Goal: Task Accomplishment & Management: Complete application form

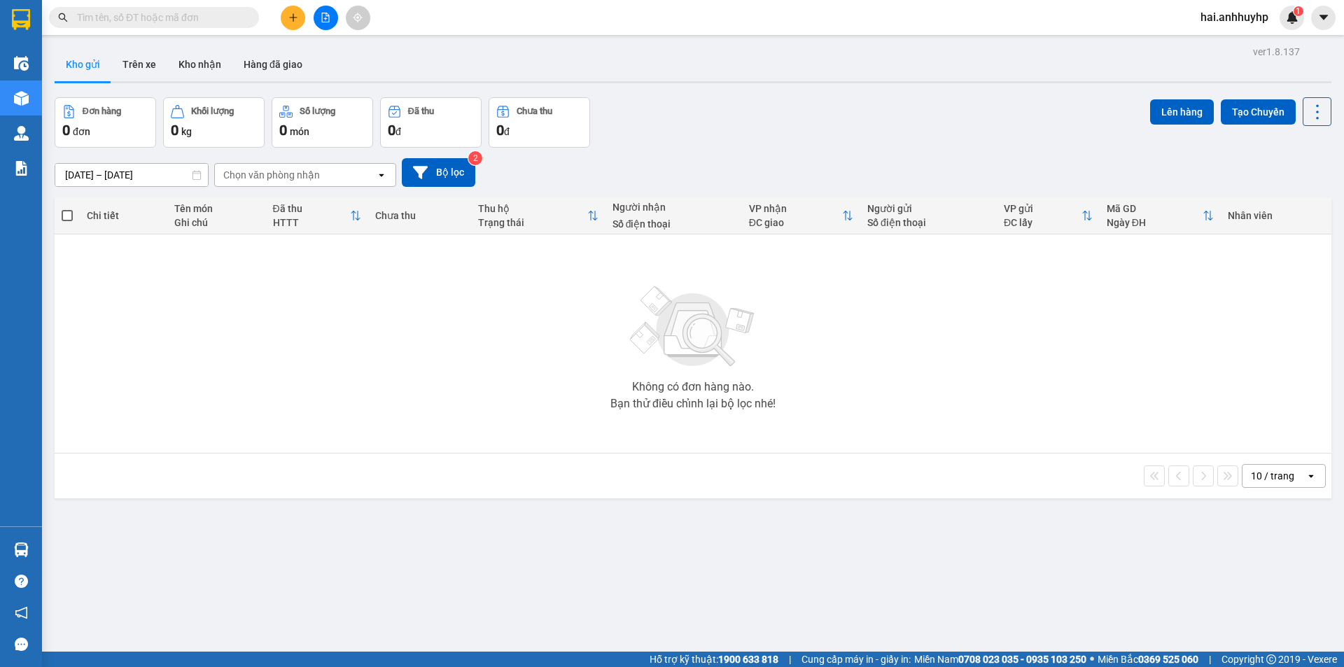
click at [292, 25] on button at bounding box center [293, 18] width 25 height 25
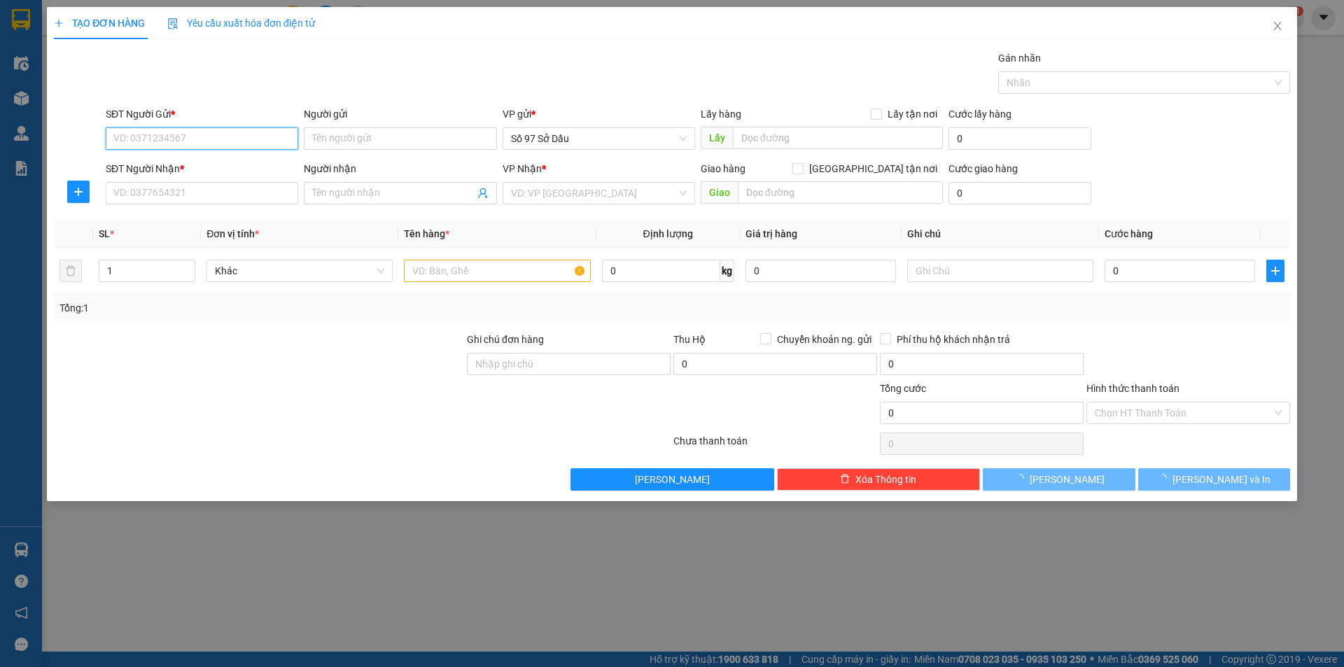
click at [157, 135] on input "SĐT Người Gửi *" at bounding box center [202, 138] width 193 height 22
click at [174, 136] on input "SĐT Người Gửi *" at bounding box center [202, 138] width 193 height 22
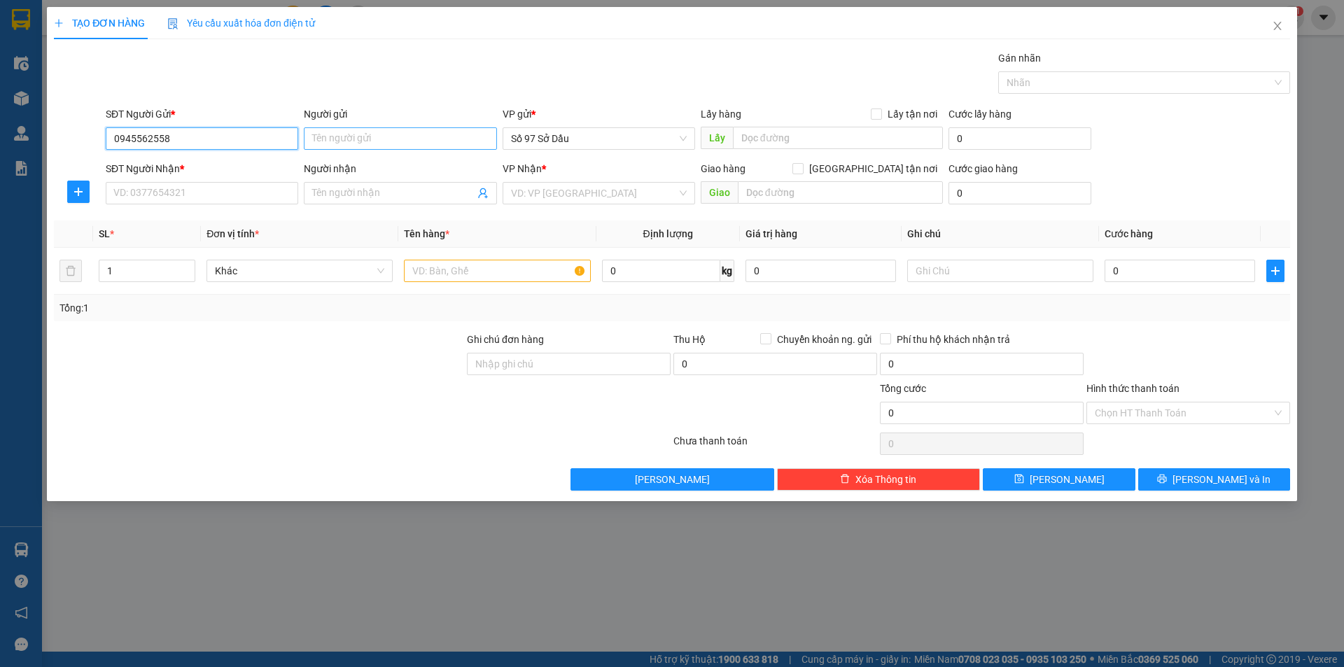
type input "0945562558"
click at [333, 134] on input "Người gửi" at bounding box center [400, 138] width 193 height 22
type input "h"
type input "c hà"
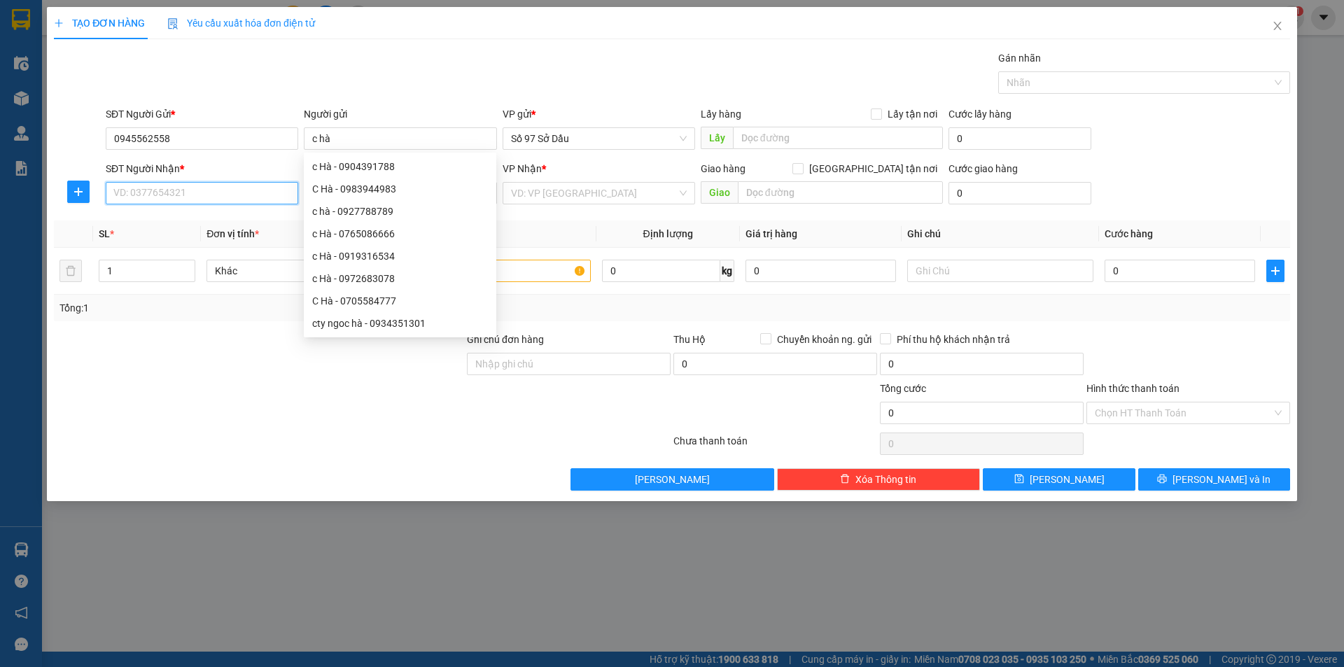
click at [204, 197] on input "SĐT Người Nhận *" at bounding box center [202, 193] width 193 height 22
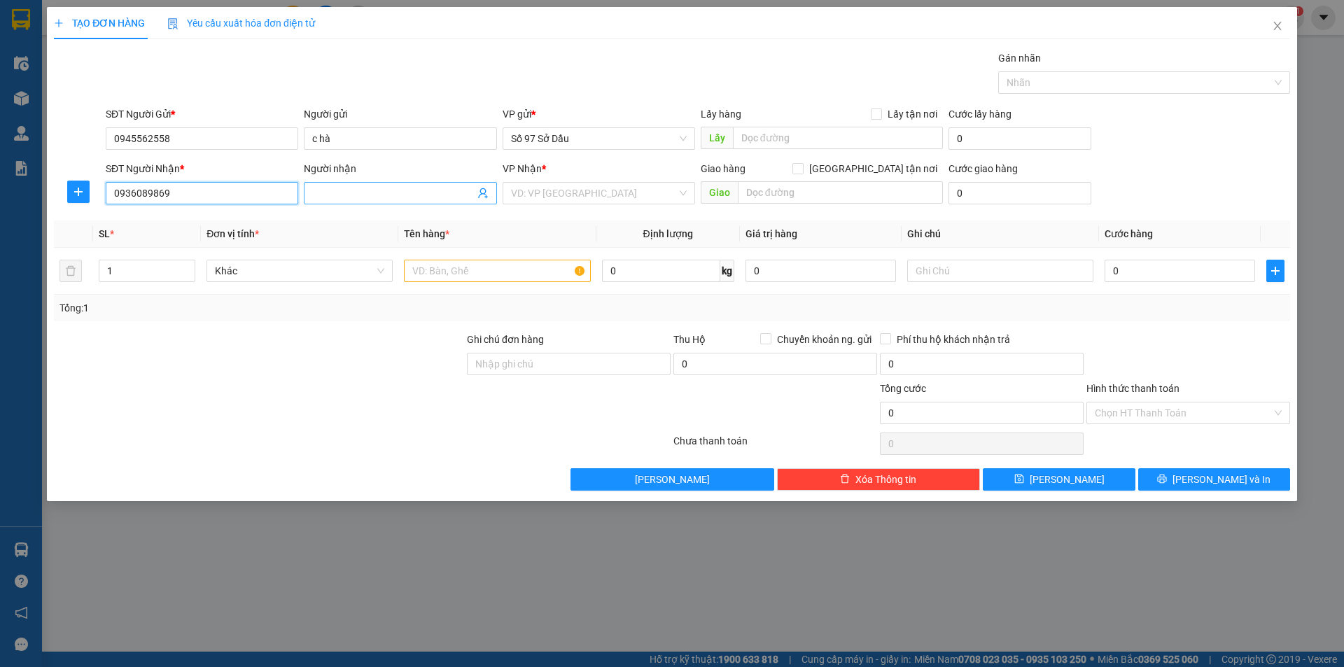
type input "0936089869"
click at [332, 186] on input "Người nhận" at bounding box center [393, 193] width 162 height 15
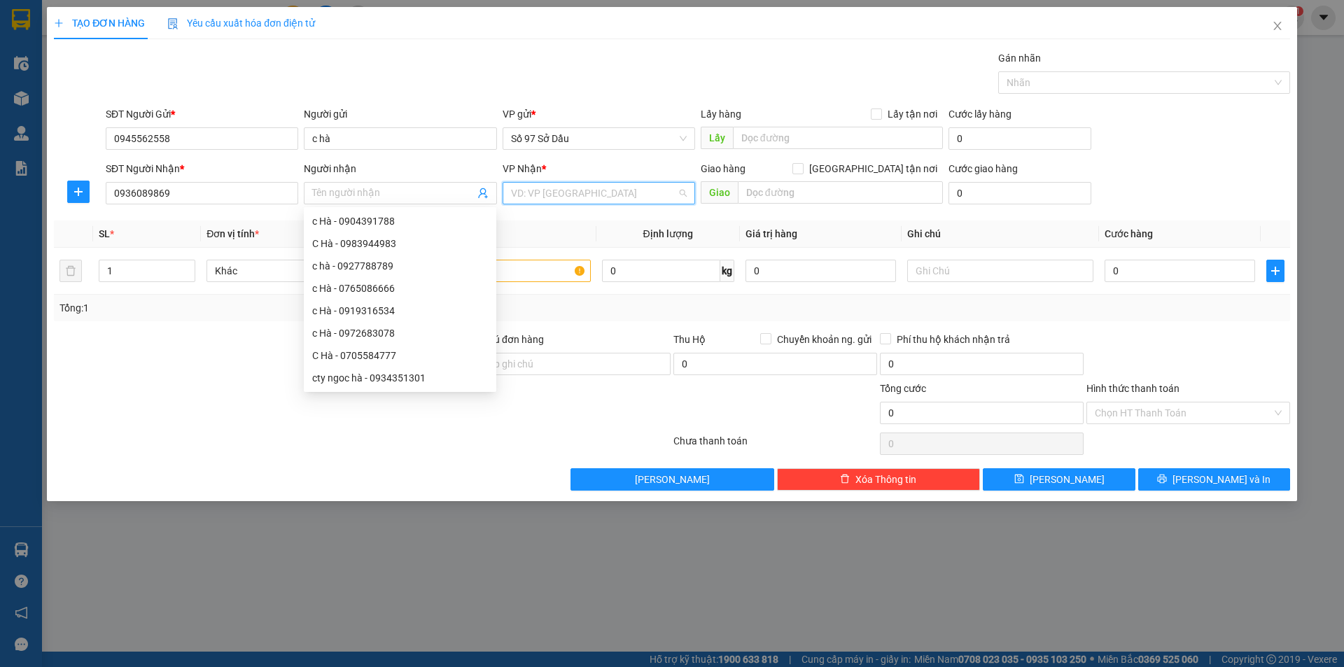
click at [572, 195] on input "search" at bounding box center [594, 193] width 166 height 21
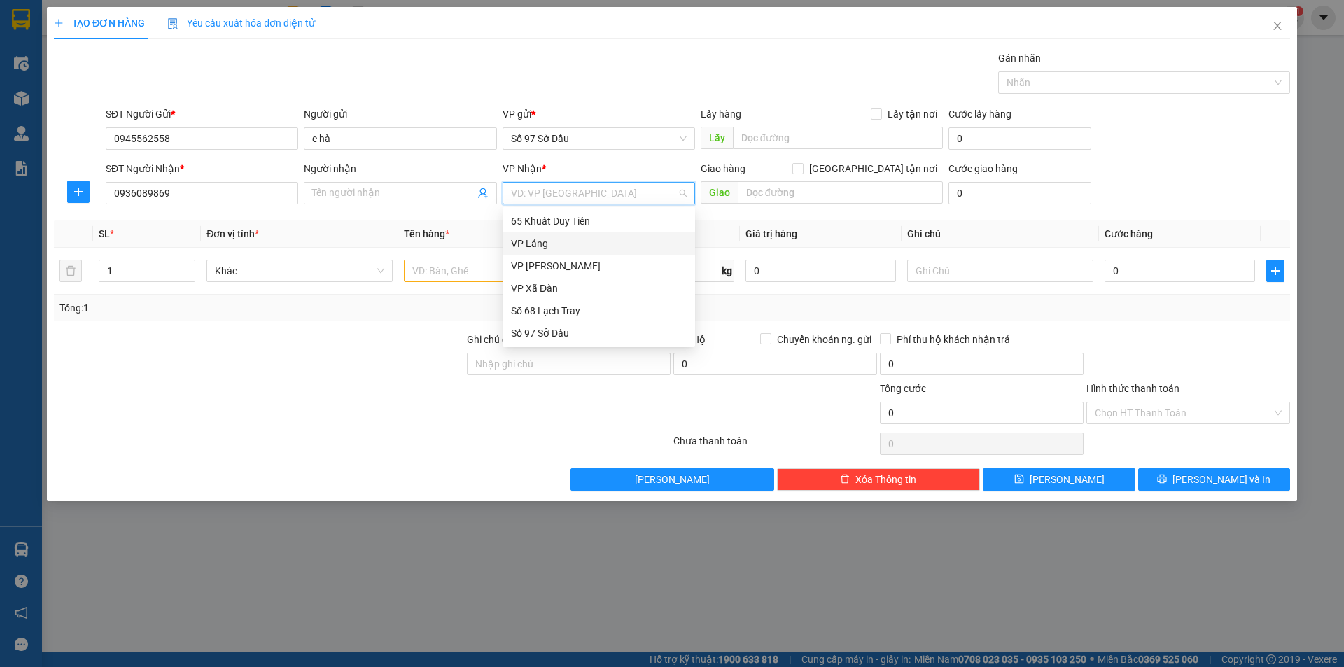
click at [554, 246] on div "VP Láng" at bounding box center [599, 243] width 176 height 15
click at [386, 192] on input "Người nhận" at bounding box center [393, 193] width 162 height 15
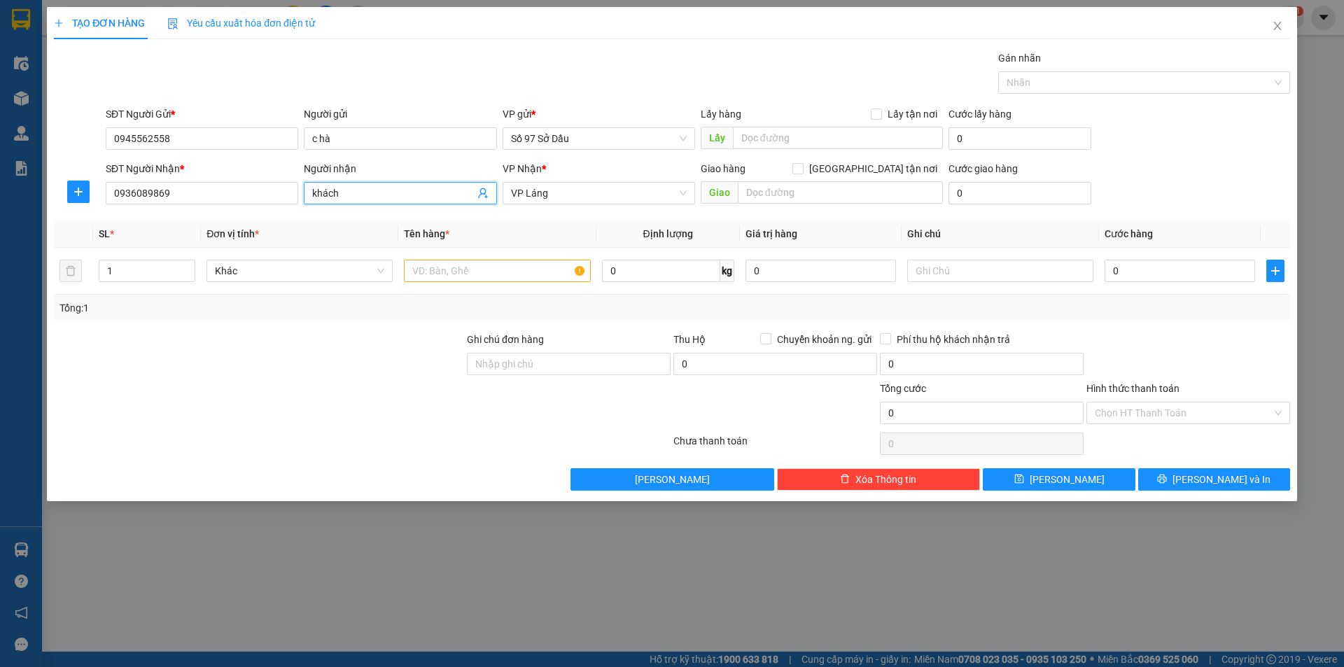
click at [399, 197] on input "khách" at bounding box center [393, 193] width 162 height 15
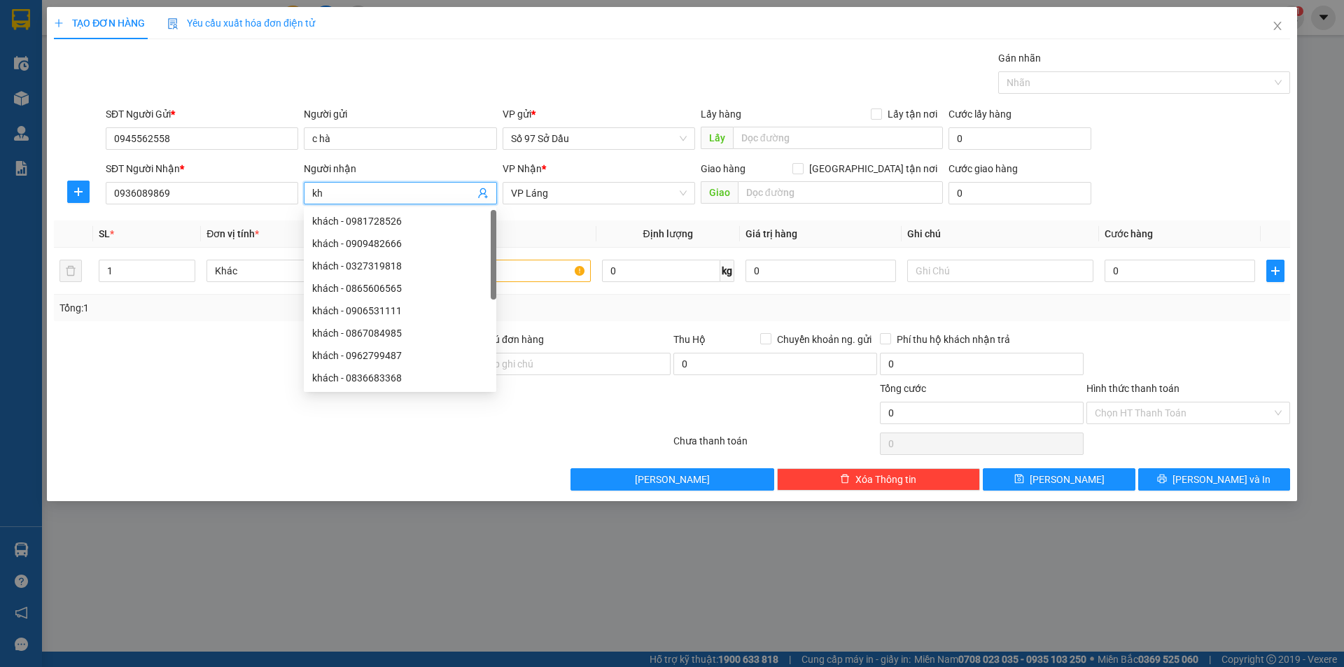
type input "k"
drag, startPoint x: 387, startPoint y: 204, endPoint x: 392, endPoint y: 196, distance: 9.7
click at [392, 195] on div "Người nhận trà" at bounding box center [400, 185] width 193 height 49
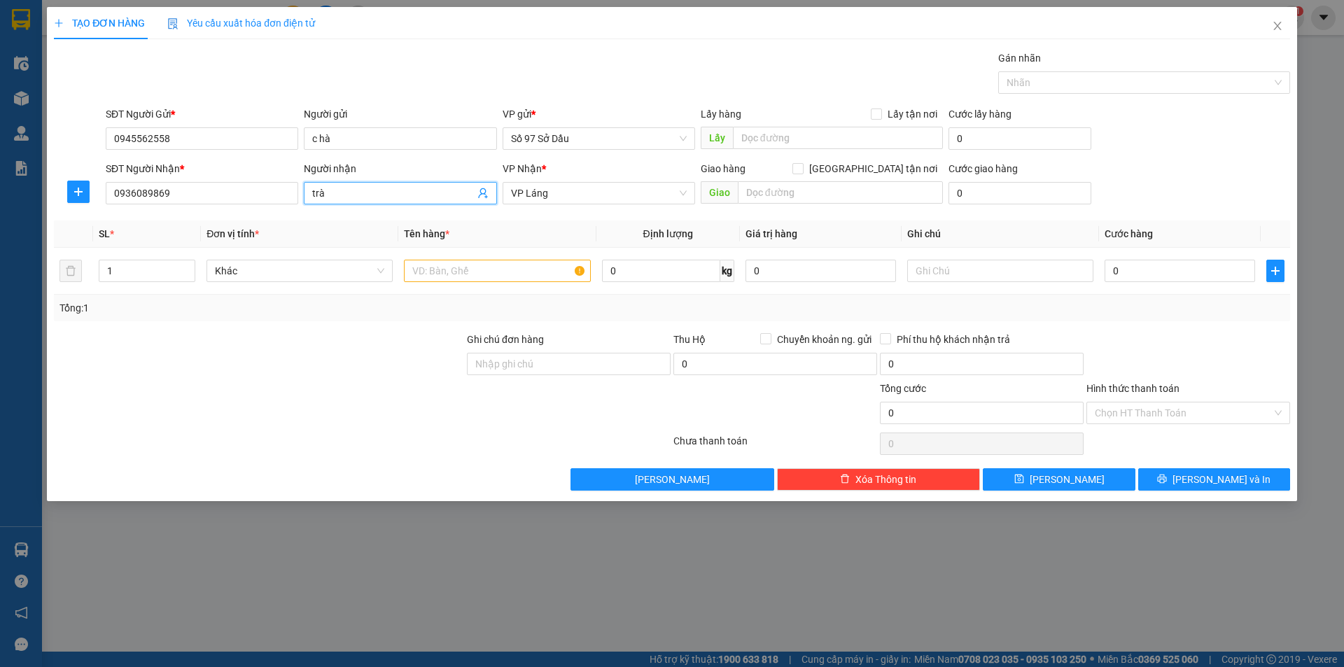
click at [392, 196] on input "trà" at bounding box center [393, 193] width 162 height 15
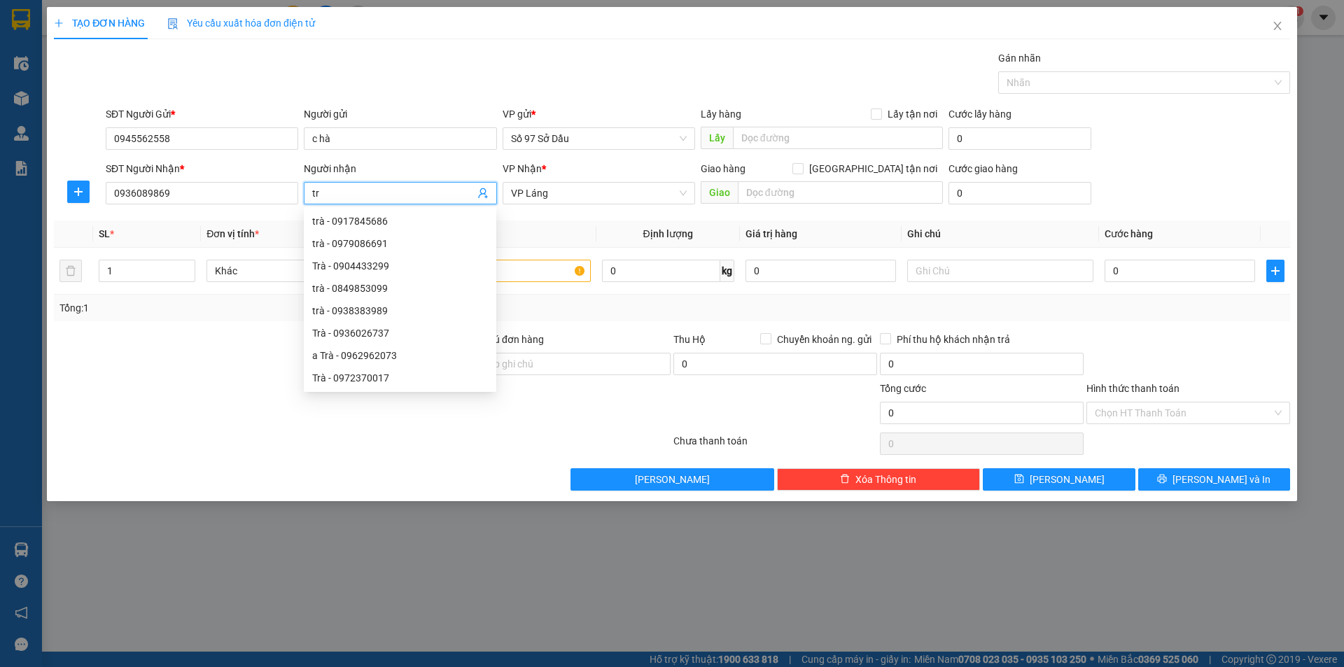
type input "t"
type input "phúc"
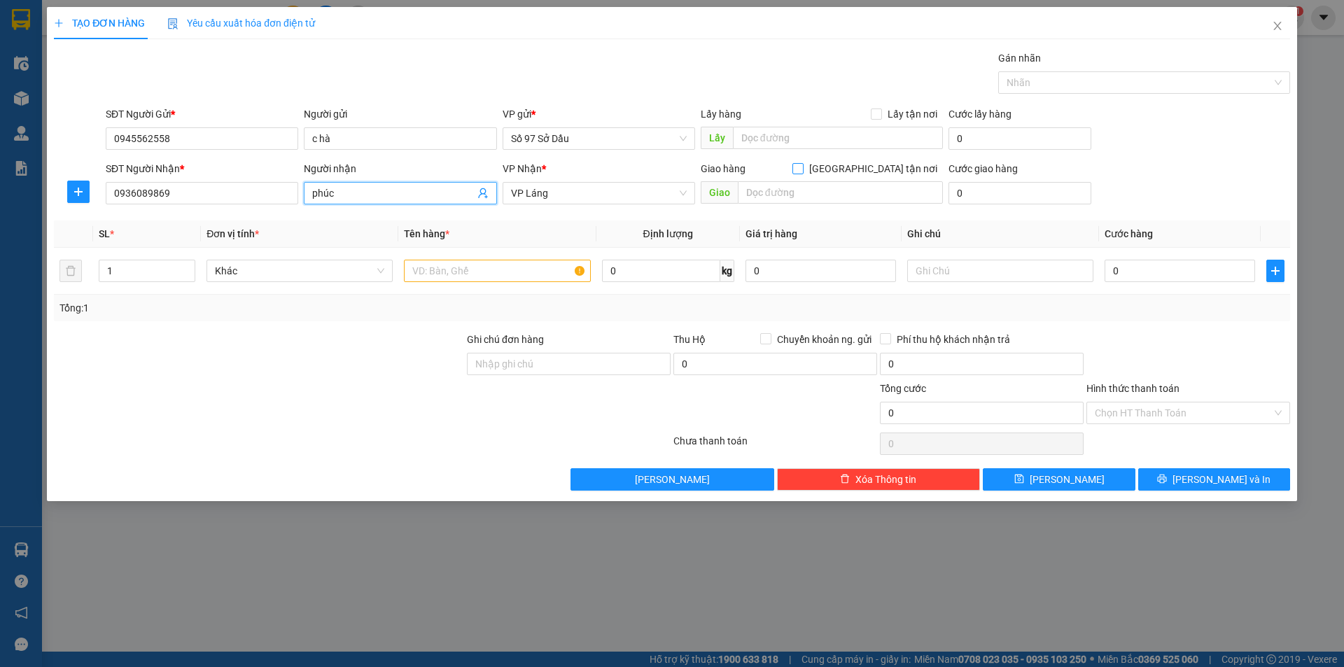
click at [802, 167] on input "[GEOGRAPHIC_DATA] tận nơi" at bounding box center [798, 168] width 10 height 10
checkbox input "true"
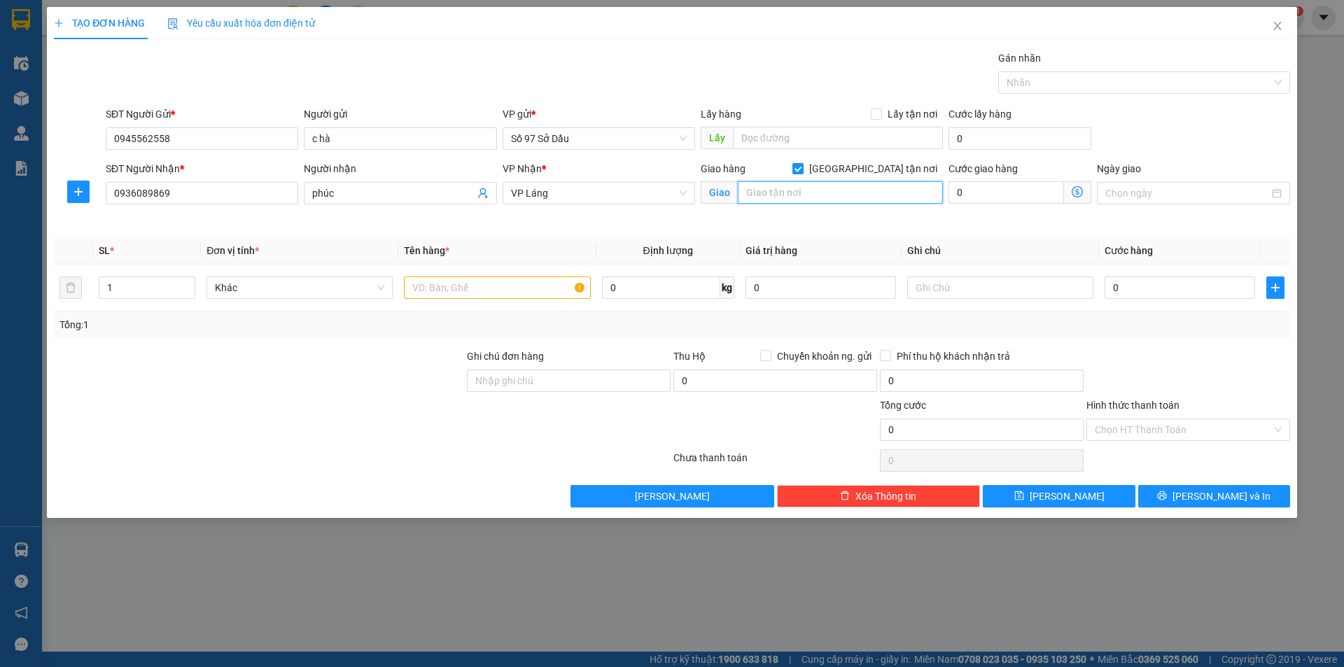
click at [824, 195] on input "text" at bounding box center [840, 192] width 205 height 22
paste input "11 [PERSON_NAME], [GEOGRAPHIC_DATA], [GEOGRAPHIC_DATA], [GEOGRAPHIC_DATA] 10000…"
click at [830, 195] on input "sn 19 ngách 1 ngõ11 [PERSON_NAME], [GEOGRAPHIC_DATA], [GEOGRAPHIC_DATA], [GEOGR…" at bounding box center [840, 192] width 205 height 22
click at [828, 190] on input "sn 19 ngách 1 ngõ11 [PERSON_NAME], [GEOGRAPHIC_DATA], [GEOGRAPHIC_DATA], [GEOGR…" at bounding box center [840, 192] width 205 height 22
type input "sn 19 ngách 1 ngõ 11 [PERSON_NAME], [GEOGRAPHIC_DATA], [GEOGRAPHIC_DATA], [GEOG…"
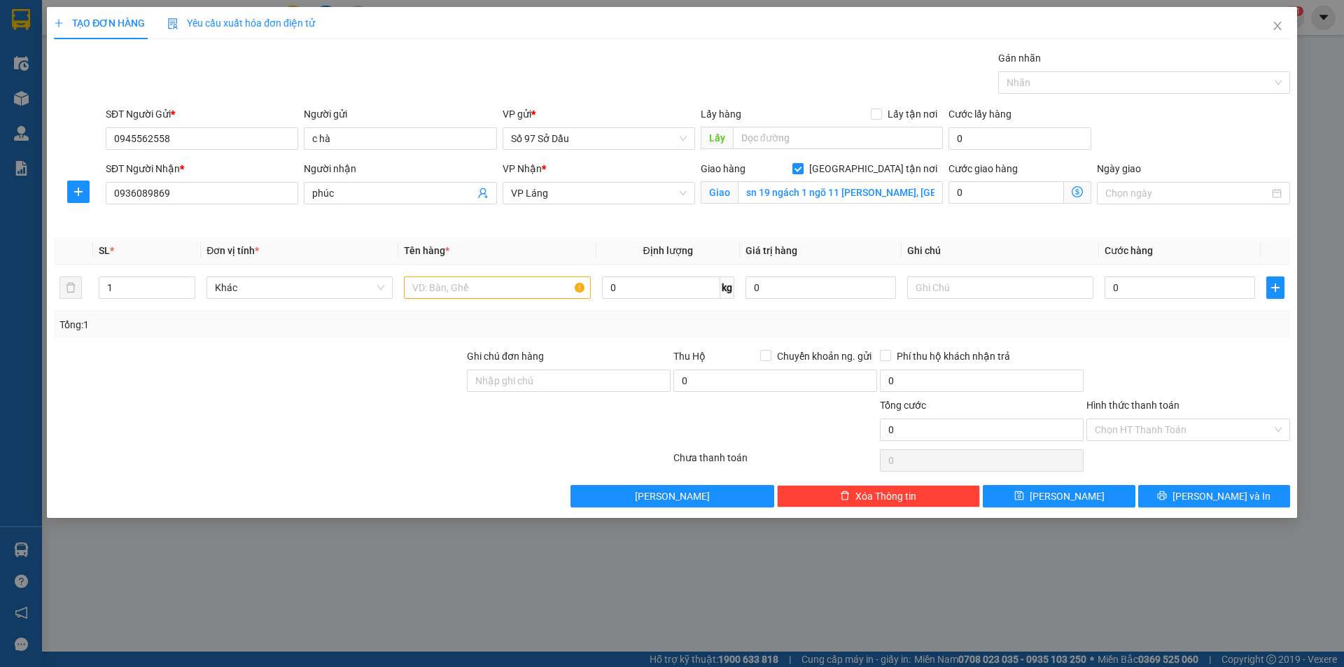
click at [1076, 195] on icon "dollar-circle" at bounding box center [1077, 191] width 11 height 11
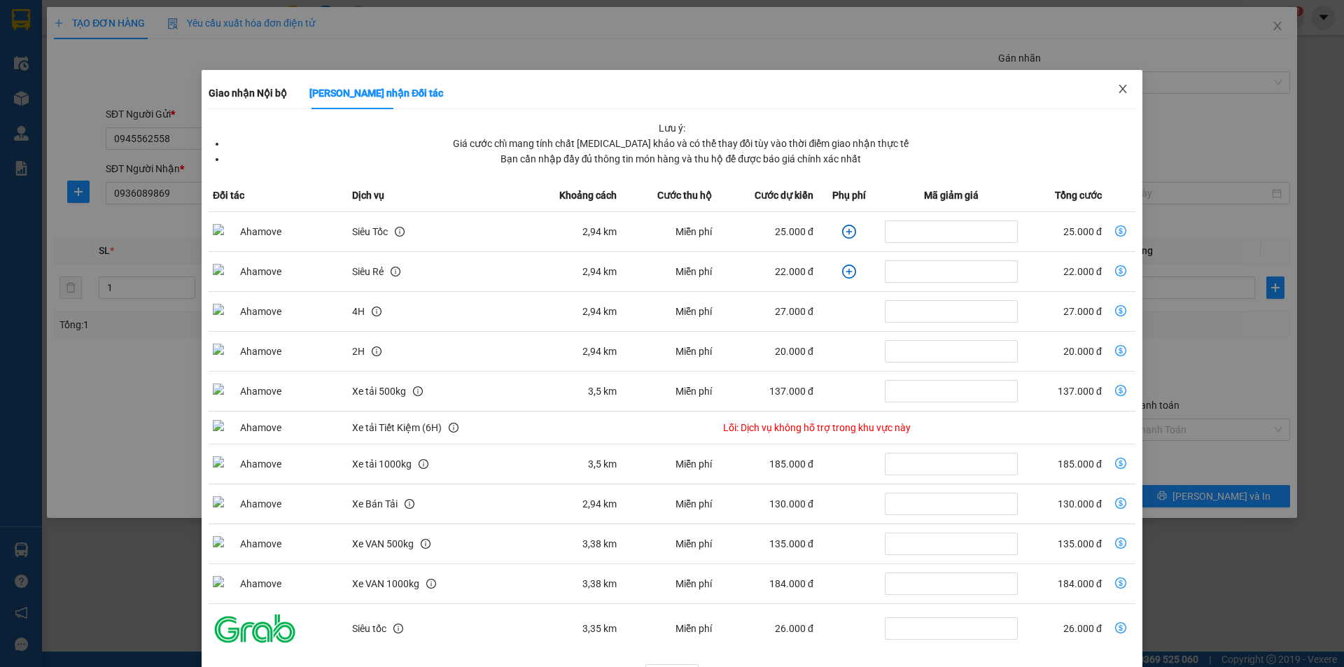
click at [1123, 89] on span "Close" at bounding box center [1122, 89] width 39 height 39
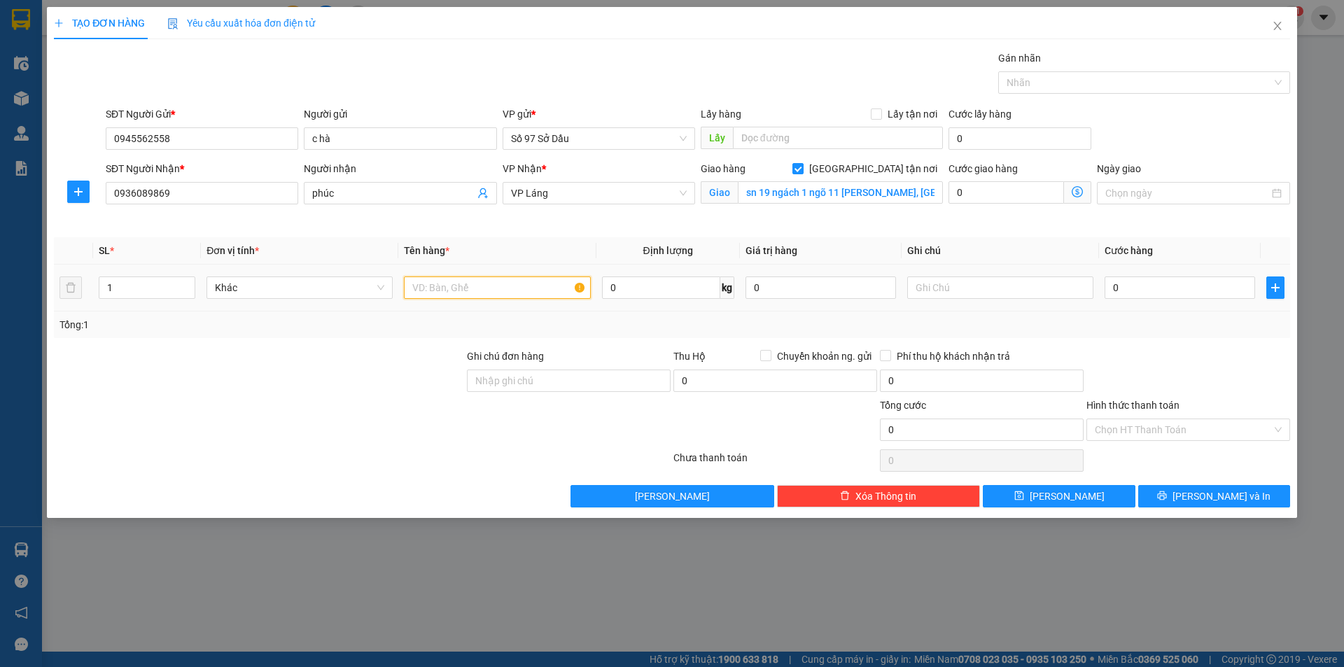
click at [532, 286] on input "text" at bounding box center [497, 288] width 186 height 22
type input "p"
type input "phong bi"
click at [1176, 275] on div "0" at bounding box center [1180, 288] width 151 height 28
click at [1173, 285] on input "0" at bounding box center [1180, 288] width 151 height 22
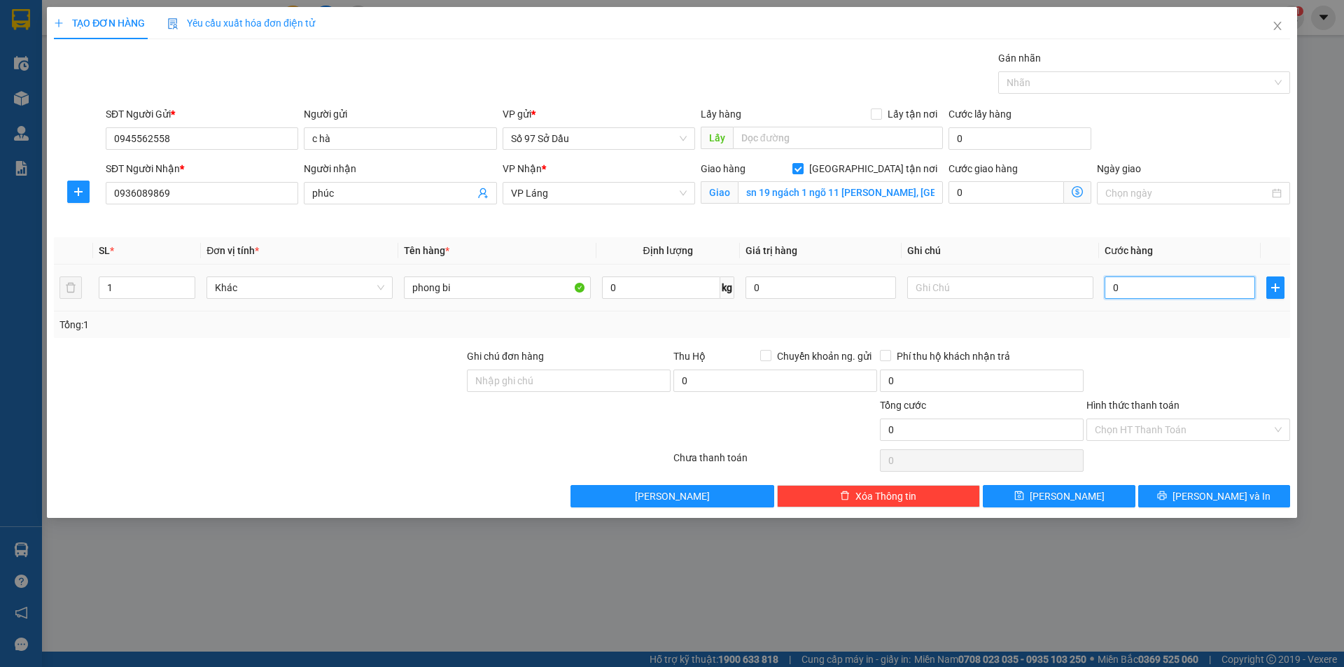
type input "7"
type input "70"
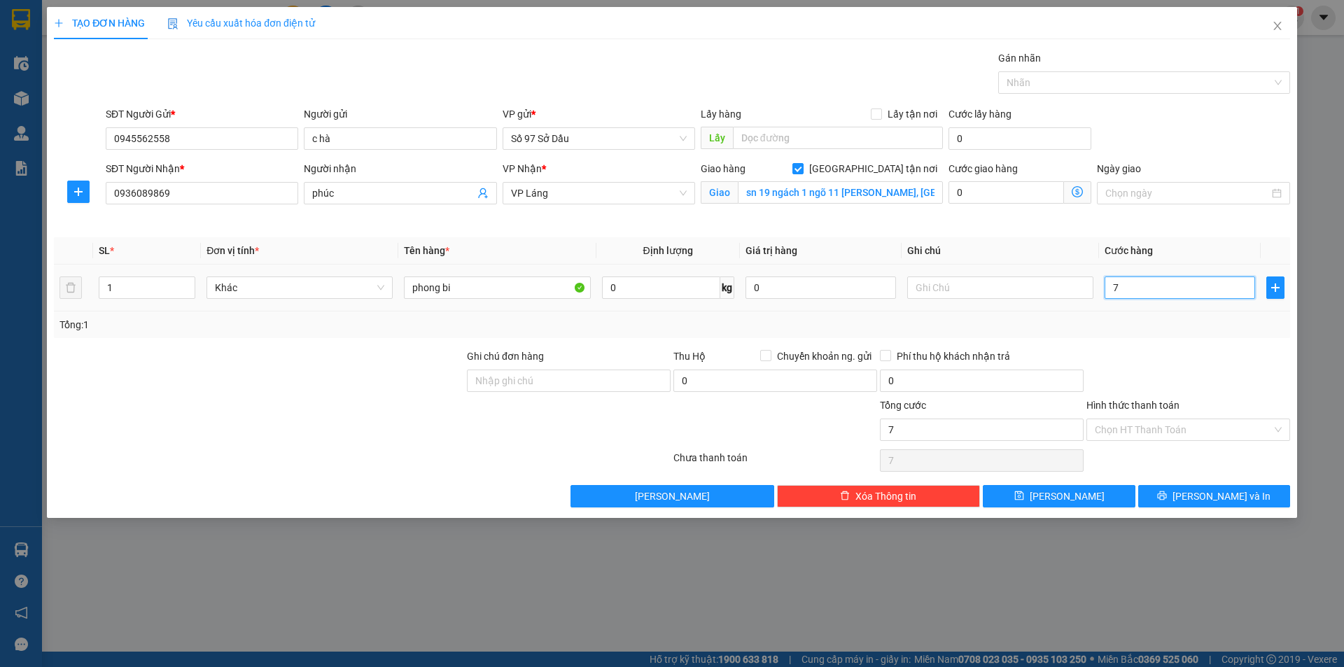
type input "70"
type input "700"
type input "7.000"
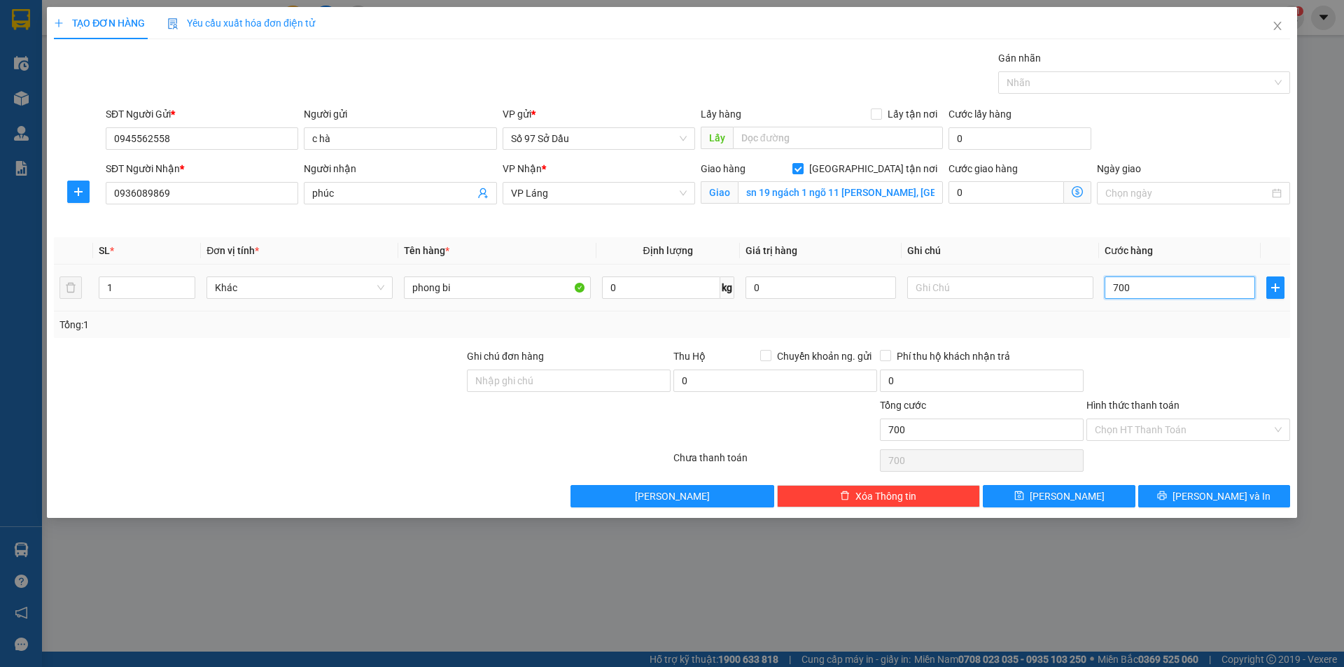
type input "7.000"
type input "70.000"
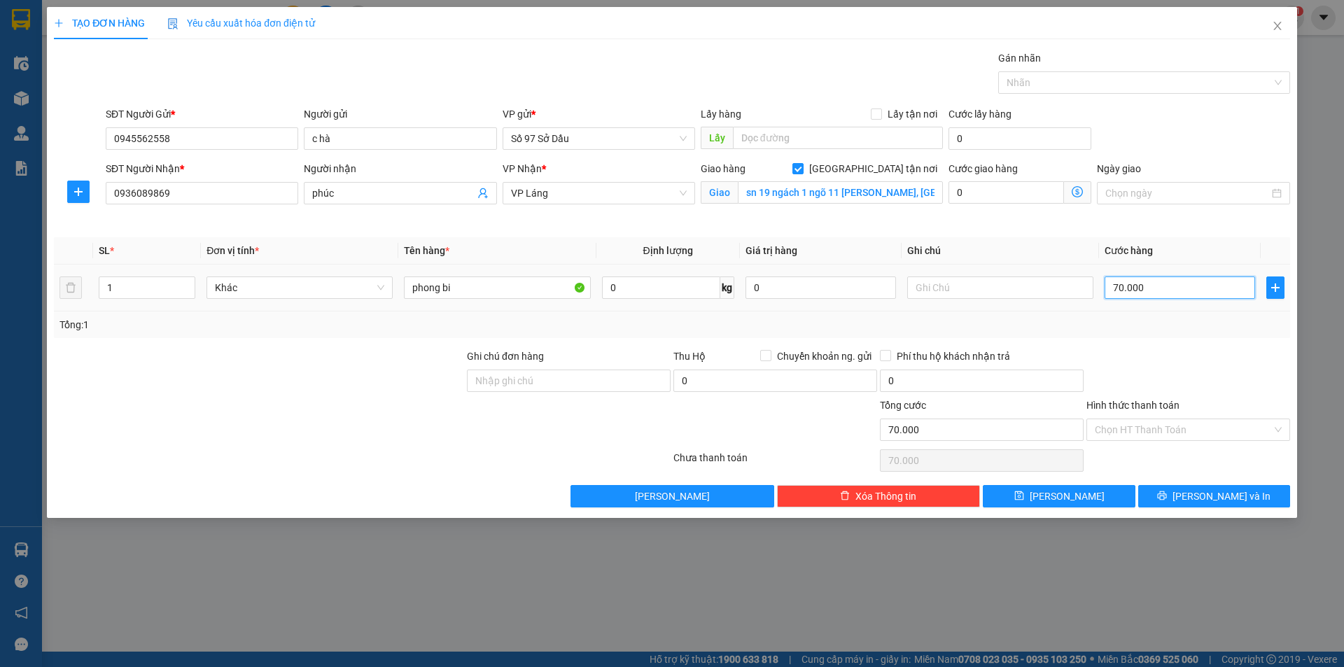
type input "700.000"
type input "70.000"
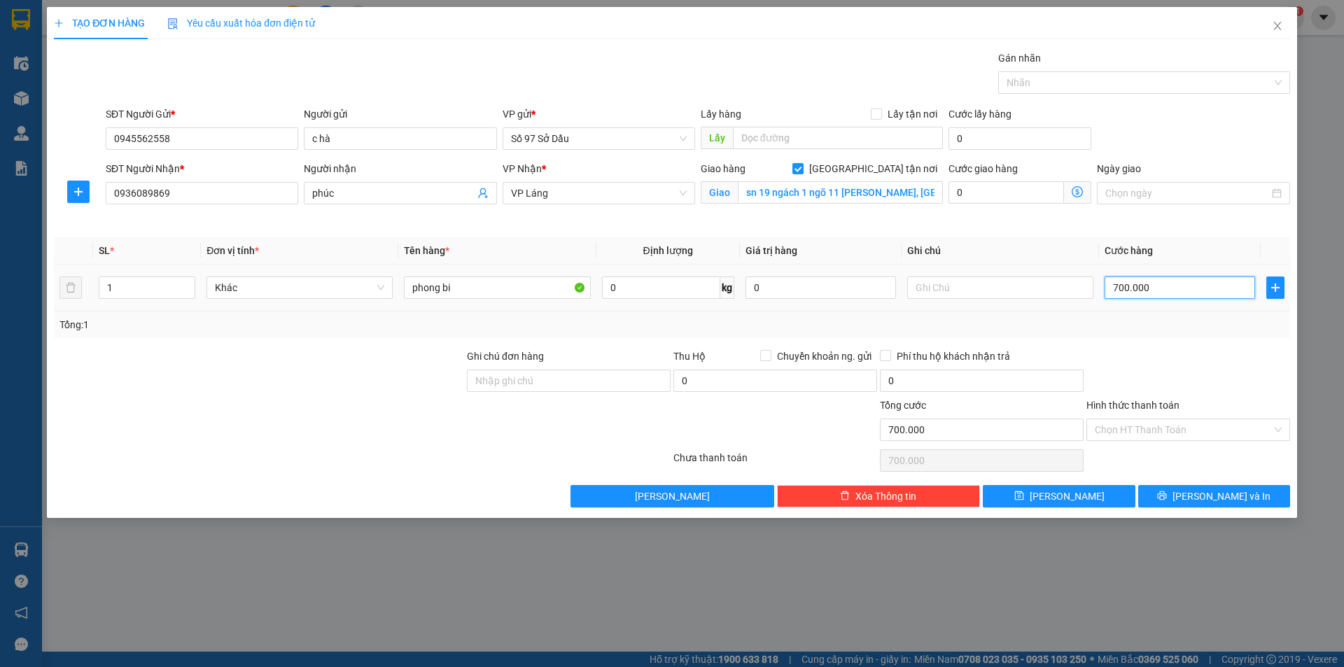
type input "70.000"
click at [1192, 422] on input "Hình thức thanh toán" at bounding box center [1183, 429] width 177 height 21
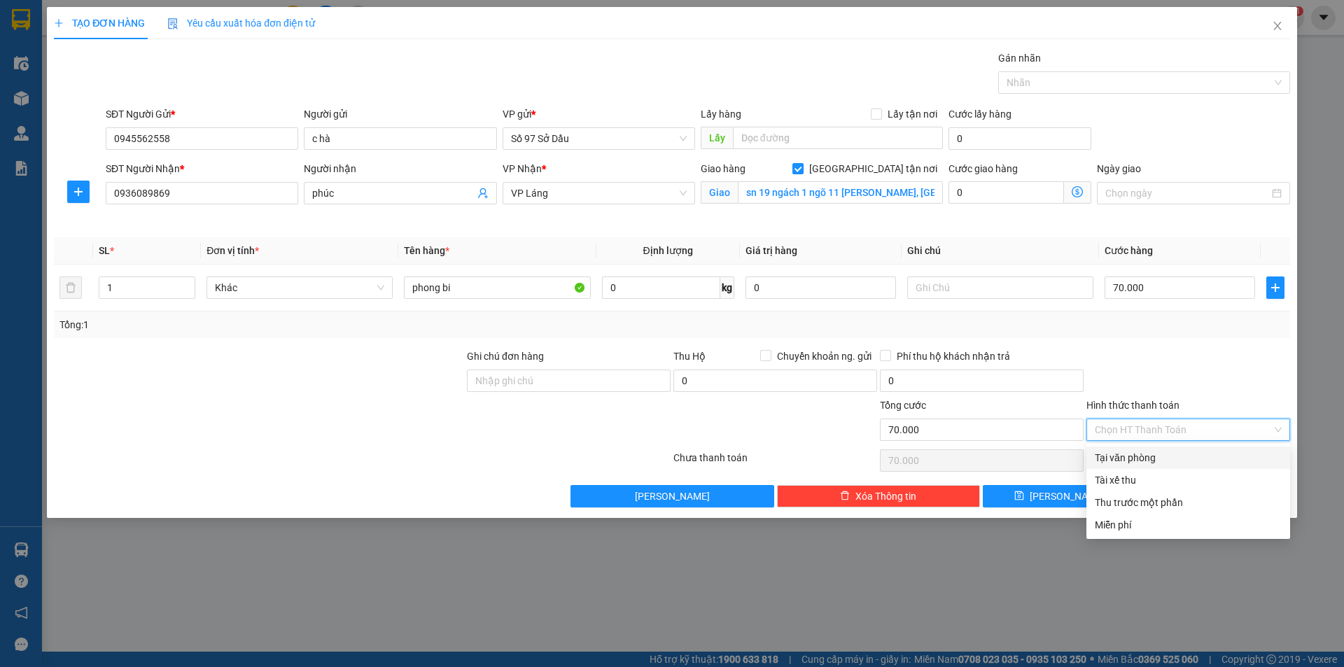
click at [1168, 452] on div "Tại văn phòng" at bounding box center [1188, 457] width 187 height 15
type input "0"
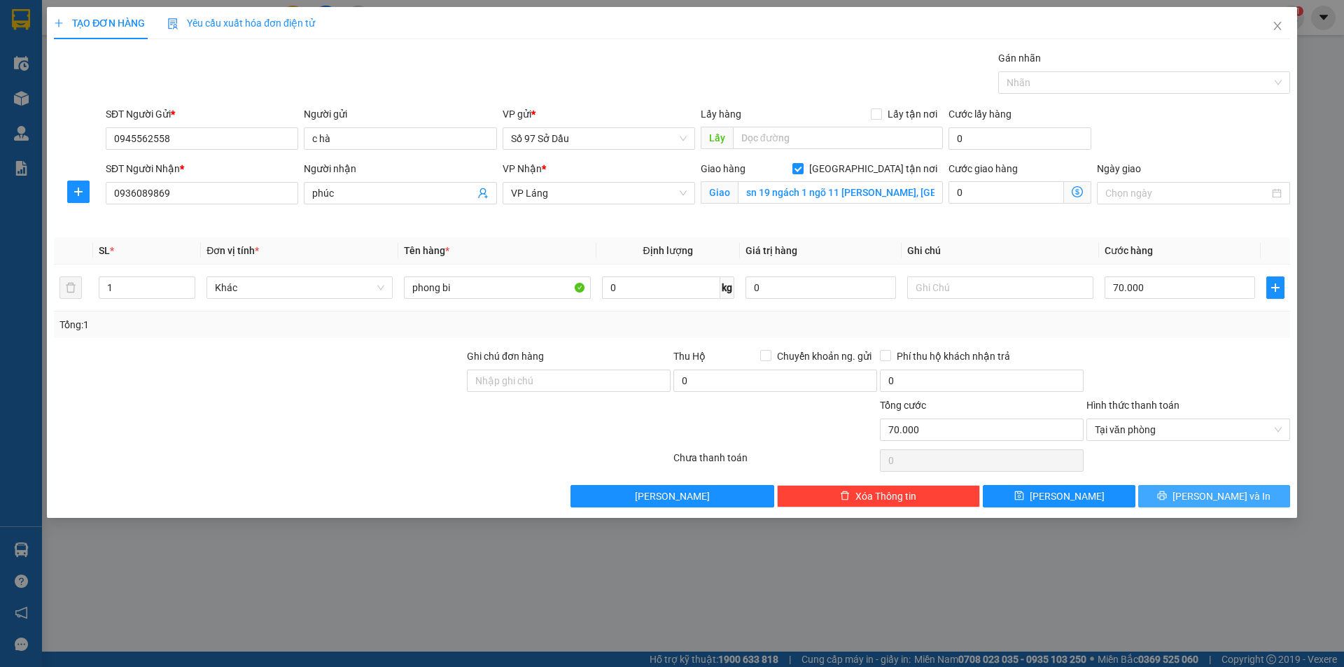
click at [1167, 500] on icon "printer" at bounding box center [1162, 496] width 10 height 10
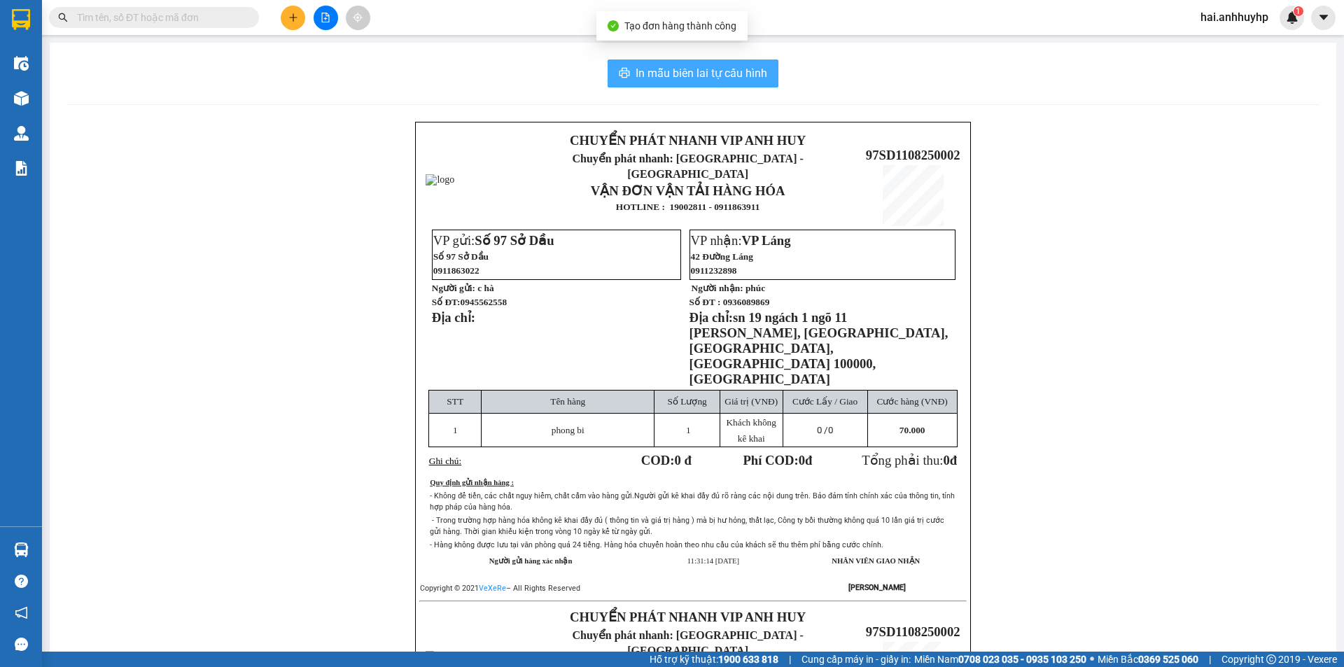
click at [683, 74] on span "In mẫu biên lai tự cấu hình" at bounding box center [702, 73] width 132 height 18
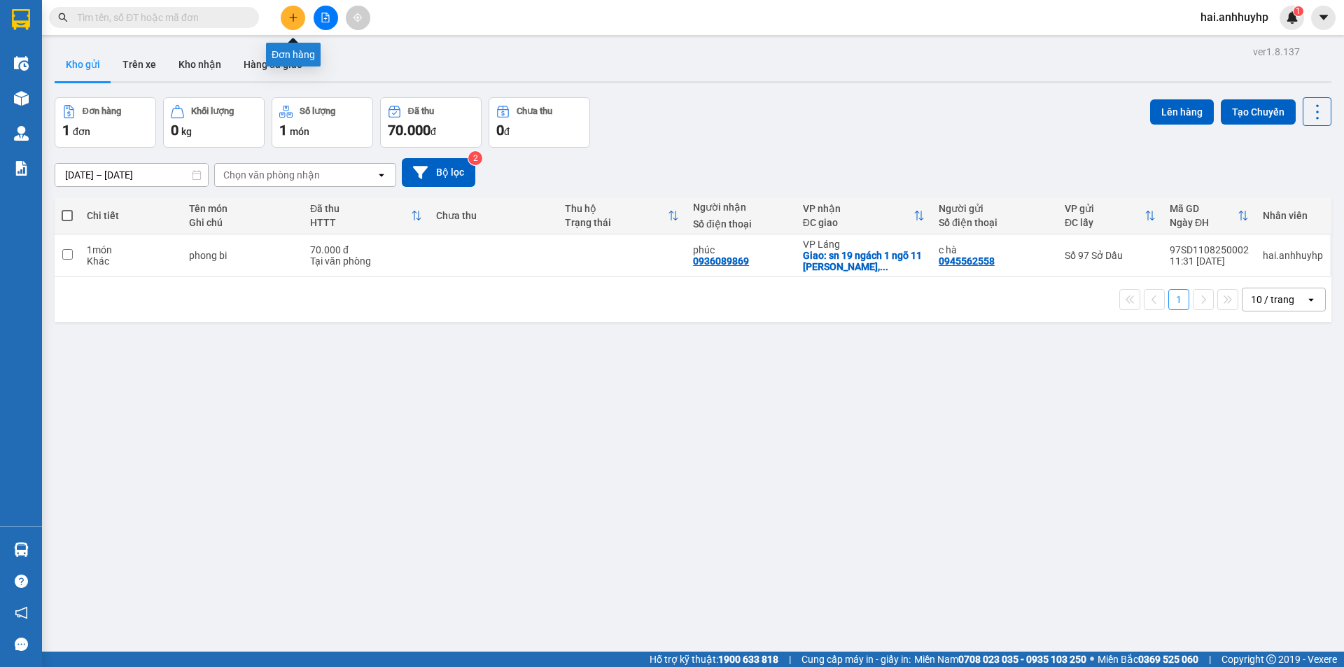
click at [299, 22] on button at bounding box center [293, 18] width 25 height 25
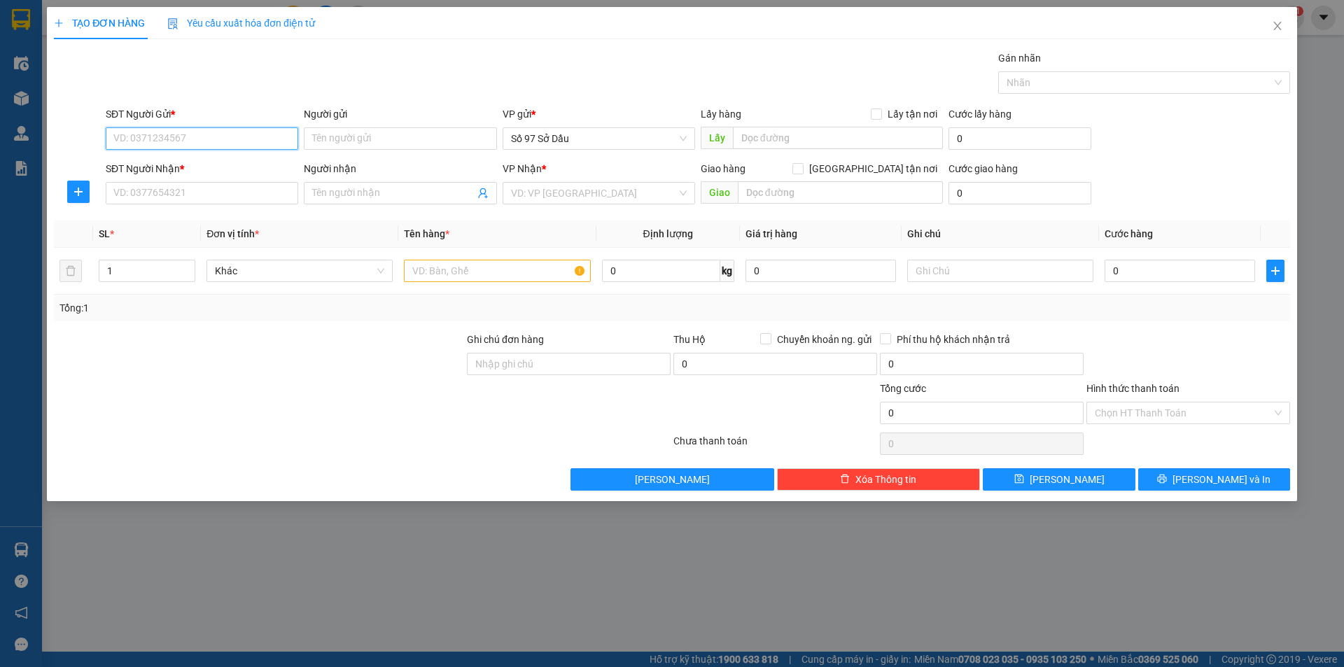
click at [177, 143] on input "SĐT Người Gửi *" at bounding box center [202, 138] width 193 height 22
click at [364, 580] on div "TẠO ĐƠN HÀNG Yêu cầu xuất hóa đơn điện tử Transit Pickup Surcharge Ids Transit …" at bounding box center [672, 333] width 1344 height 667
click at [1275, 25] on icon "close" at bounding box center [1277, 25] width 11 height 11
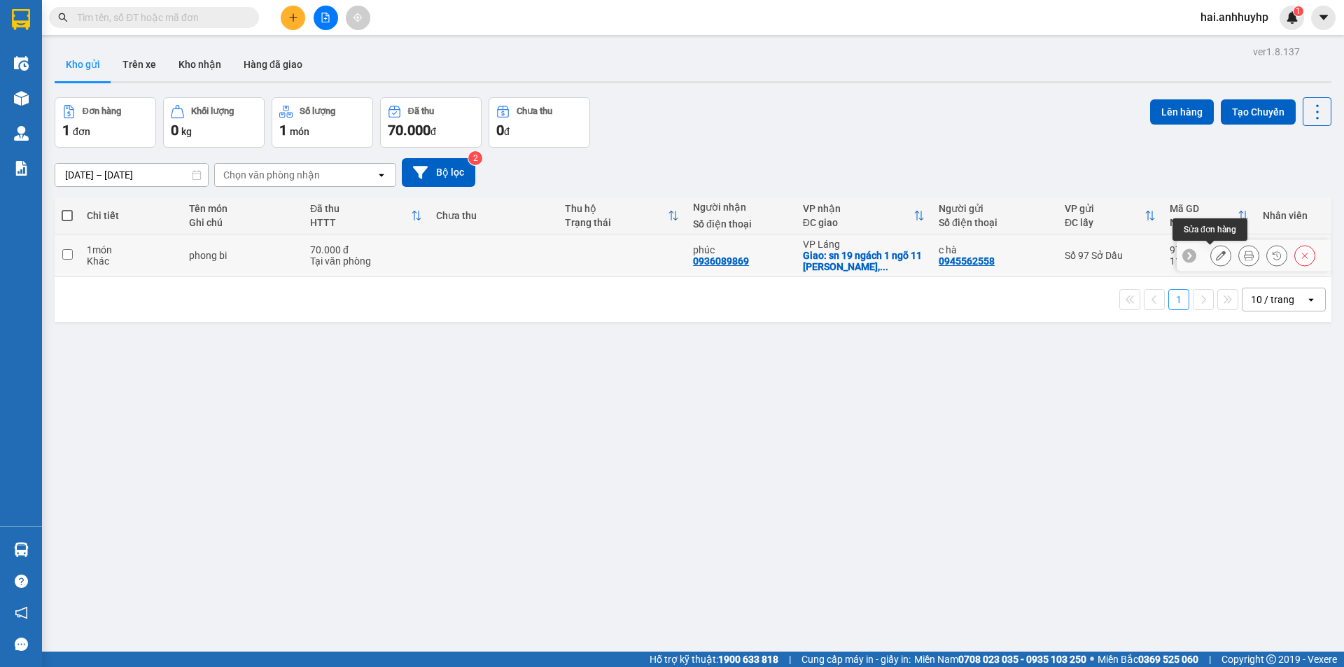
click at [1216, 256] on icon at bounding box center [1221, 256] width 10 height 10
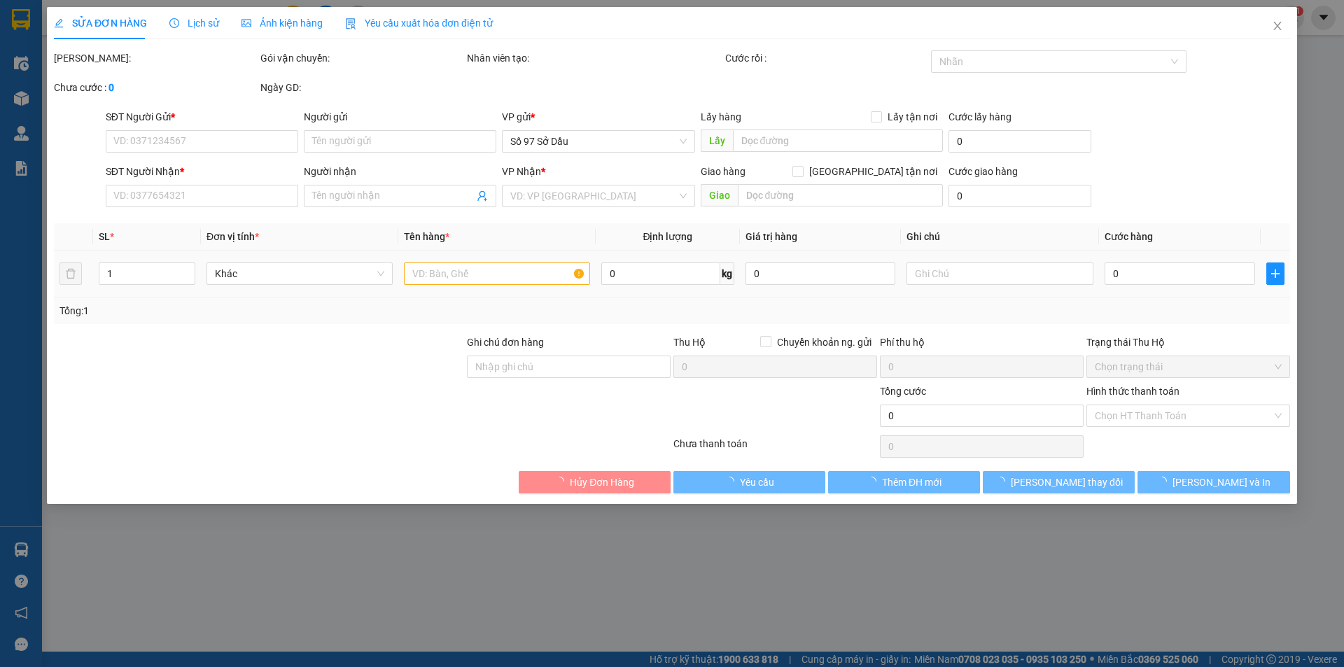
type input "0945562558"
type input "c hà"
type input "0936089869"
type input "phúc"
checkbox input "true"
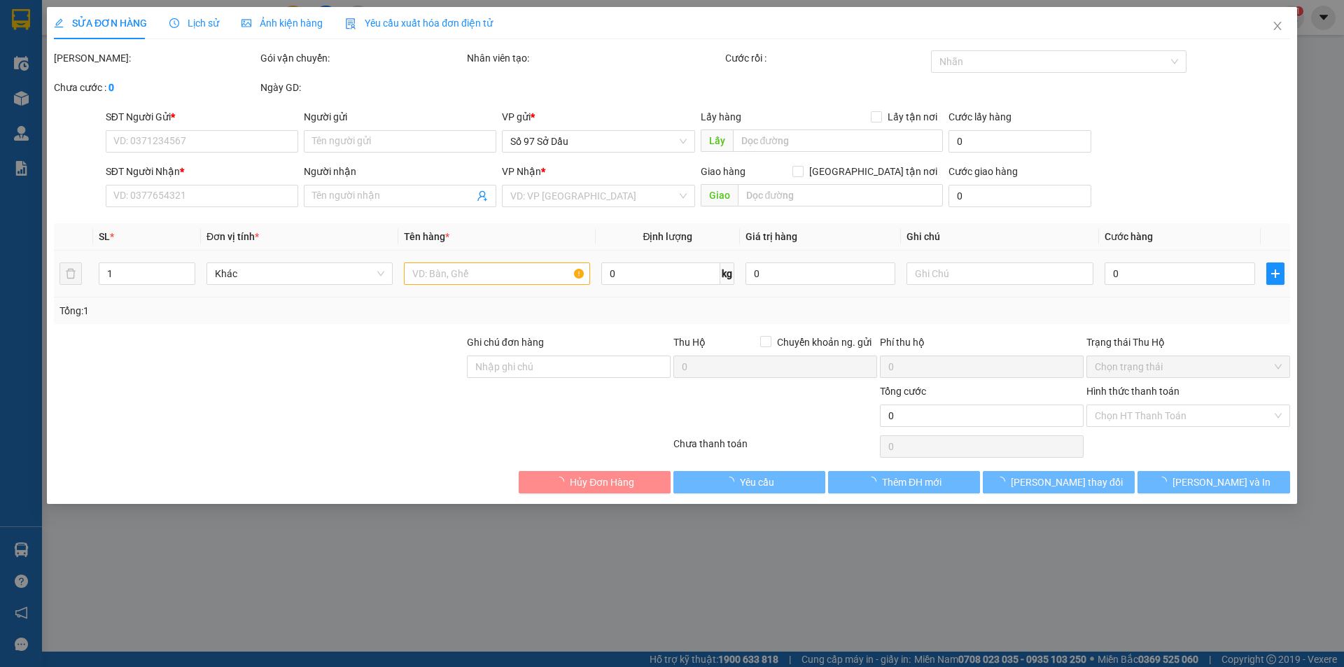
type input "sn 19 ngách 1 ngõ 11 [PERSON_NAME], [GEOGRAPHIC_DATA], [GEOGRAPHIC_DATA], [GEOG…"
type input "70.000"
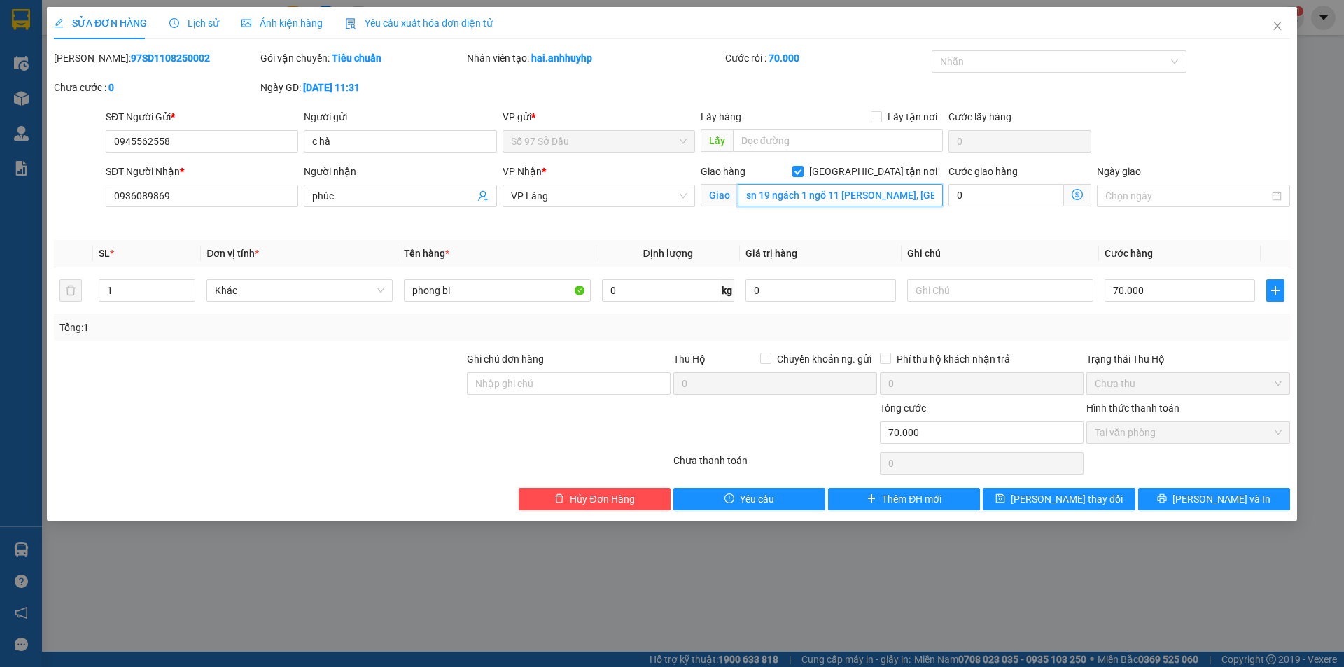
click at [802, 195] on input "sn 19 ngách 1 ngõ 11 [PERSON_NAME], [GEOGRAPHIC_DATA], [GEOGRAPHIC_DATA], [GEOG…" at bounding box center [840, 195] width 205 height 22
paste input "164 Đ. [PERSON_NAME], [GEOGRAPHIC_DATA], [GEOGRAPHIC_DATA], [GEOGRAPHIC_DATA]"
type input "164 Đ. [PERSON_NAME], [GEOGRAPHIC_DATA], [GEOGRAPHIC_DATA], [GEOGRAPHIC_DATA], …"
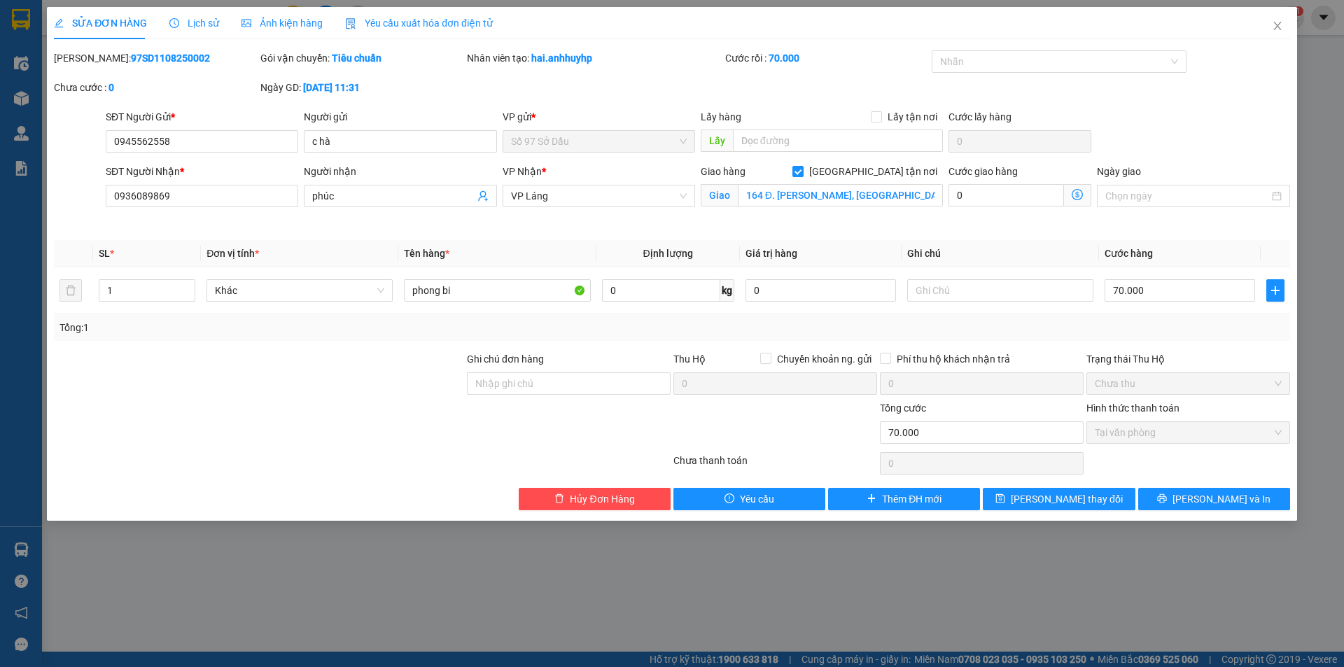
click at [1078, 195] on icon "dollar-circle" at bounding box center [1077, 194] width 11 height 11
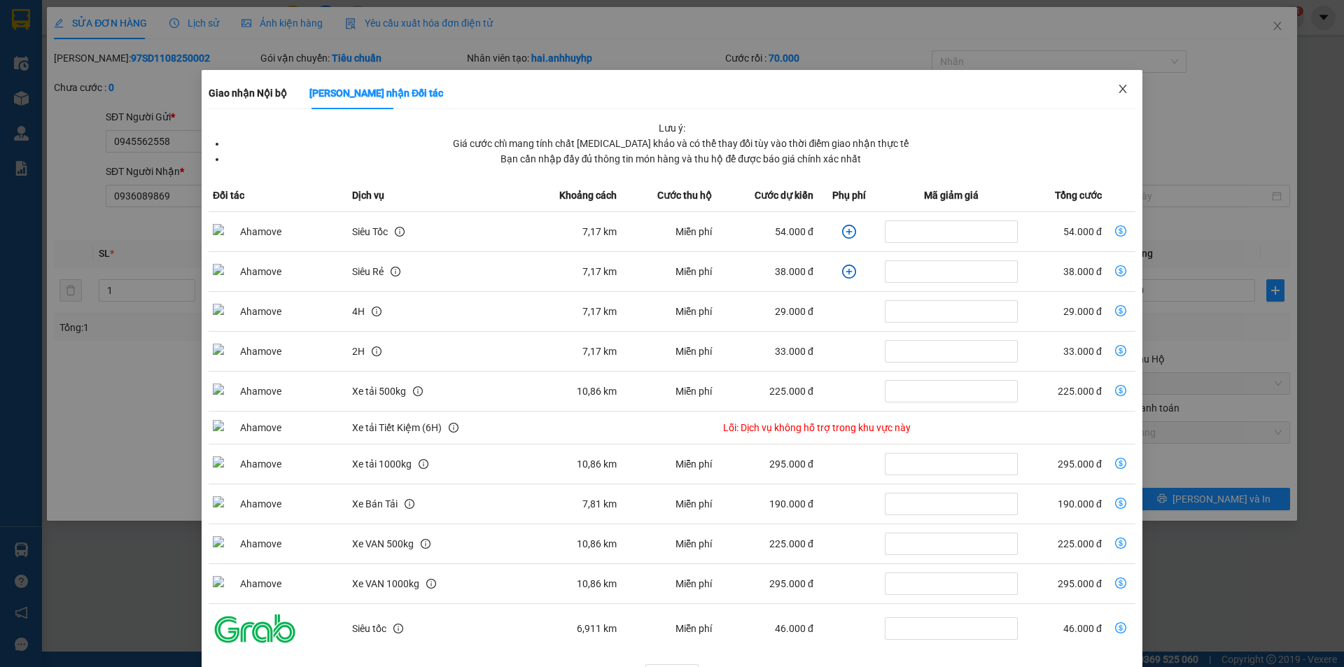
click at [1117, 89] on icon "close" at bounding box center [1122, 88] width 11 height 11
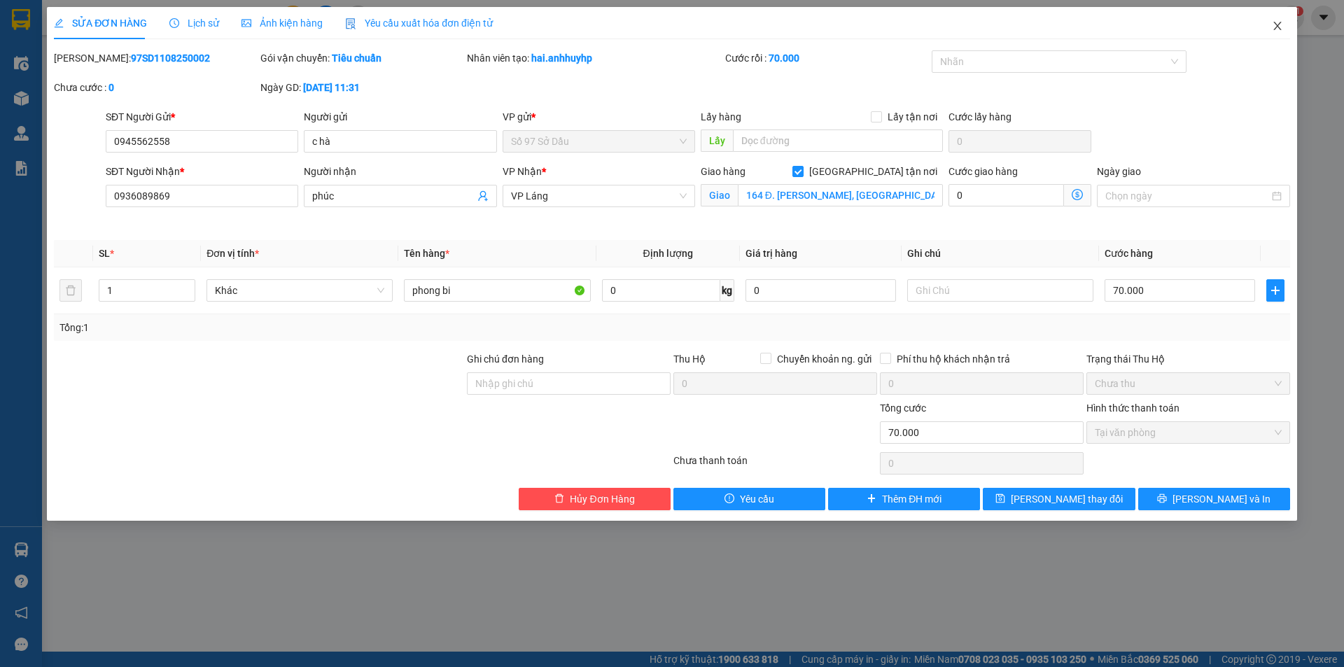
click at [1285, 29] on span "Close" at bounding box center [1277, 26] width 39 height 39
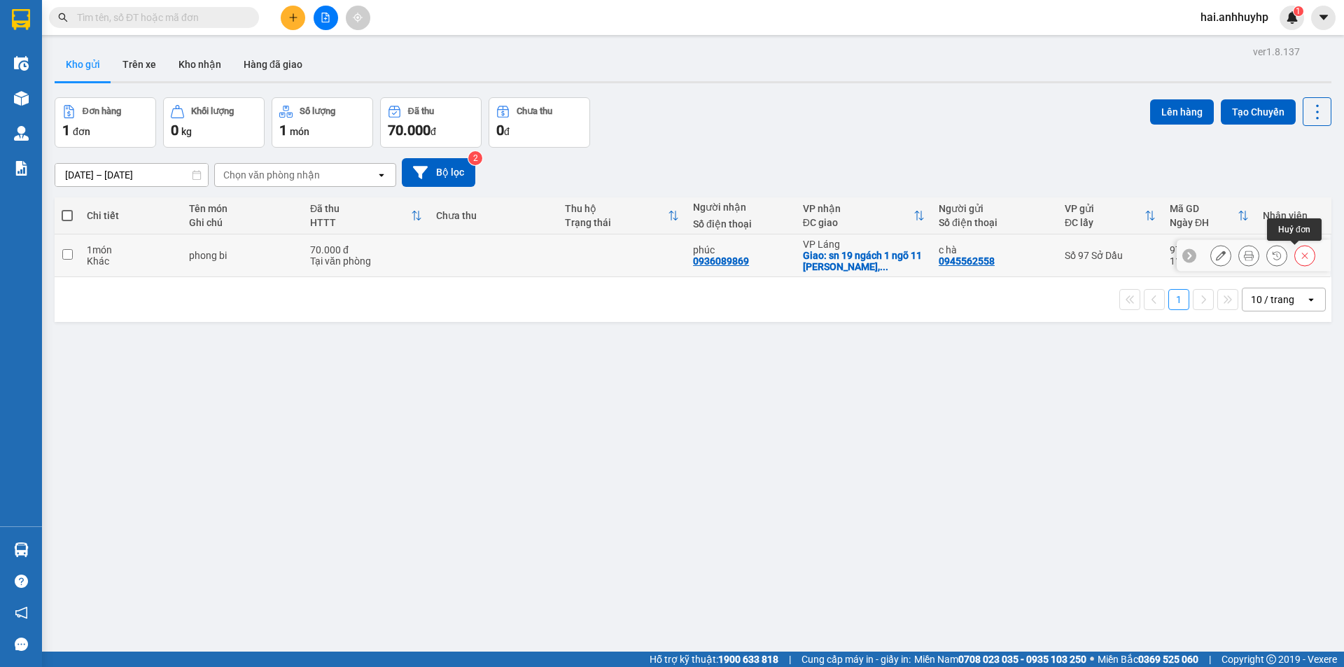
click at [1300, 258] on icon at bounding box center [1305, 256] width 10 height 10
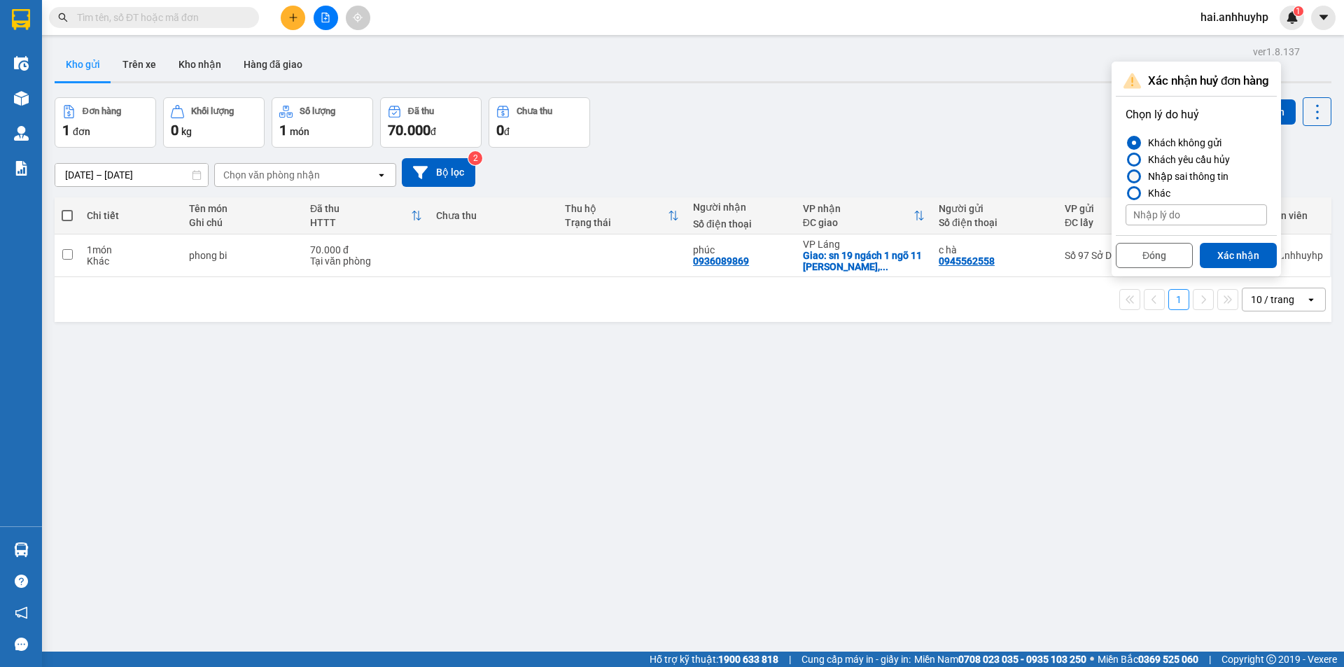
click at [1176, 172] on div "Nhập sai thông tin" at bounding box center [1186, 176] width 86 height 17
click at [1126, 176] on input "Nhập sai thông tin" at bounding box center [1126, 176] width 0 height 0
click at [1217, 213] on input at bounding box center [1196, 214] width 141 height 21
type input "thay đổi"
click at [1223, 256] on button "Xác nhận" at bounding box center [1238, 255] width 77 height 25
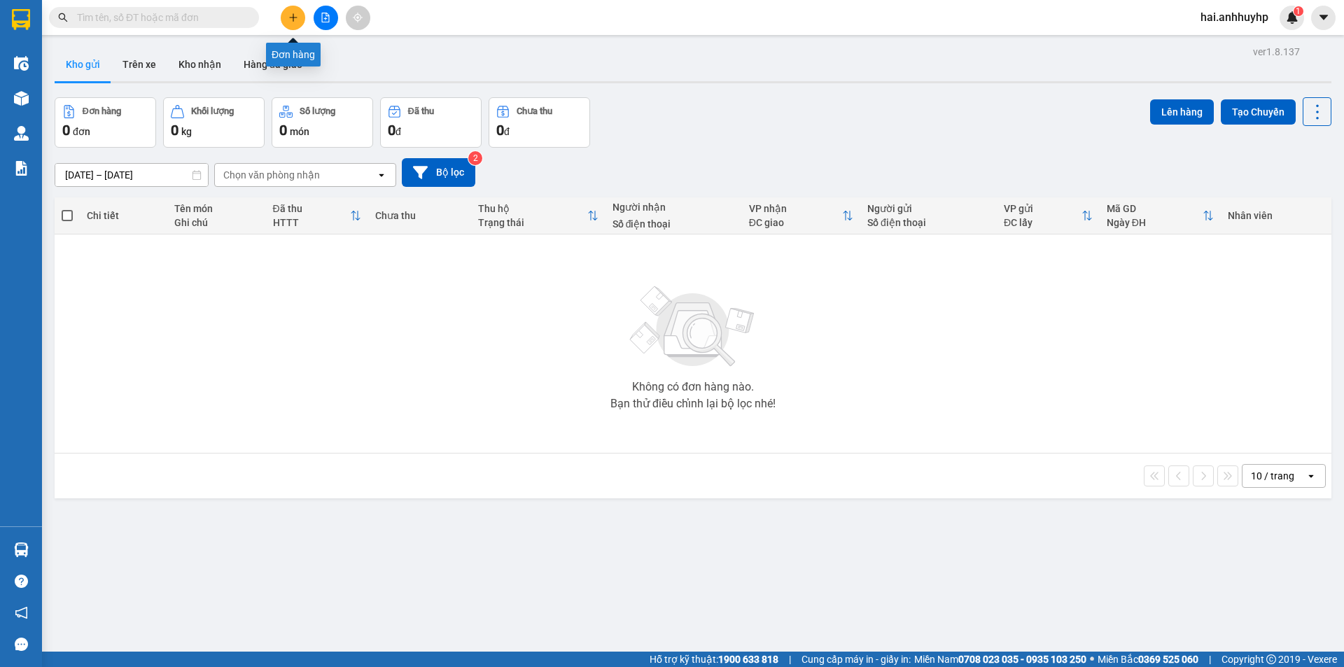
click at [291, 22] on icon "plus" at bounding box center [293, 18] width 10 height 10
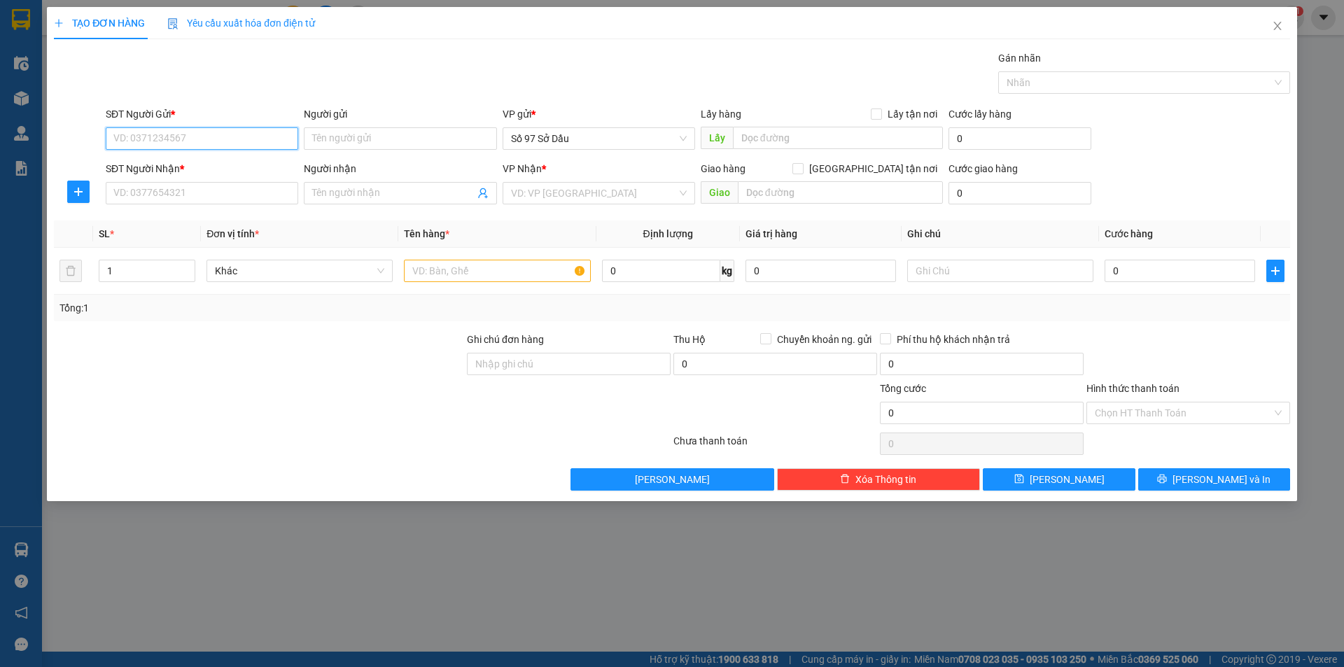
click at [221, 139] on input "SĐT Người Gửi *" at bounding box center [202, 138] width 193 height 22
type input "0945562558"
click at [368, 143] on input "Người gửi" at bounding box center [400, 138] width 193 height 22
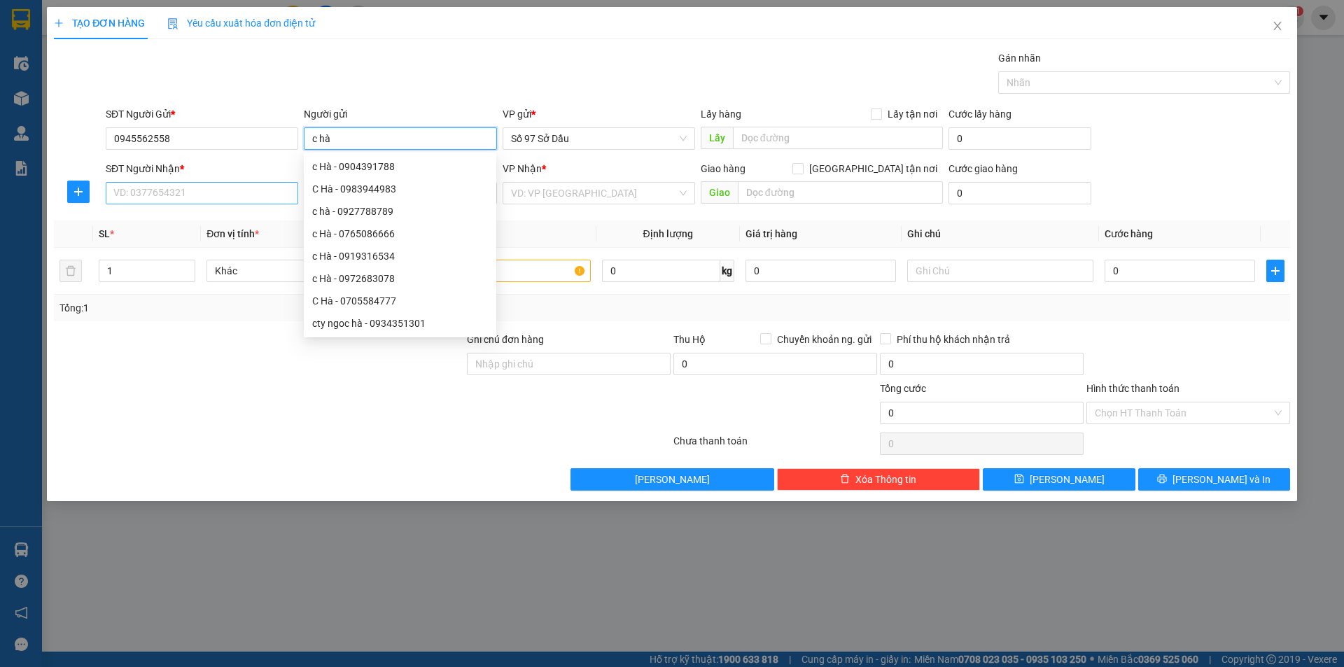
type input "c hà"
click at [165, 186] on input "SĐT Người Nhận *" at bounding box center [202, 193] width 193 height 22
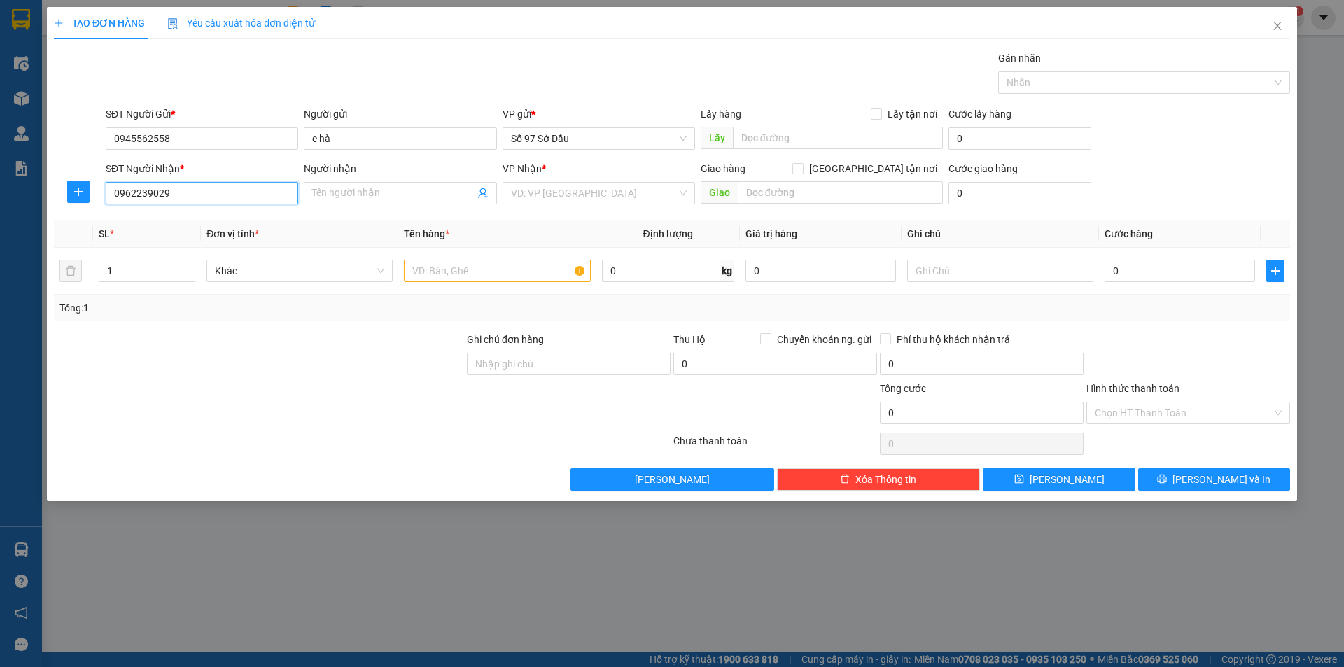
click at [272, 197] on input "0962239029" at bounding box center [202, 193] width 193 height 22
type input "0962239029"
click at [399, 191] on input "Người nhận" at bounding box center [393, 193] width 162 height 15
type input "c thắm"
click at [594, 193] on input "search" at bounding box center [594, 193] width 166 height 21
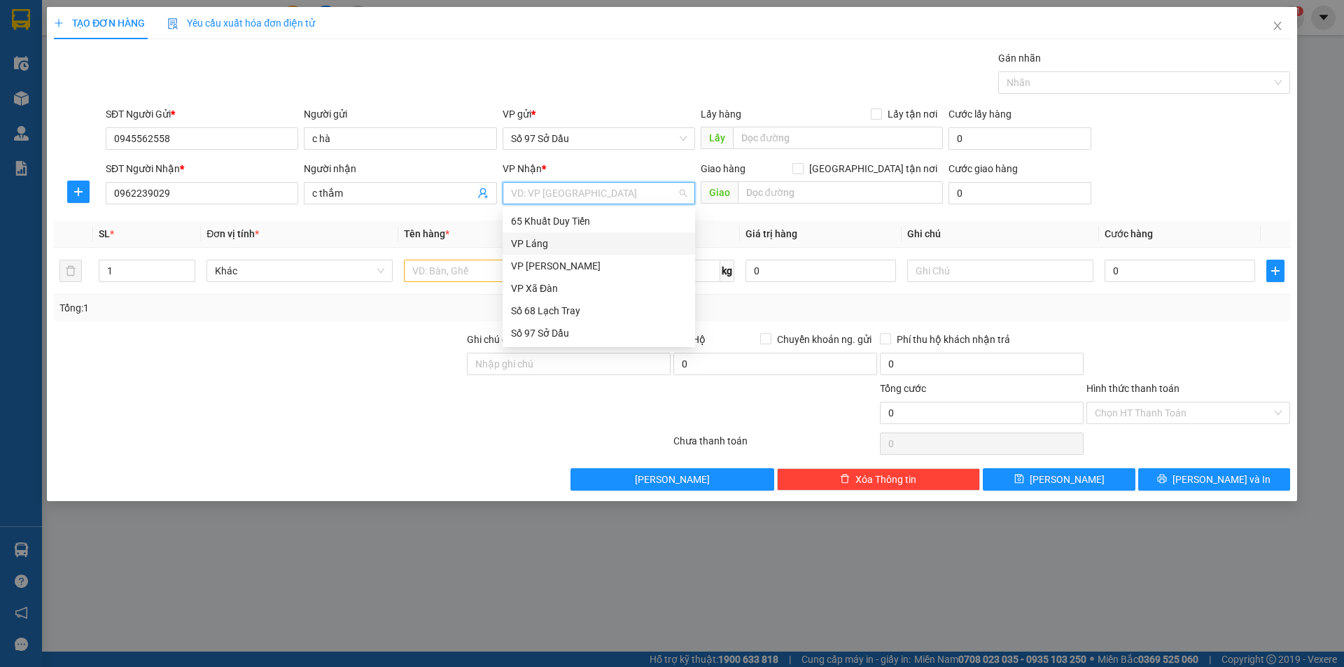
click at [565, 244] on div "VP Láng" at bounding box center [599, 243] width 176 height 15
click at [802, 170] on input "[GEOGRAPHIC_DATA] tận nơi" at bounding box center [798, 168] width 10 height 10
checkbox input "true"
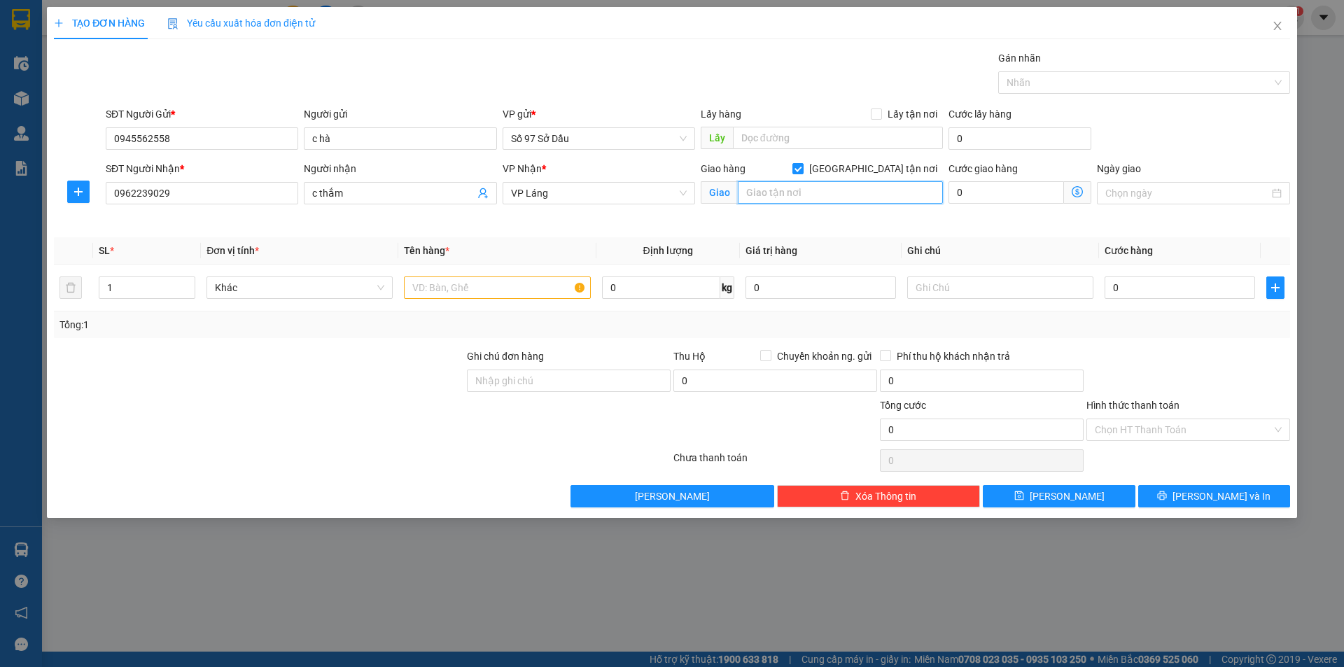
click at [849, 194] on input "text" at bounding box center [840, 192] width 205 height 22
paste input "164 Đ. [PERSON_NAME], [GEOGRAPHIC_DATA], [GEOGRAPHIC_DATA], [GEOGRAPHIC_DATA], …"
type input "164 Đ. [PERSON_NAME], [GEOGRAPHIC_DATA], [GEOGRAPHIC_DATA], [GEOGRAPHIC_DATA], …"
click at [1073, 193] on icon "dollar-circle" at bounding box center [1077, 191] width 11 height 11
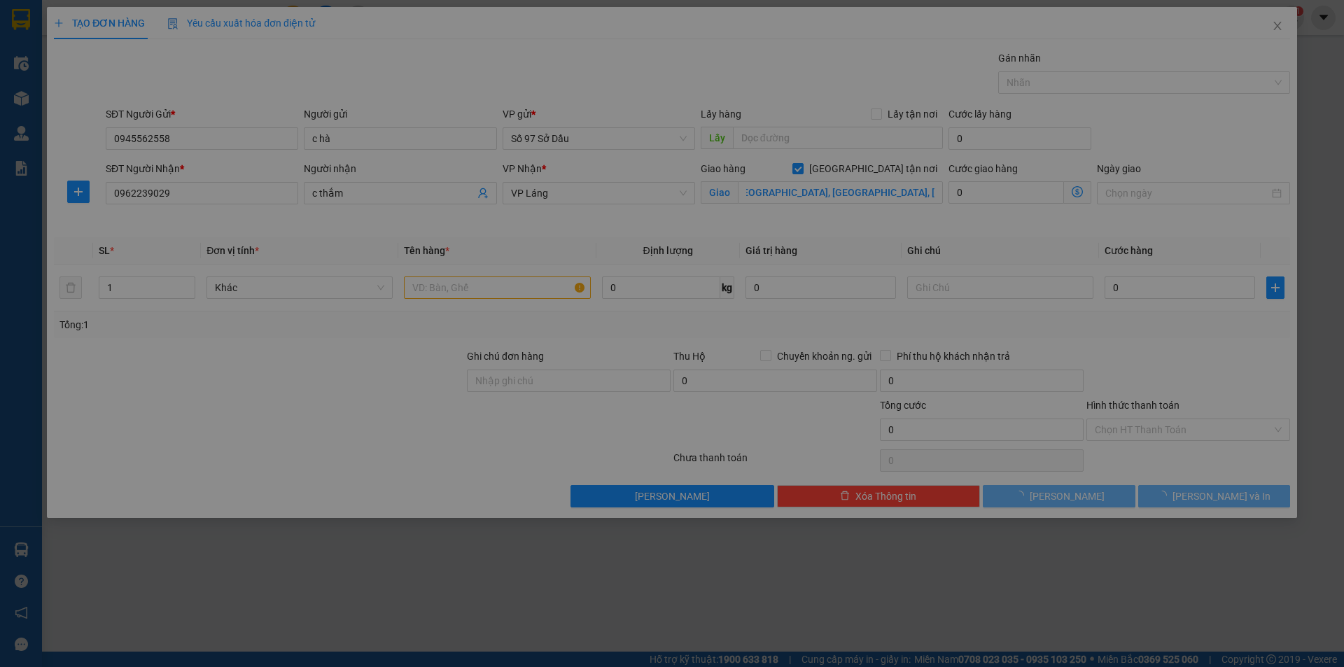
scroll to position [0, 0]
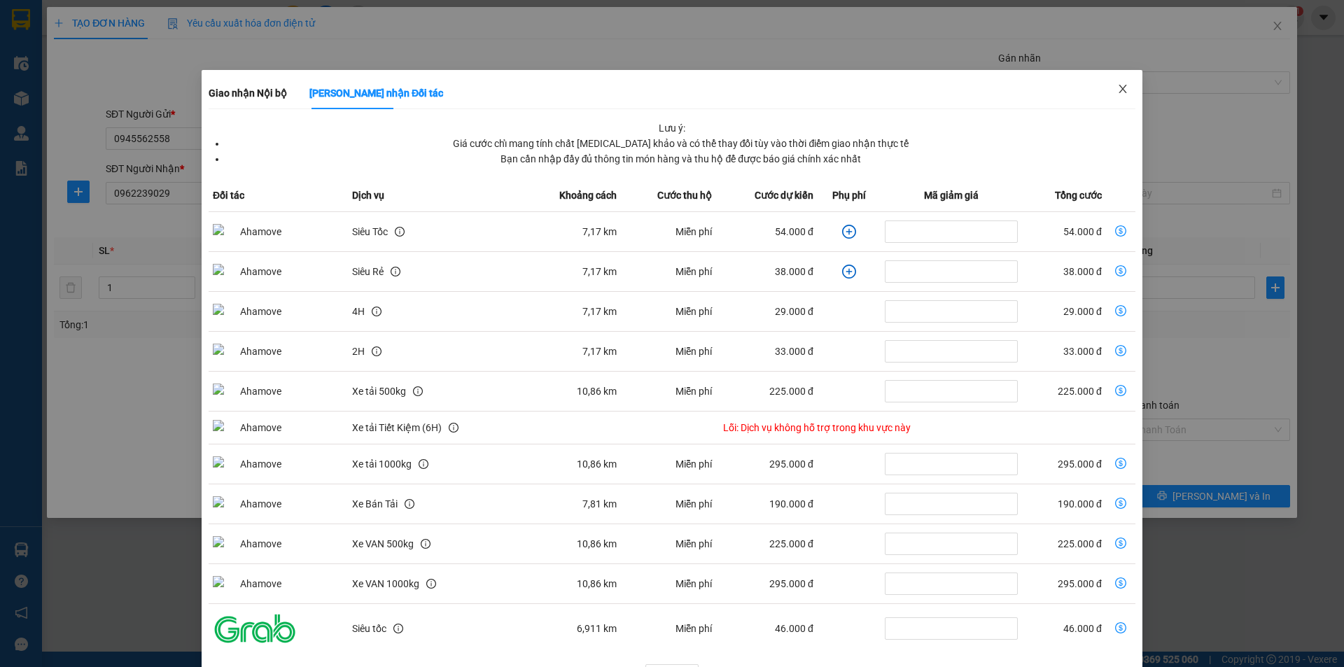
click at [1117, 85] on icon "close" at bounding box center [1122, 88] width 11 height 11
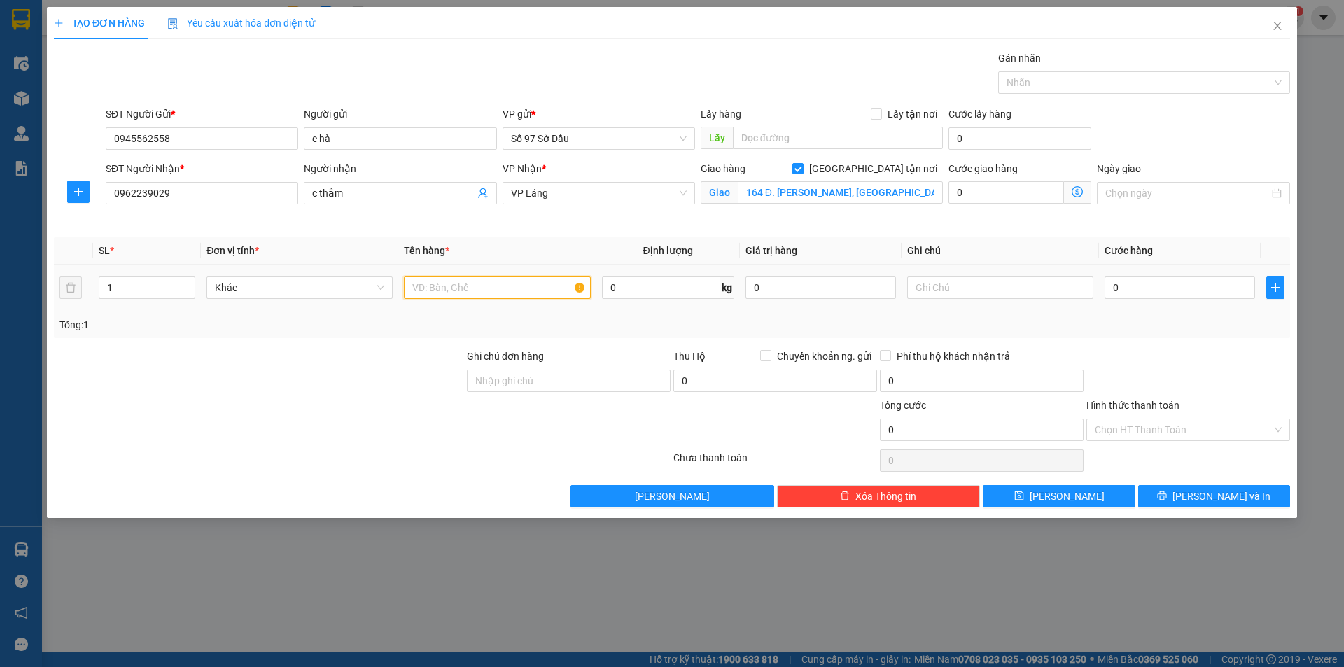
click at [518, 283] on input "text" at bounding box center [497, 288] width 186 height 22
type input "phong bi"
click at [1153, 292] on input "0" at bounding box center [1180, 288] width 151 height 22
type input "8"
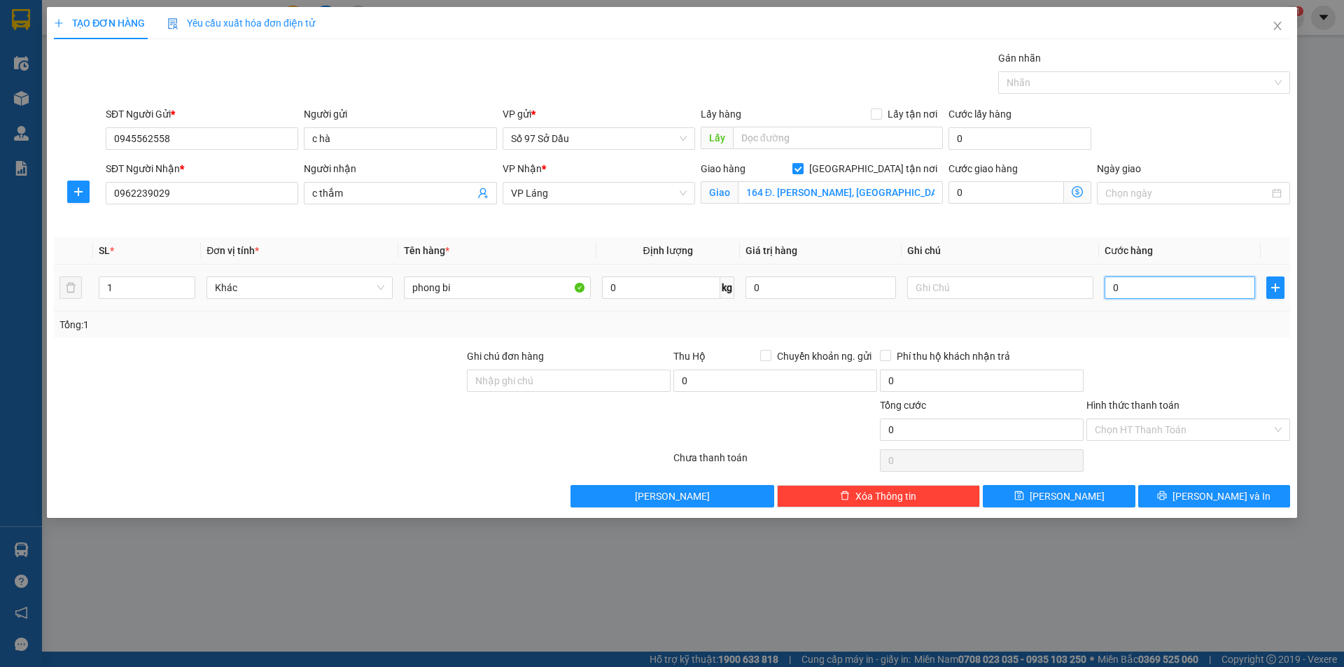
type input "8"
type input "80"
type input "800"
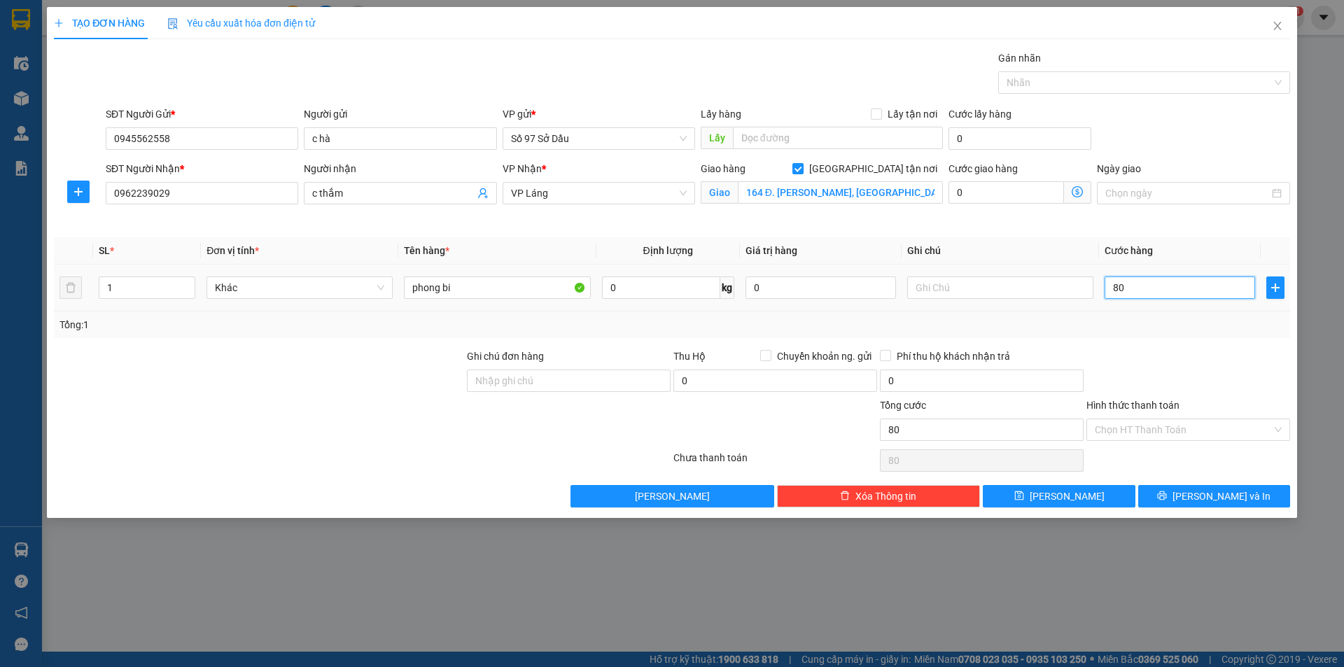
type input "800"
type input "8.000"
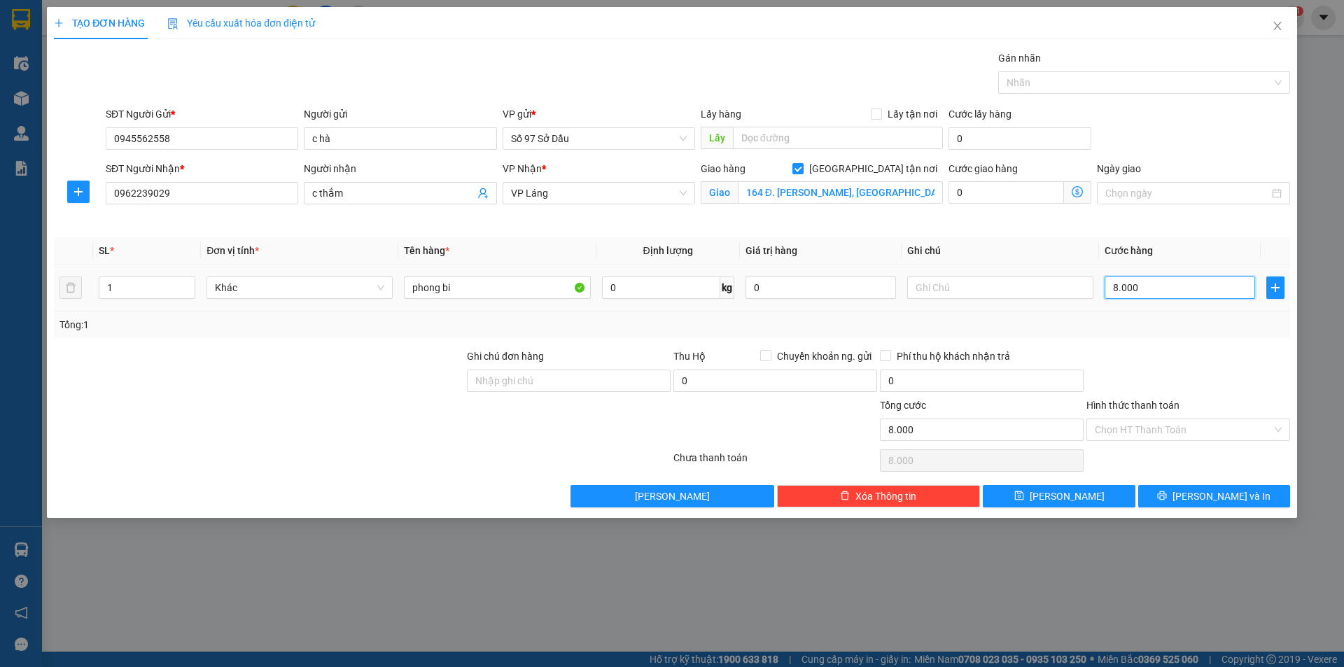
type input "80.000"
click at [1170, 433] on input "Hình thức thanh toán" at bounding box center [1183, 429] width 177 height 21
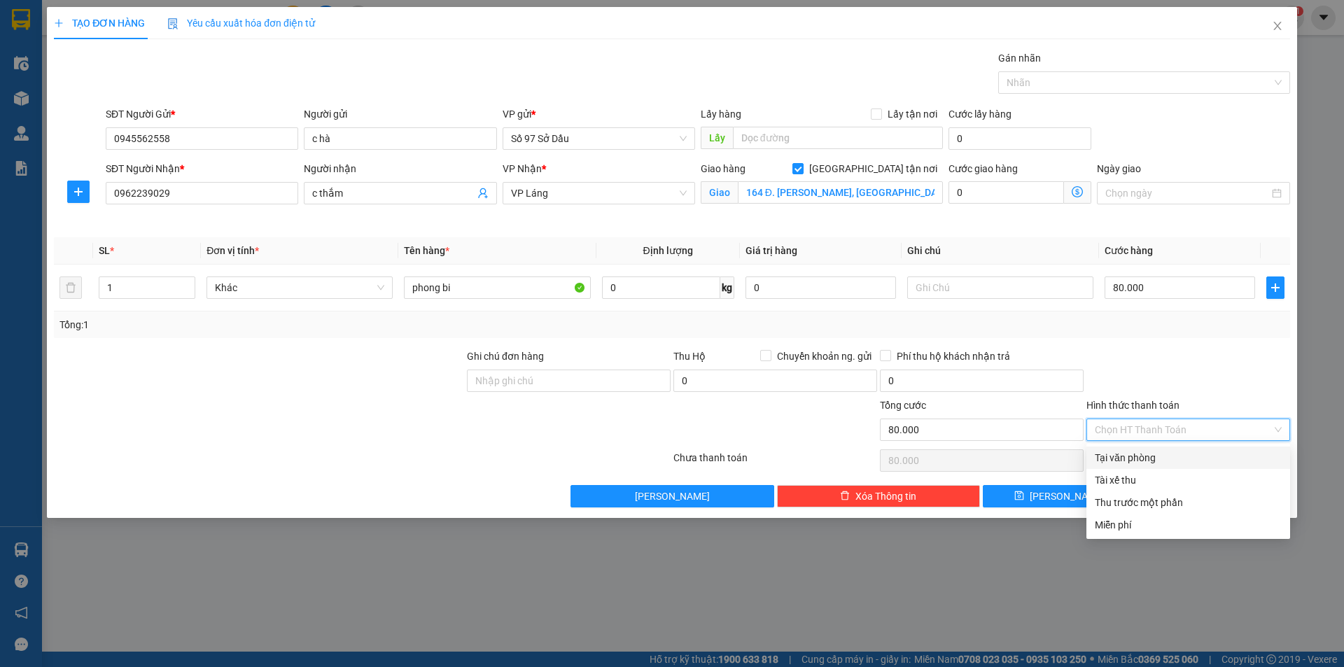
click at [1145, 458] on div "Tại văn phòng" at bounding box center [1188, 457] width 187 height 15
type input "0"
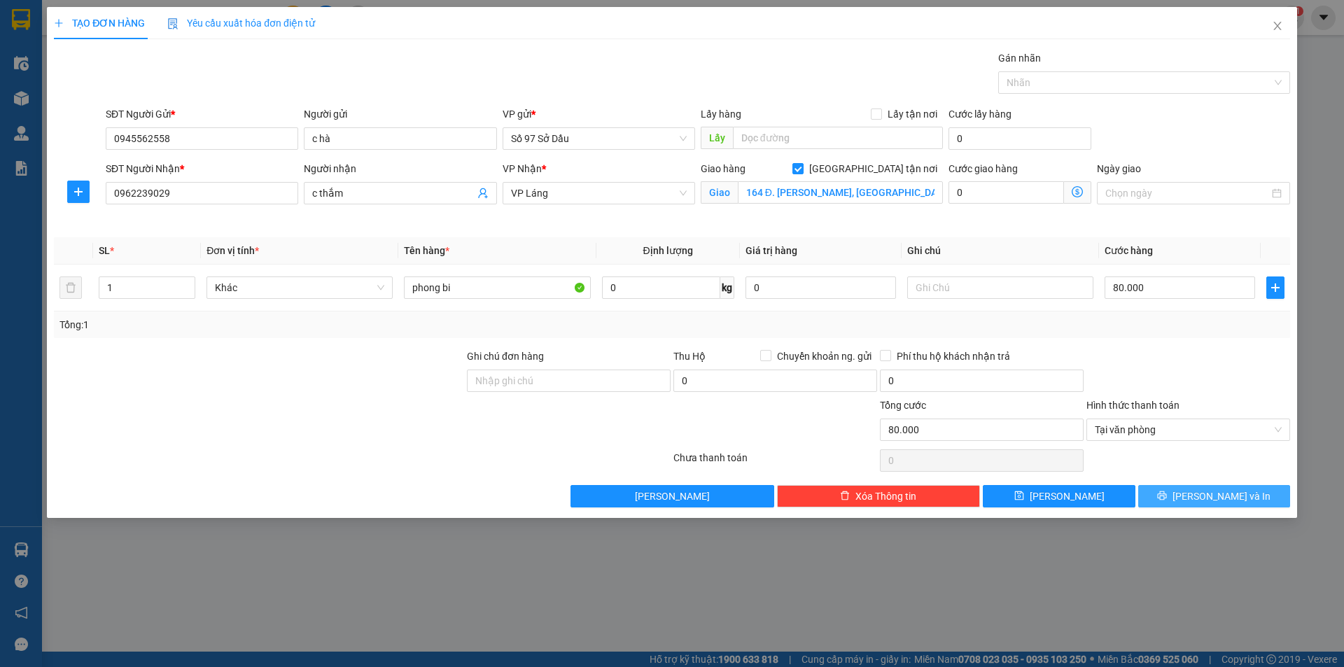
click at [1204, 494] on span "[PERSON_NAME] và In" at bounding box center [1222, 496] width 98 height 15
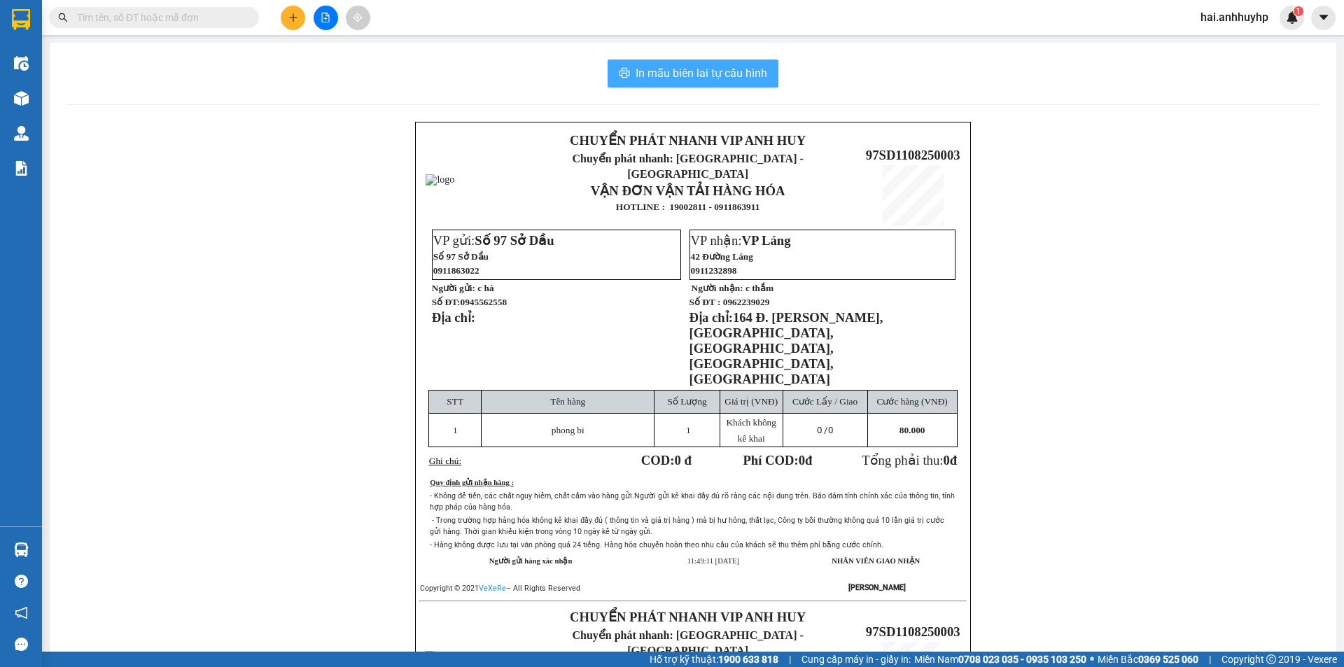
click at [683, 79] on span "In mẫu biên lai tự cấu hình" at bounding box center [702, 73] width 132 height 18
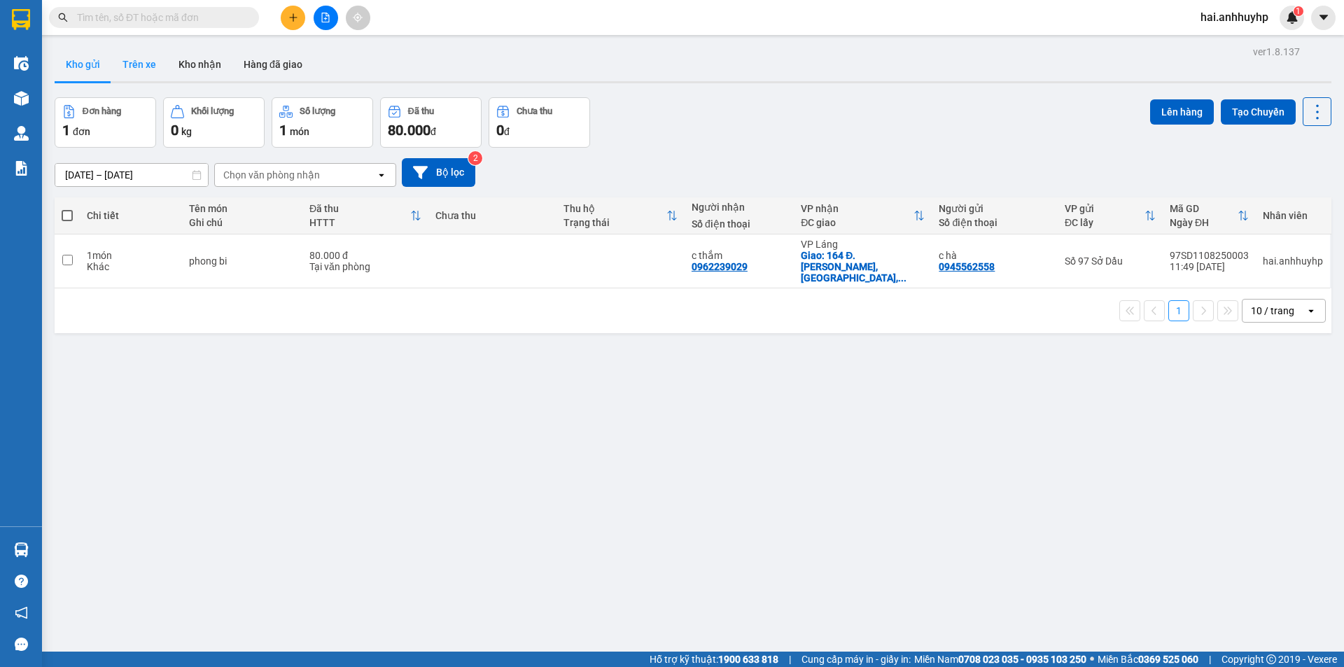
click at [121, 64] on button "Trên xe" at bounding box center [139, 65] width 56 height 34
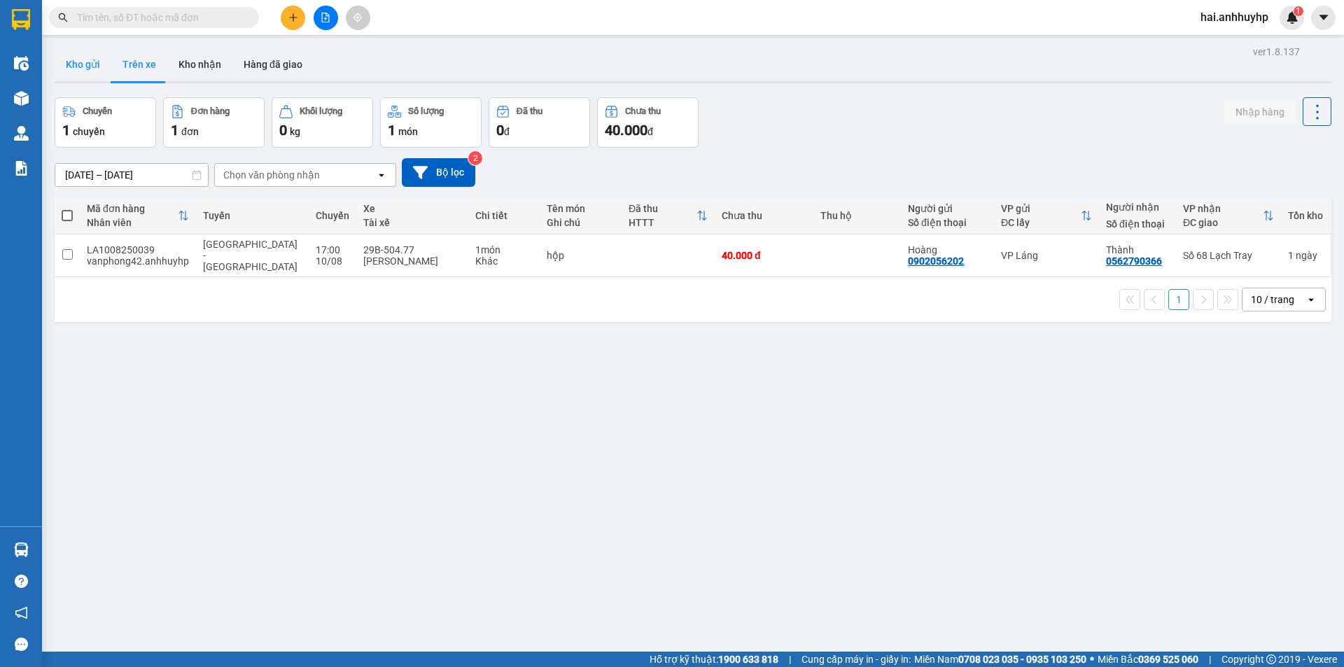
click at [93, 71] on button "Kho gửi" at bounding box center [83, 65] width 57 height 34
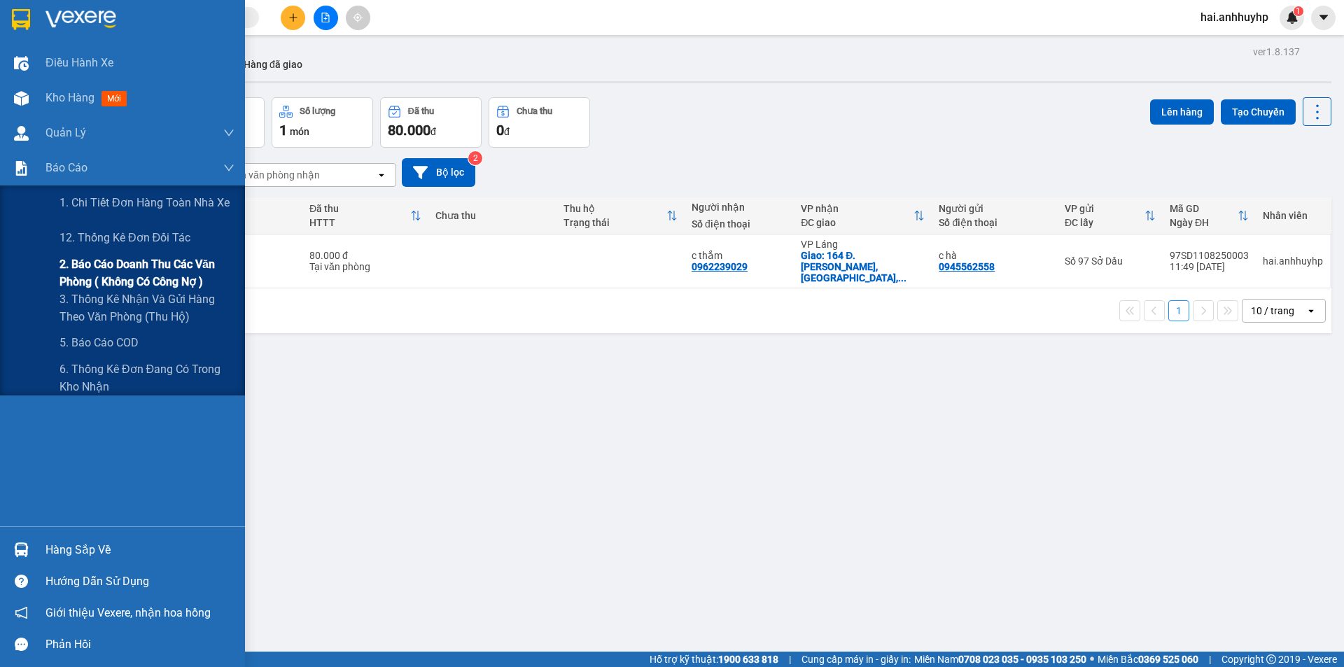
click at [95, 268] on span "2. Báo cáo doanh thu các văn phòng ( không có công nợ )" at bounding box center [147, 273] width 175 height 35
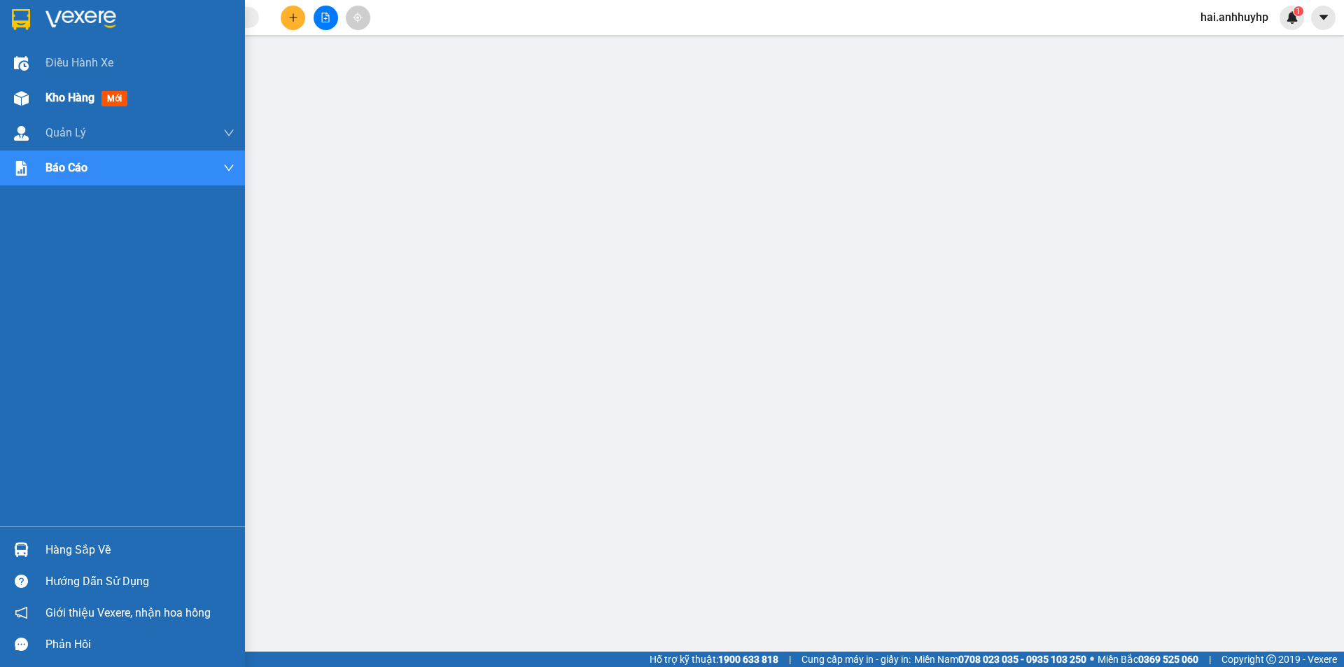
click at [82, 92] on span "Kho hàng" at bounding box center [70, 97] width 49 height 13
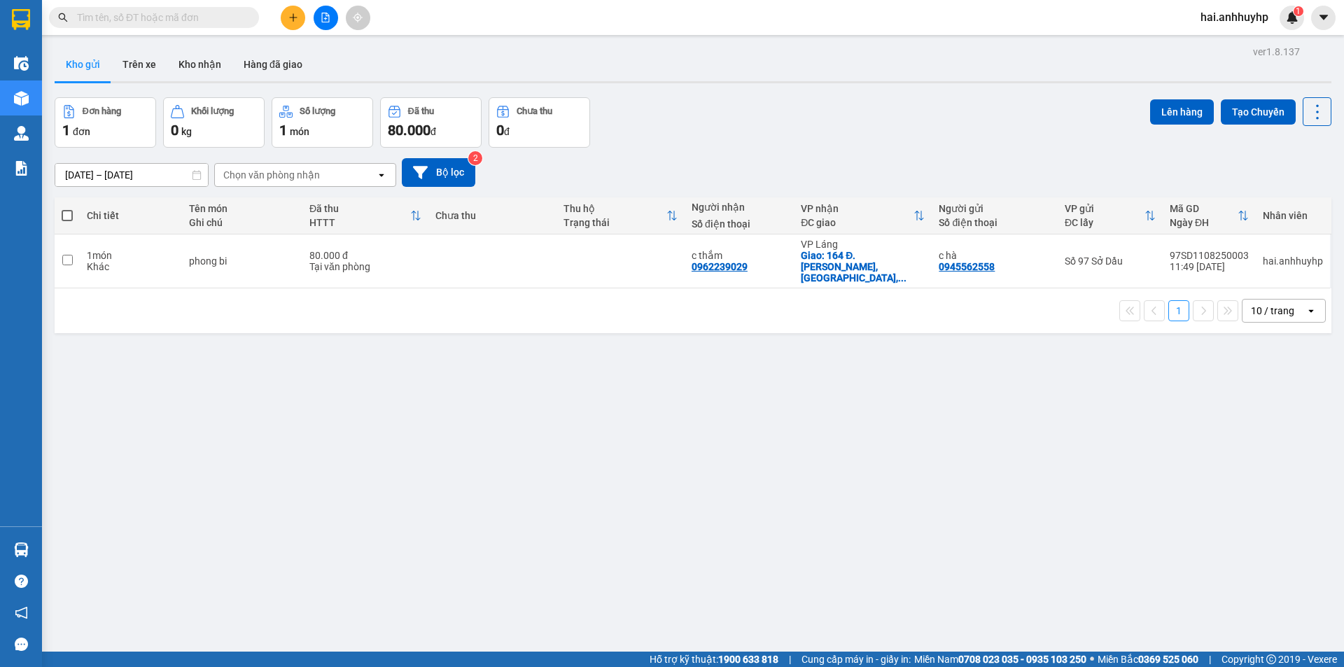
click at [284, 14] on button at bounding box center [293, 18] width 25 height 25
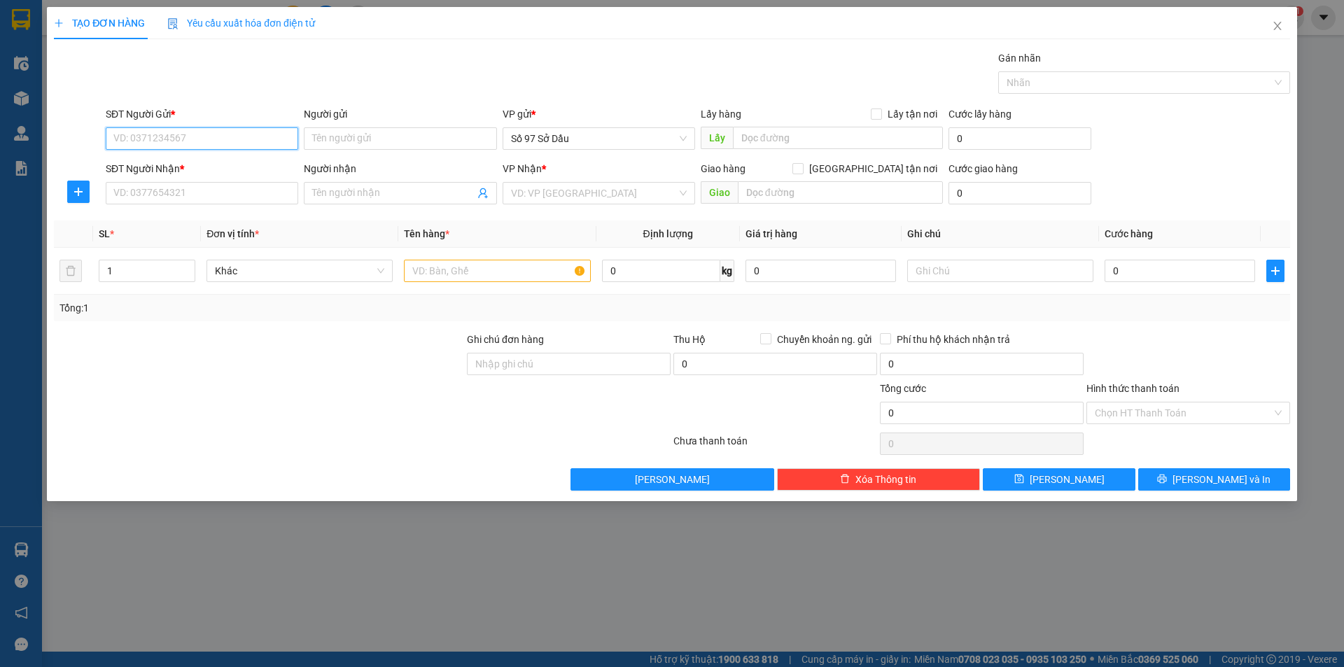
click at [202, 141] on input "SĐT Người Gửi *" at bounding box center [202, 138] width 193 height 22
type input "0886184030"
click at [365, 146] on input "Người gửi" at bounding box center [400, 138] width 193 height 22
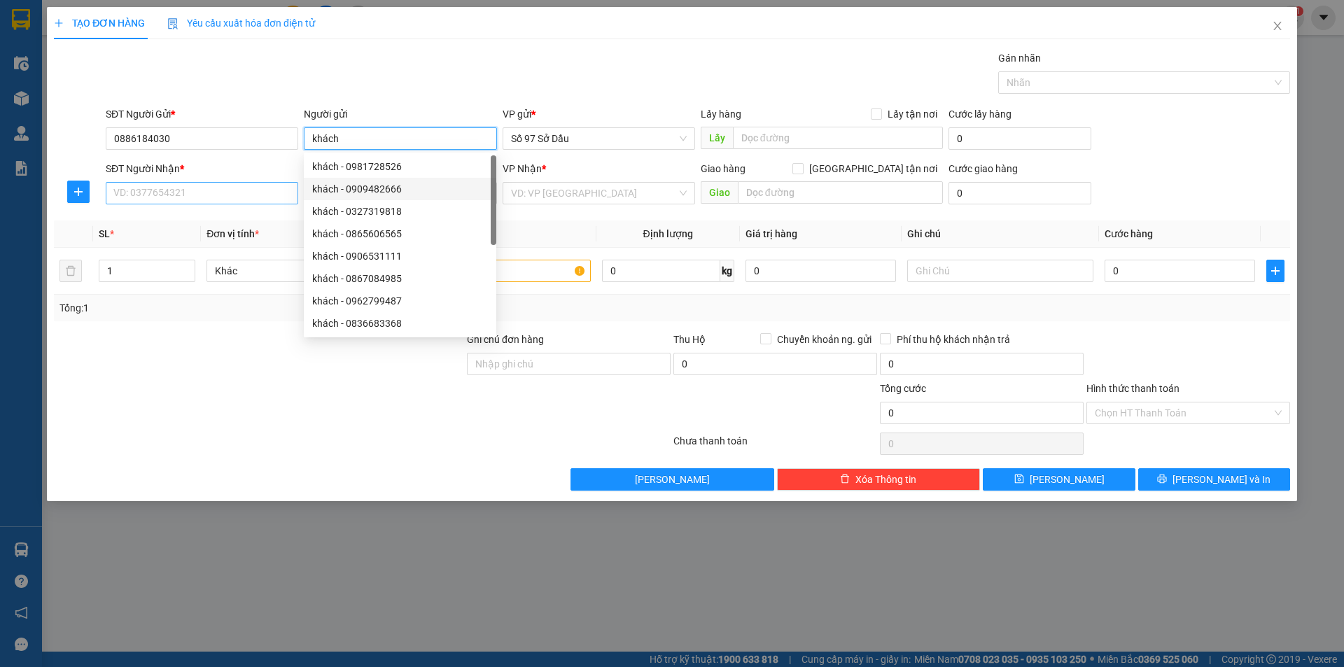
type input "khách"
click at [251, 191] on input "SĐT Người Nhận *" at bounding box center [202, 193] width 193 height 22
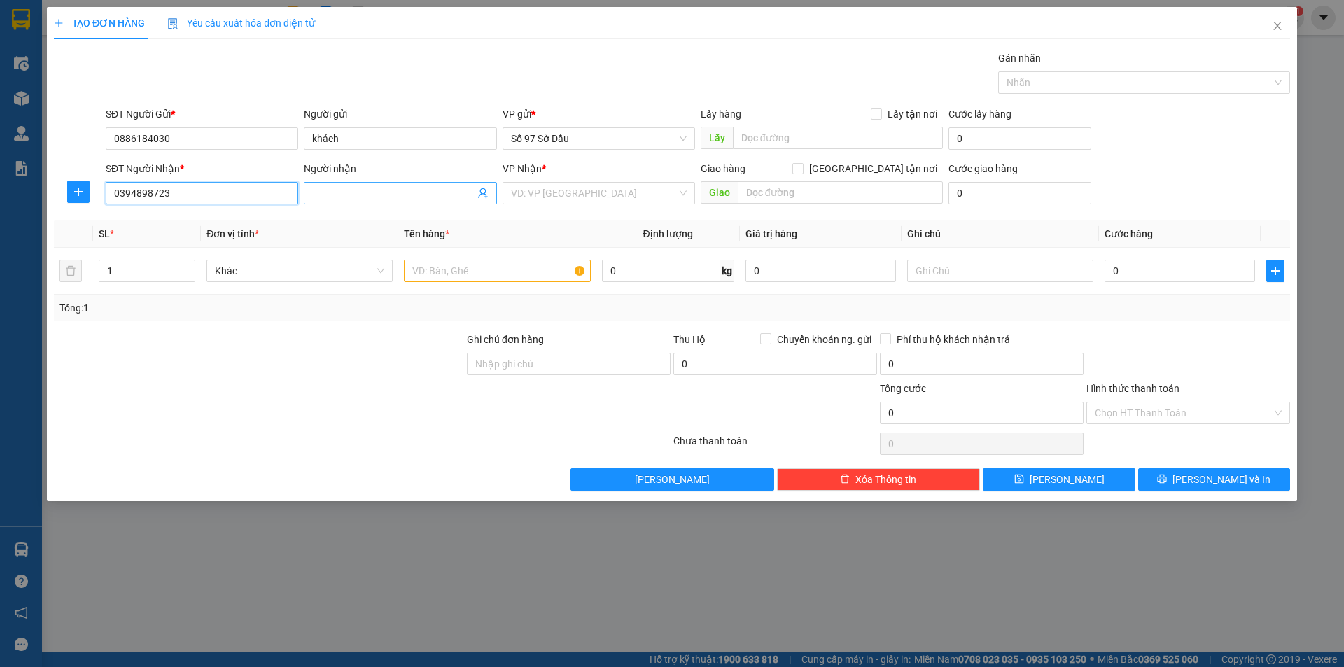
type input "0394898723"
click at [361, 190] on input "Người nhận" at bounding box center [393, 193] width 162 height 15
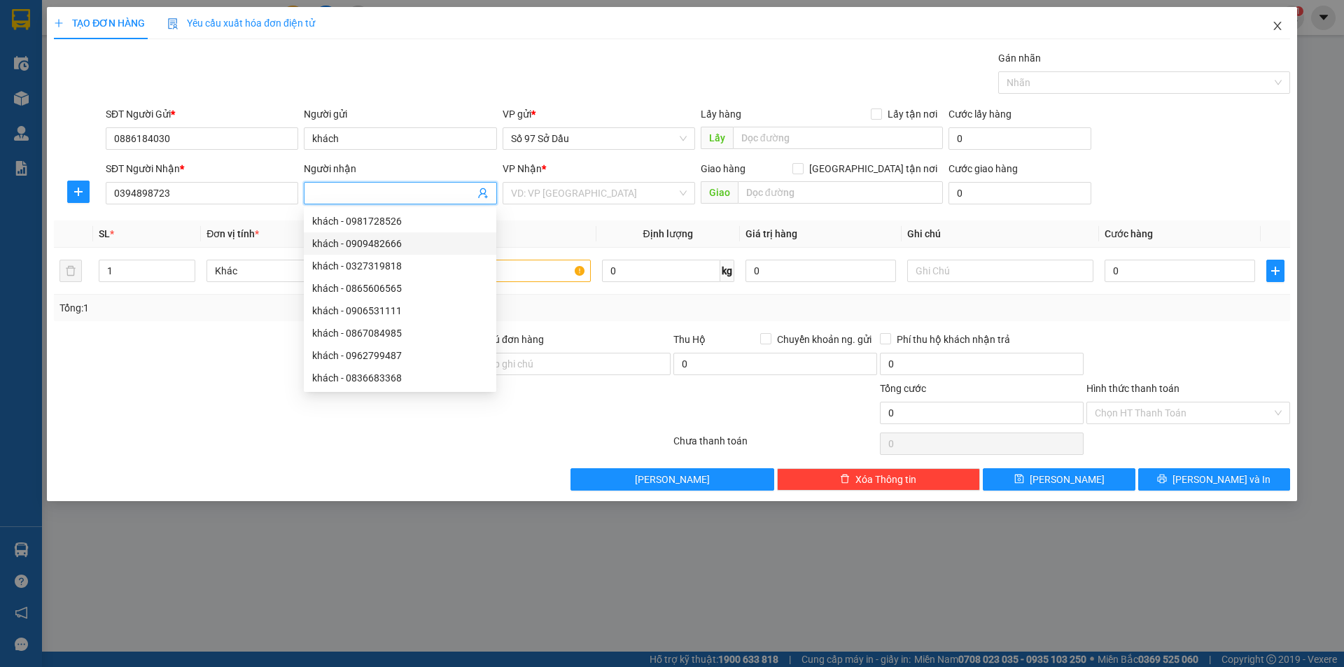
click at [1276, 25] on icon "close" at bounding box center [1278, 26] width 8 height 8
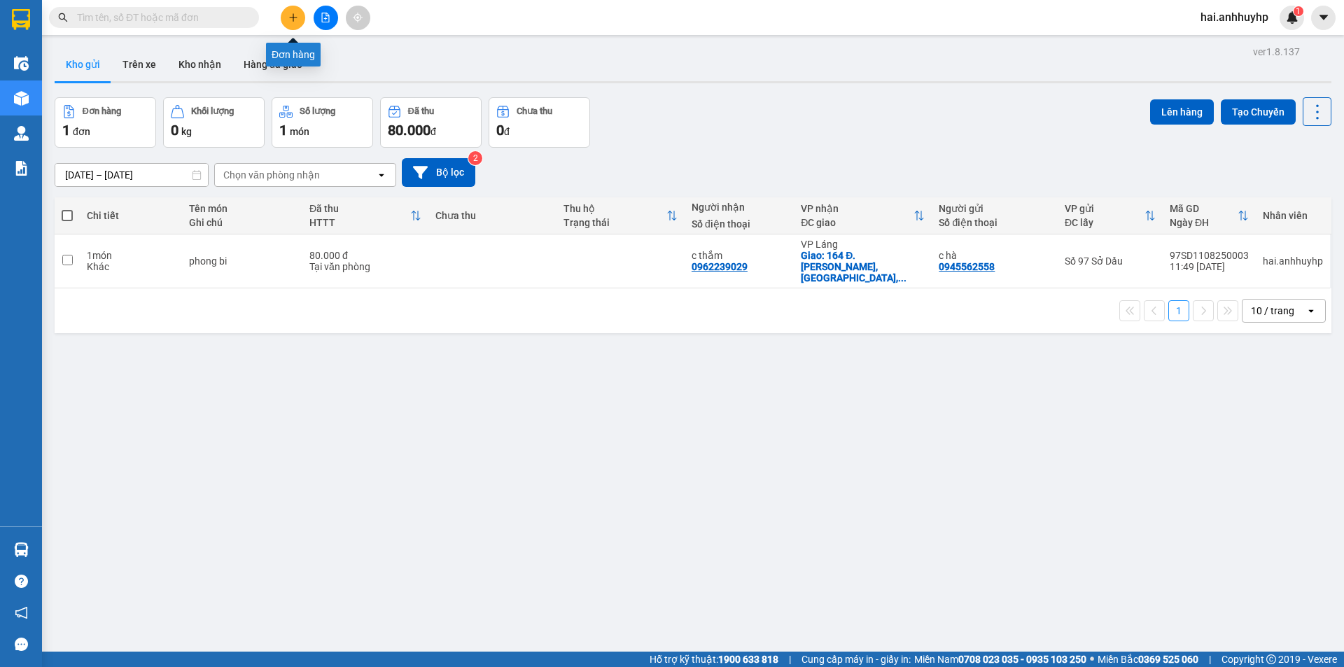
click at [291, 17] on icon "plus" at bounding box center [293, 18] width 10 height 10
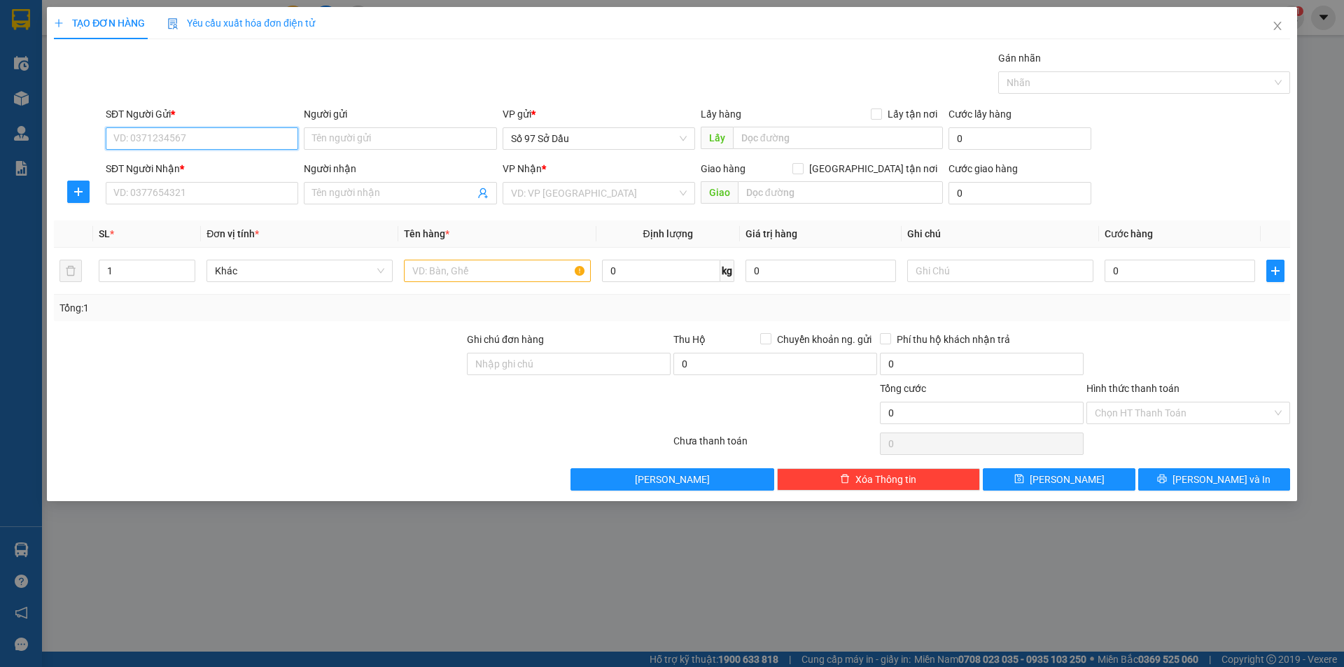
click at [244, 131] on input "SĐT Người Gửi *" at bounding box center [202, 138] width 193 height 22
click at [250, 134] on input "0886184030" at bounding box center [202, 138] width 193 height 22
type input "0886184030"
click at [448, 140] on input "Người gửi" at bounding box center [400, 138] width 193 height 22
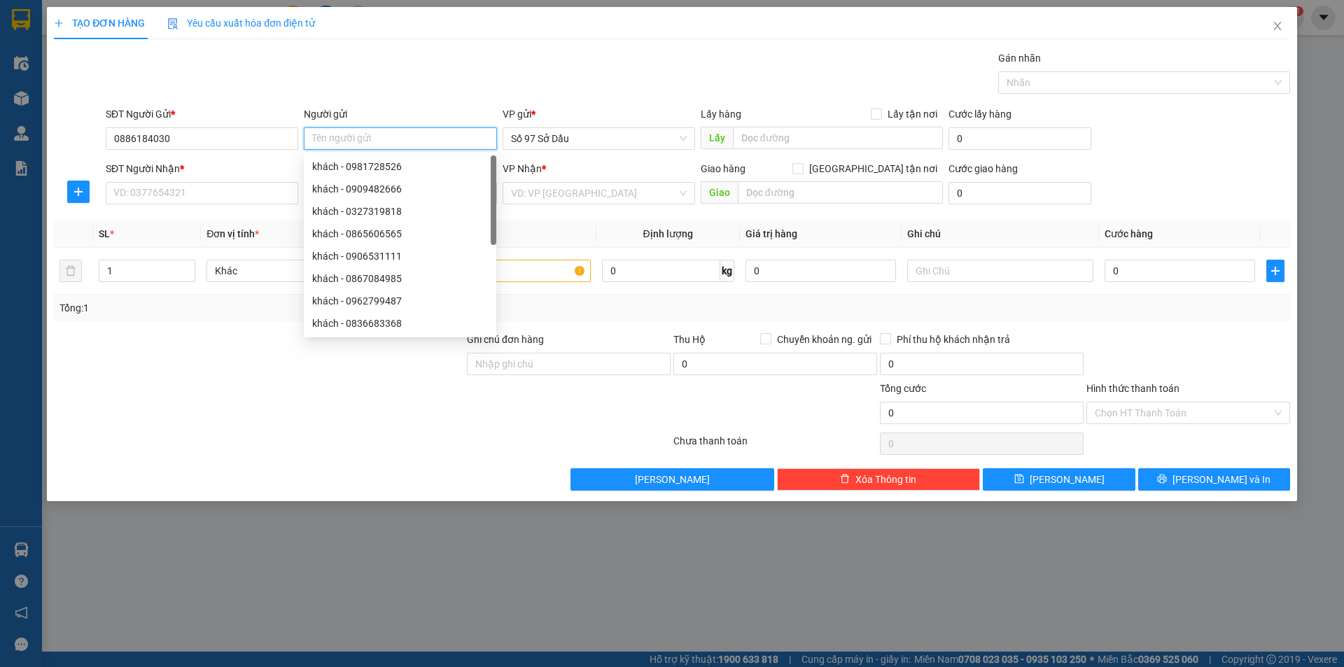
type input "k"
type input "hiền"
click at [196, 188] on input "SĐT Người Nhận *" at bounding box center [202, 193] width 193 height 22
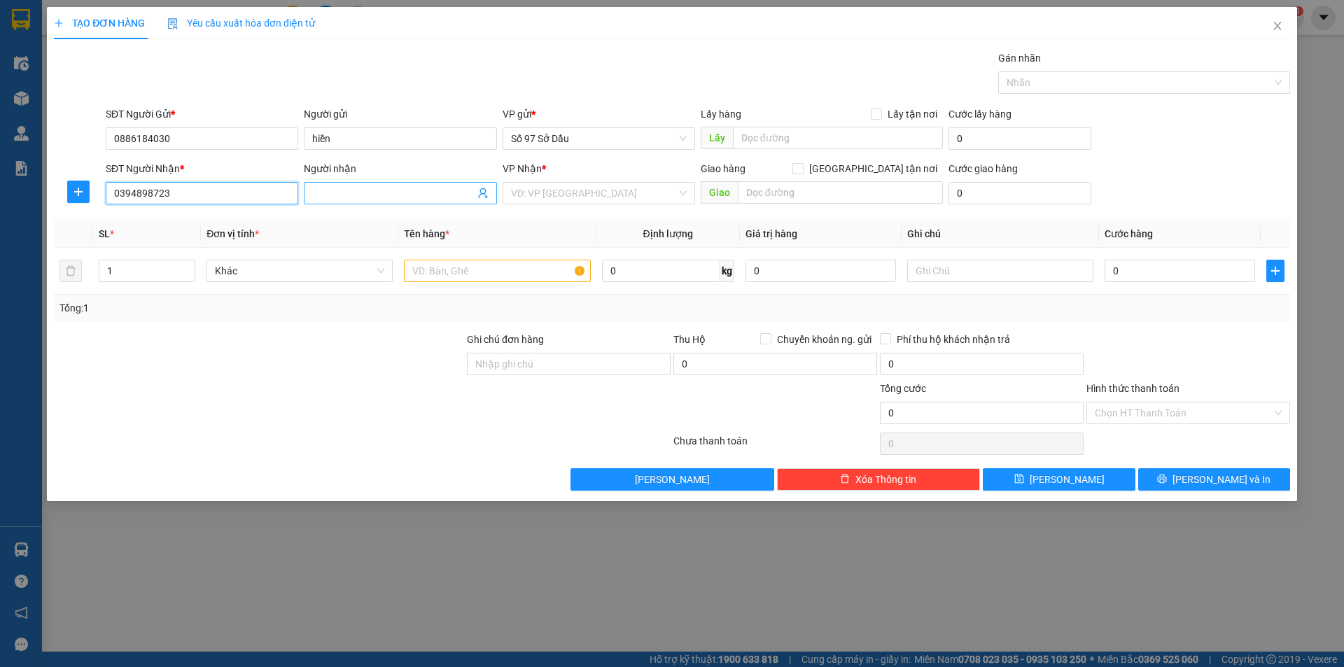
type input "0394898723"
click at [363, 197] on input "Người nhận" at bounding box center [393, 193] width 162 height 15
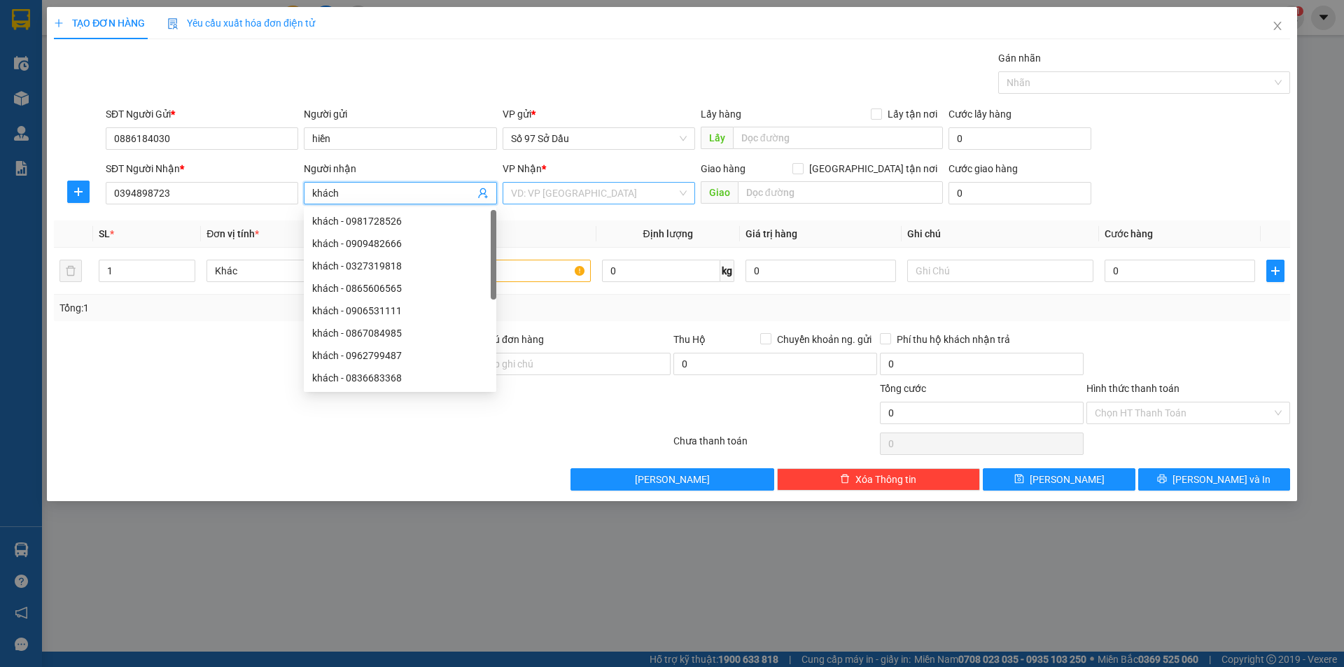
type input "khách"
click at [556, 197] on input "search" at bounding box center [594, 193] width 166 height 21
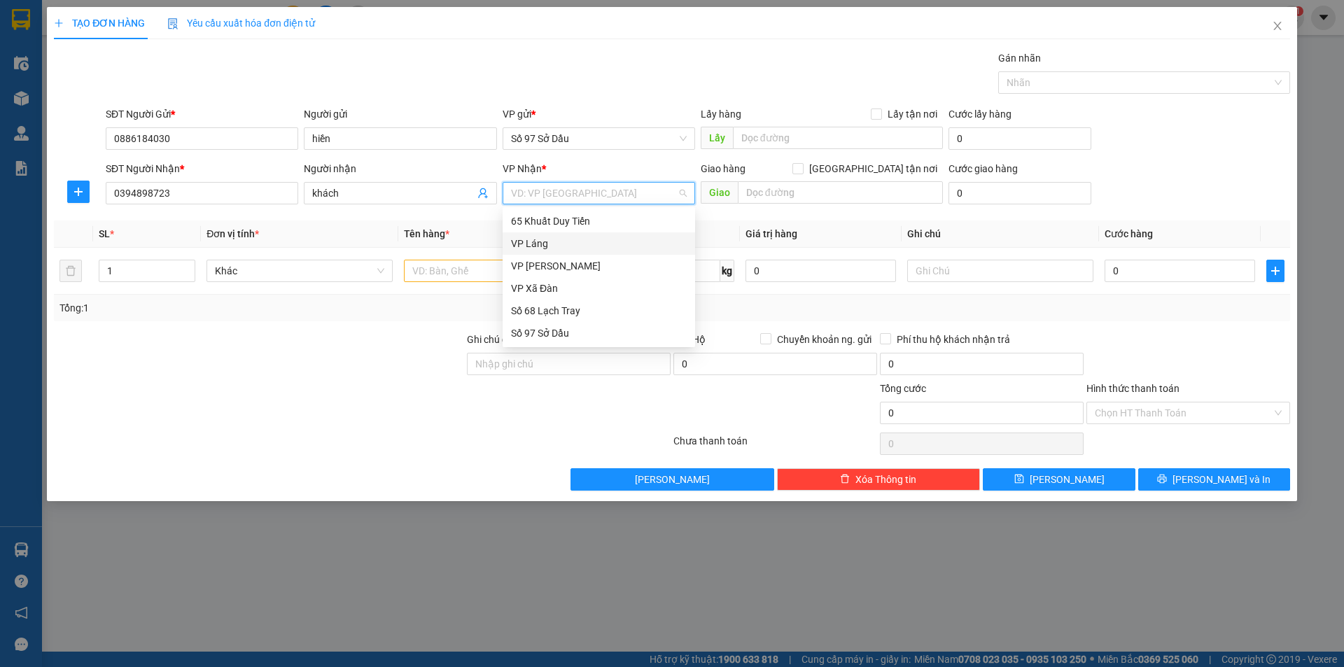
click at [531, 242] on div "VP Láng" at bounding box center [599, 243] width 176 height 15
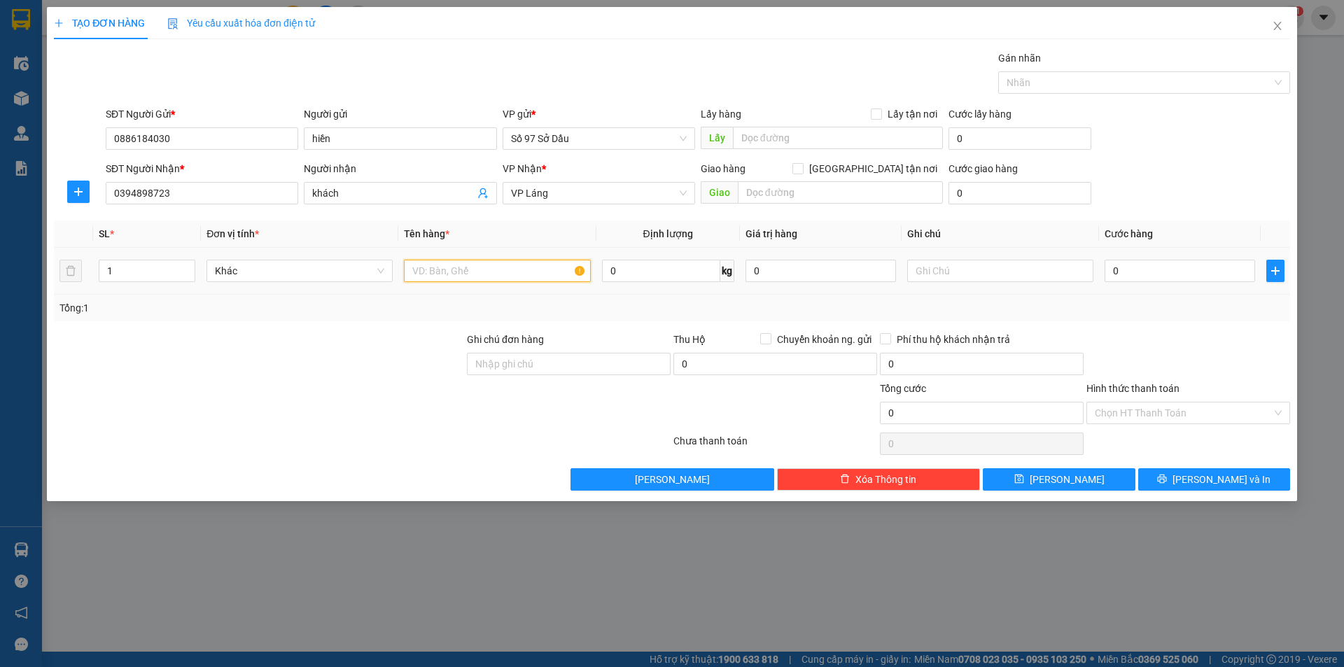
click at [497, 274] on input "text" at bounding box center [497, 271] width 186 height 22
click at [1152, 274] on input "0" at bounding box center [1180, 271] width 151 height 22
click at [433, 276] on input "4 túi" at bounding box center [497, 271] width 186 height 22
click at [445, 274] on input "4 túi" at bounding box center [497, 271] width 186 height 22
type input "4 Túi"
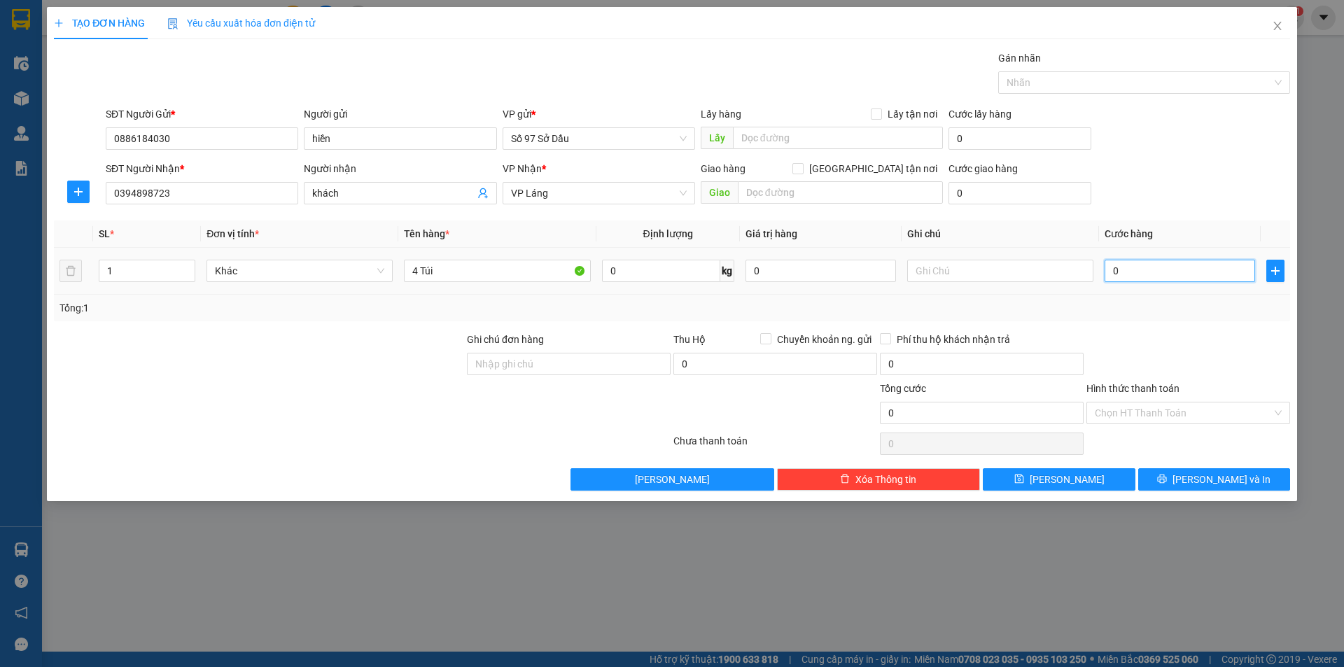
click at [1120, 274] on input "0" at bounding box center [1180, 271] width 151 height 22
type input "2"
type input "20"
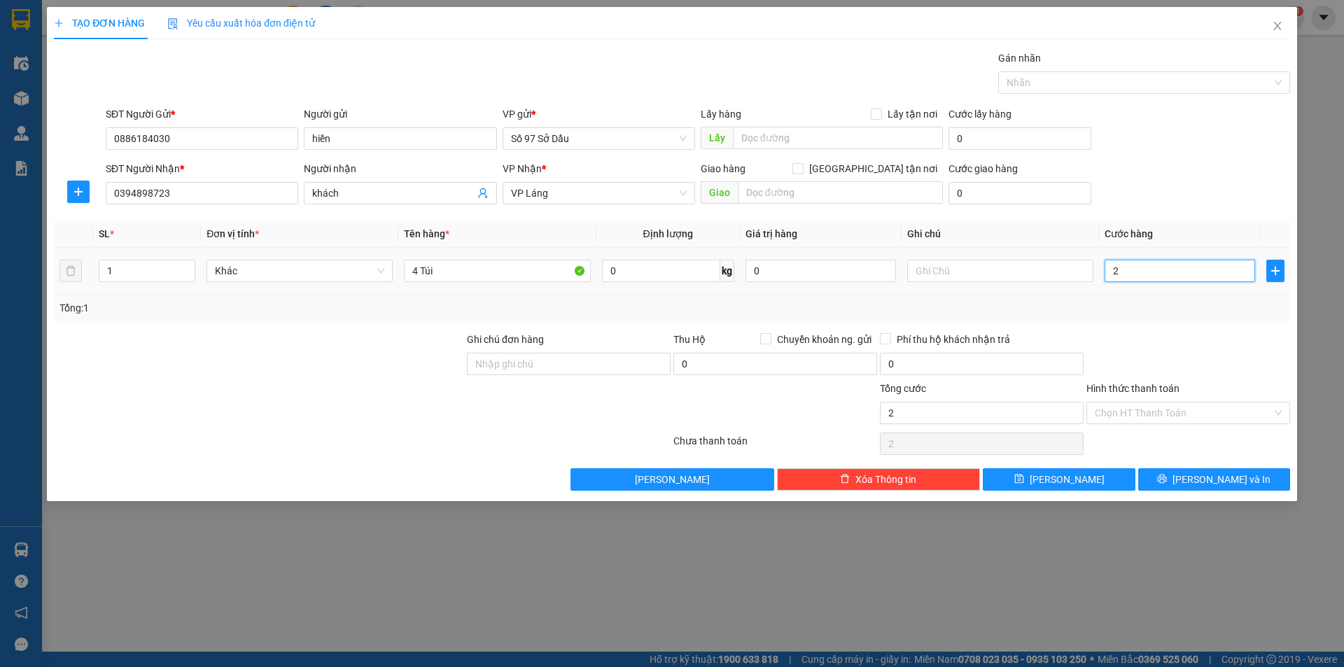
type input "20"
type input "200"
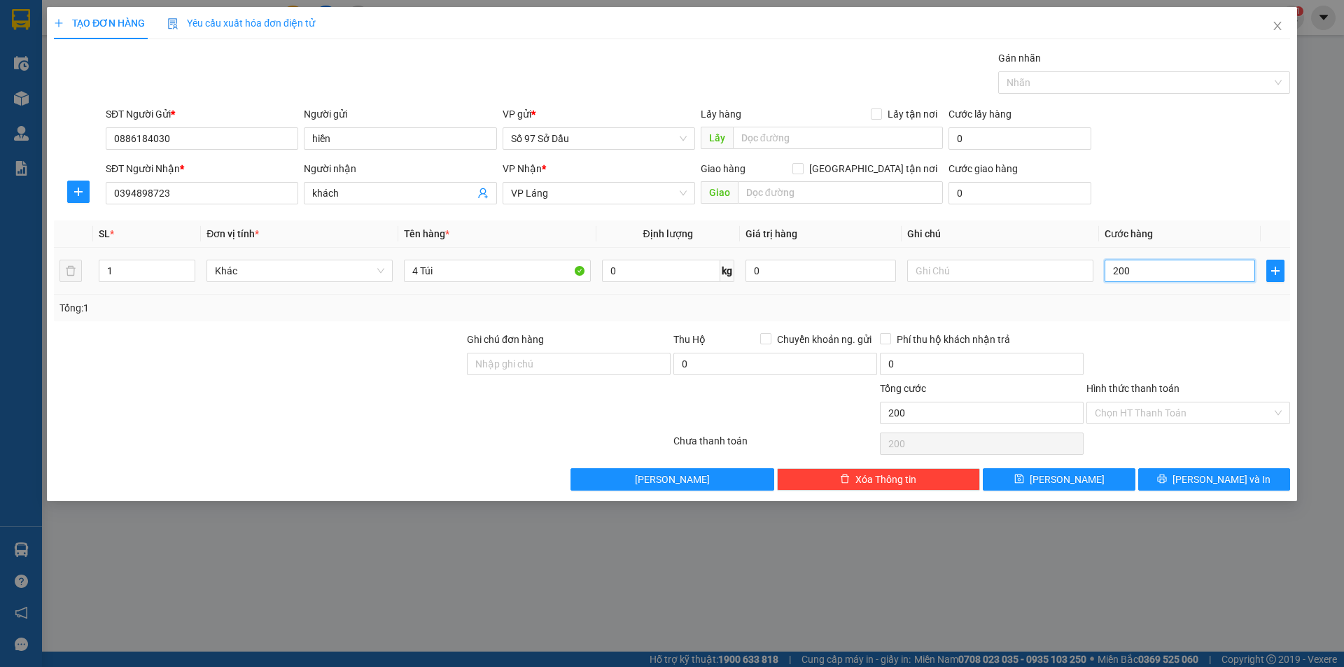
type input "2.000"
type input "20.000"
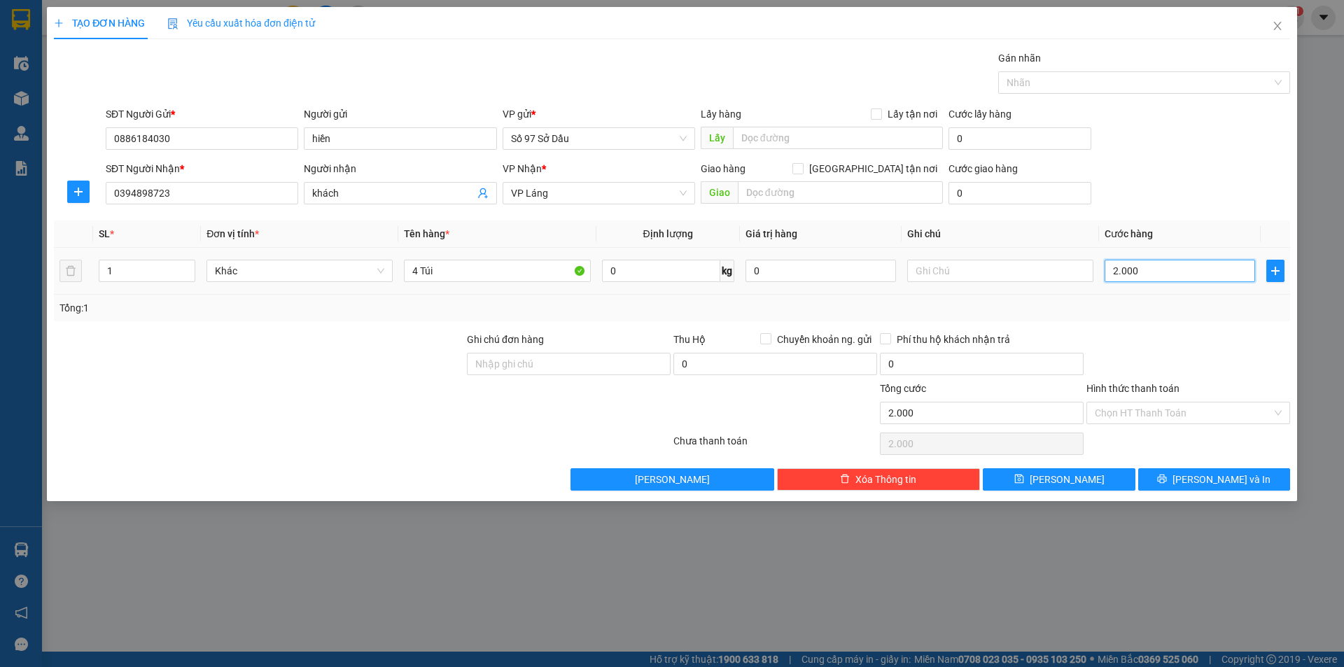
type input "20.000"
type input "200.000"
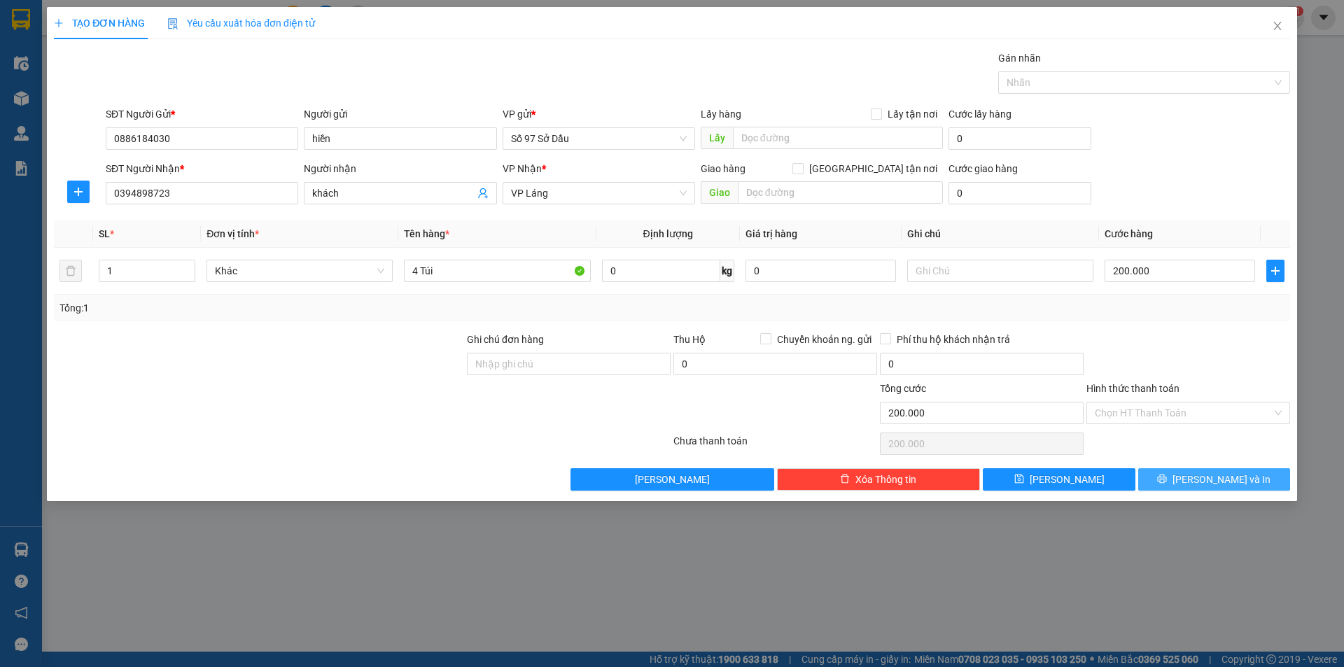
click at [1169, 473] on button "[PERSON_NAME] và In" at bounding box center [1214, 479] width 152 height 22
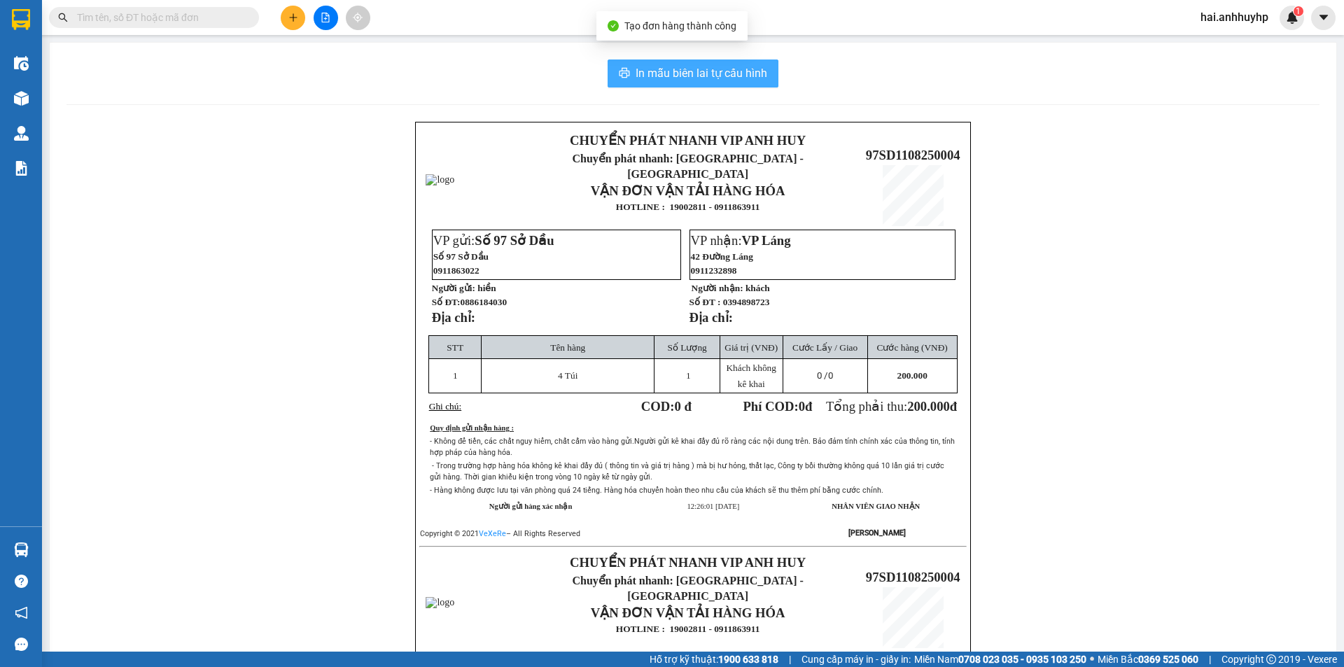
click at [674, 69] on span "In mẫu biên lai tự cấu hình" at bounding box center [702, 73] width 132 height 18
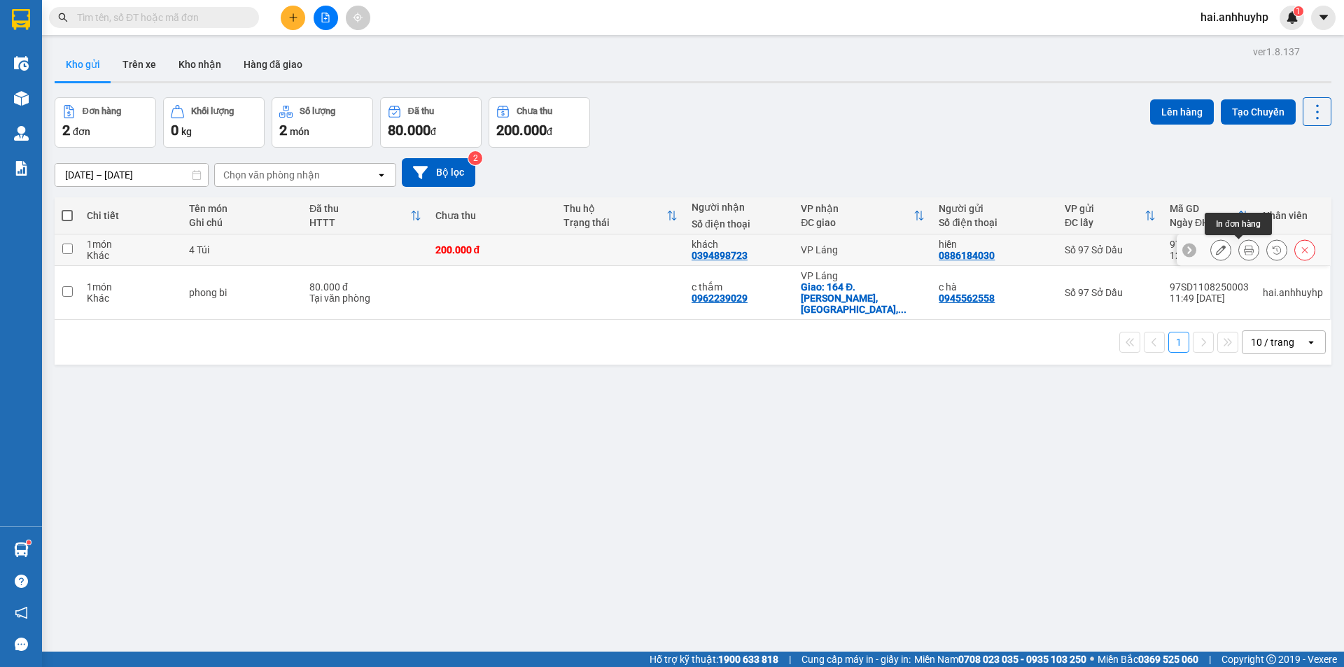
click at [1244, 249] on icon at bounding box center [1249, 250] width 10 height 10
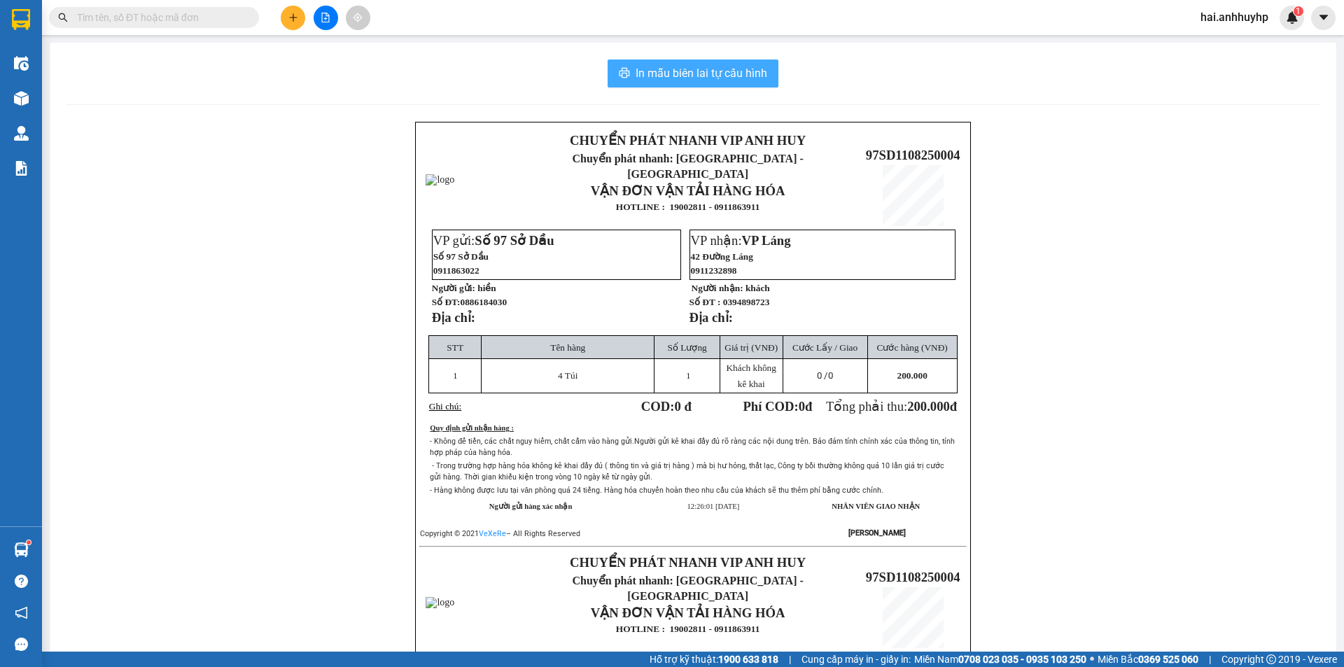
click at [683, 71] on span "In mẫu biên lai tự cấu hình" at bounding box center [702, 73] width 132 height 18
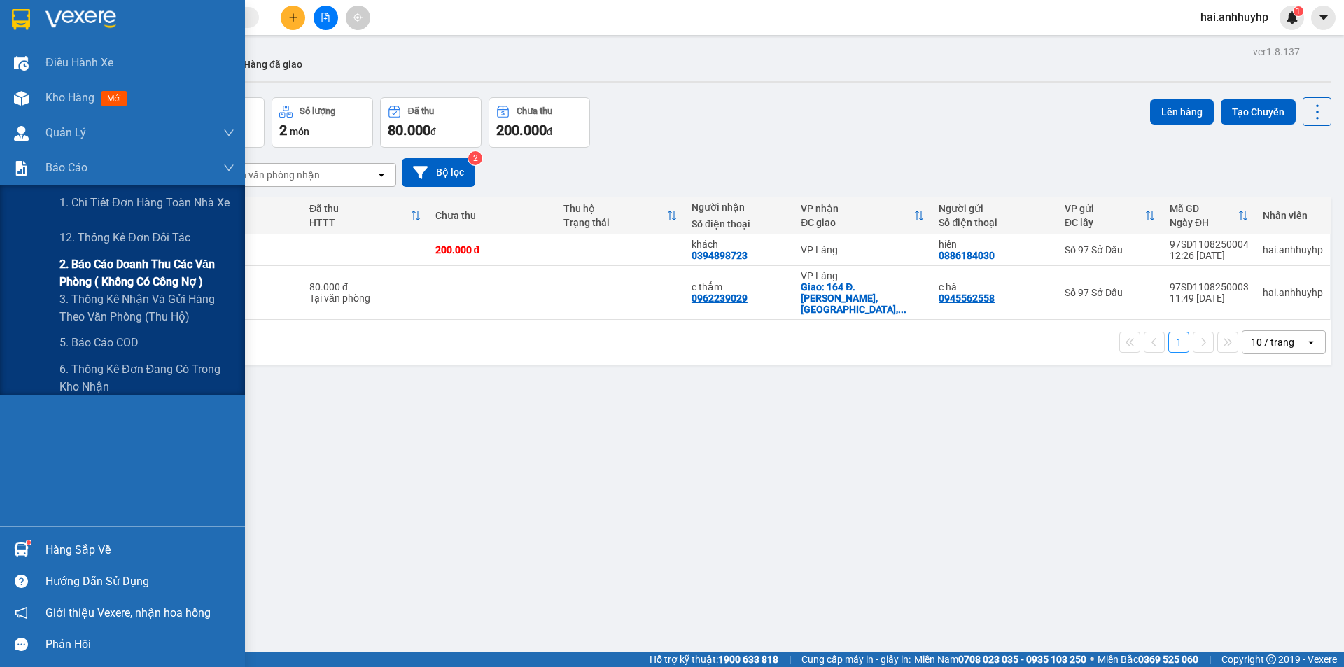
click at [134, 272] on span "2. Báo cáo doanh thu các văn phòng ( không có công nợ )" at bounding box center [147, 273] width 175 height 35
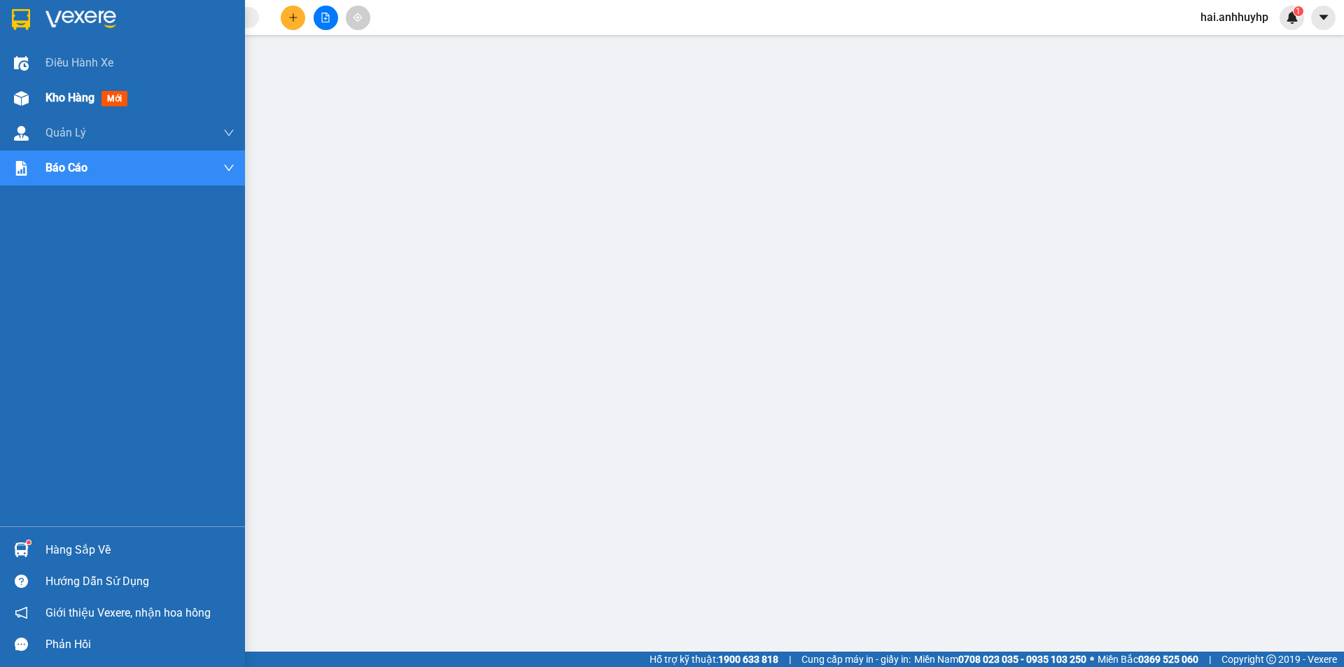
click at [24, 104] on img at bounding box center [21, 98] width 15 height 15
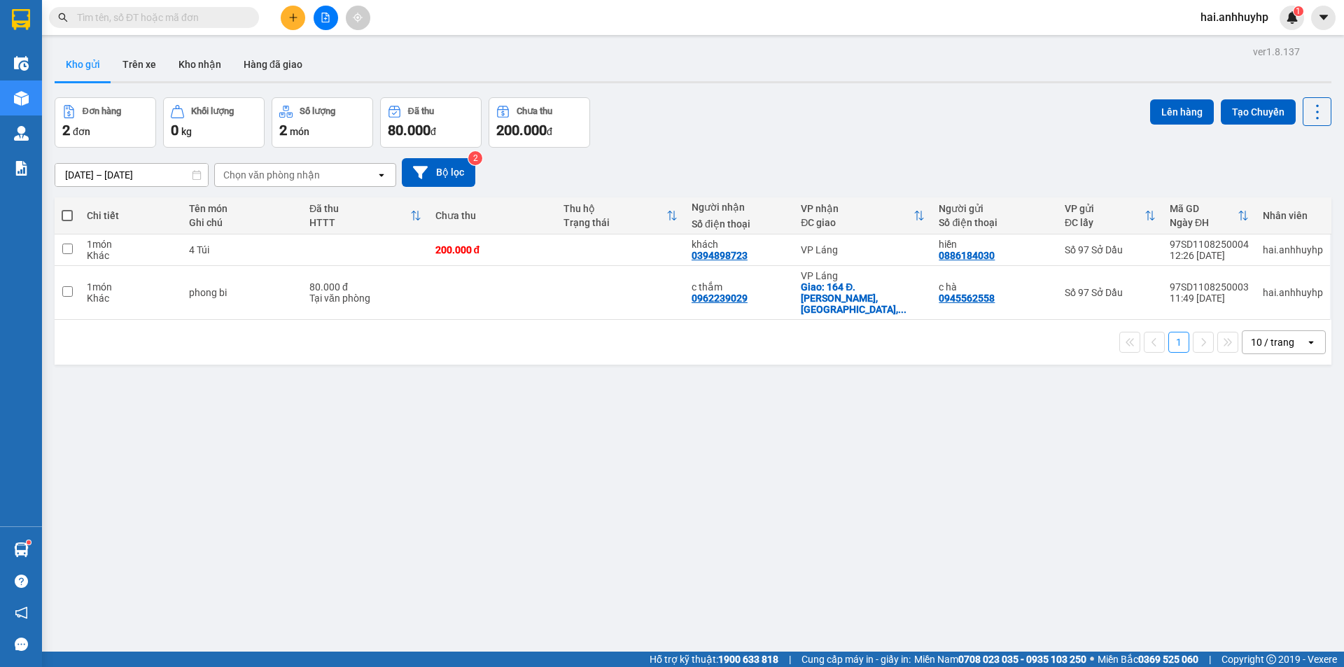
click at [64, 213] on span at bounding box center [67, 215] width 11 height 11
click at [67, 209] on input "checkbox" at bounding box center [67, 209] width 0 height 0
checkbox input "true"
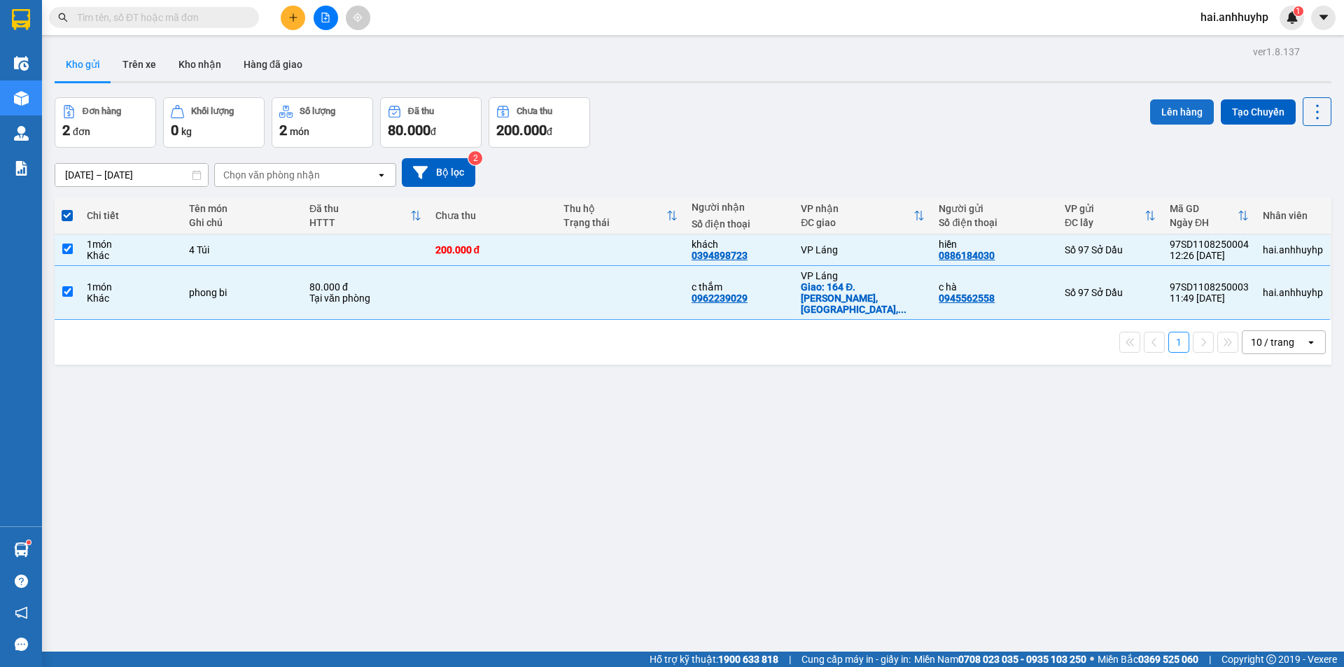
click at [1188, 109] on button "Lên hàng" at bounding box center [1182, 111] width 64 height 25
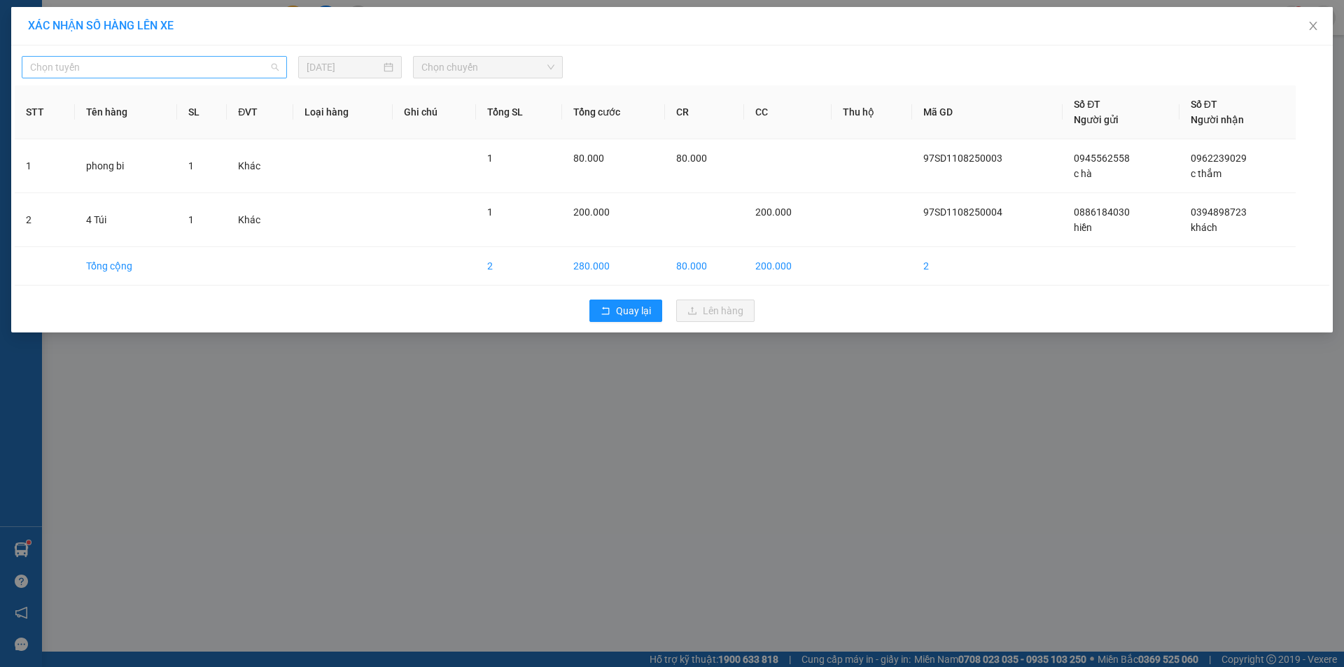
click at [217, 69] on span "Chọn tuyến" at bounding box center [154, 67] width 249 height 21
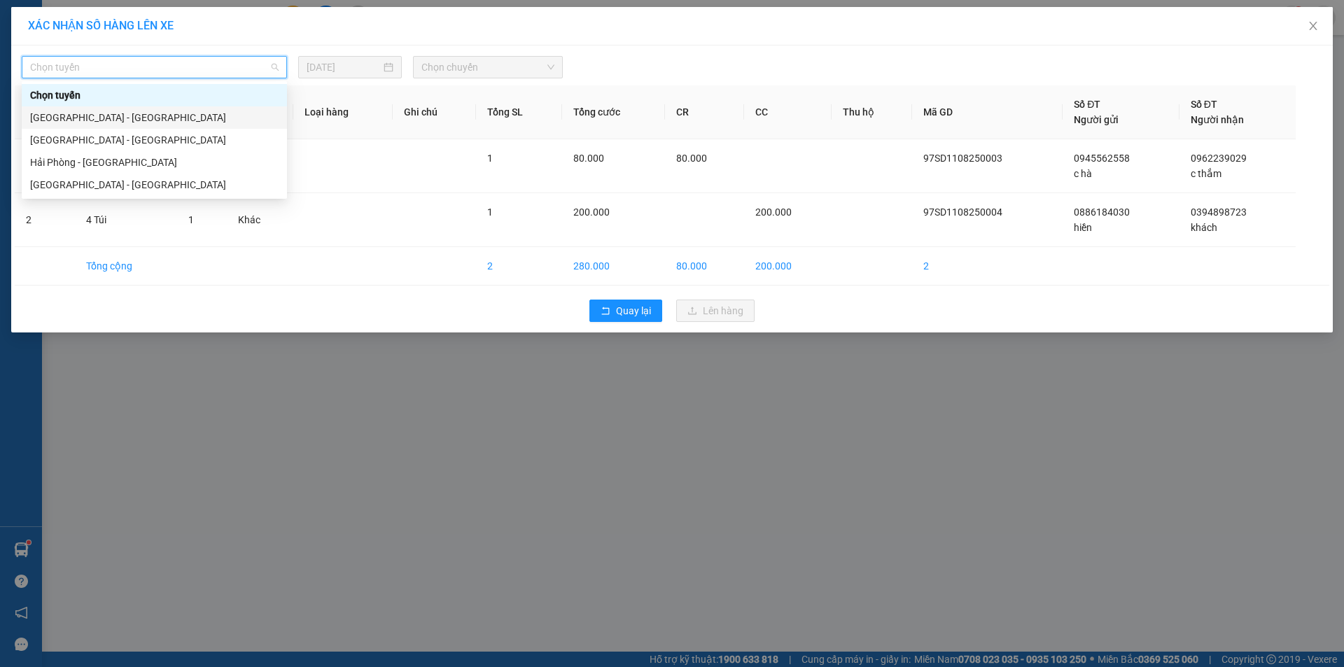
click at [171, 122] on div "[GEOGRAPHIC_DATA] - [GEOGRAPHIC_DATA]" at bounding box center [154, 117] width 249 height 15
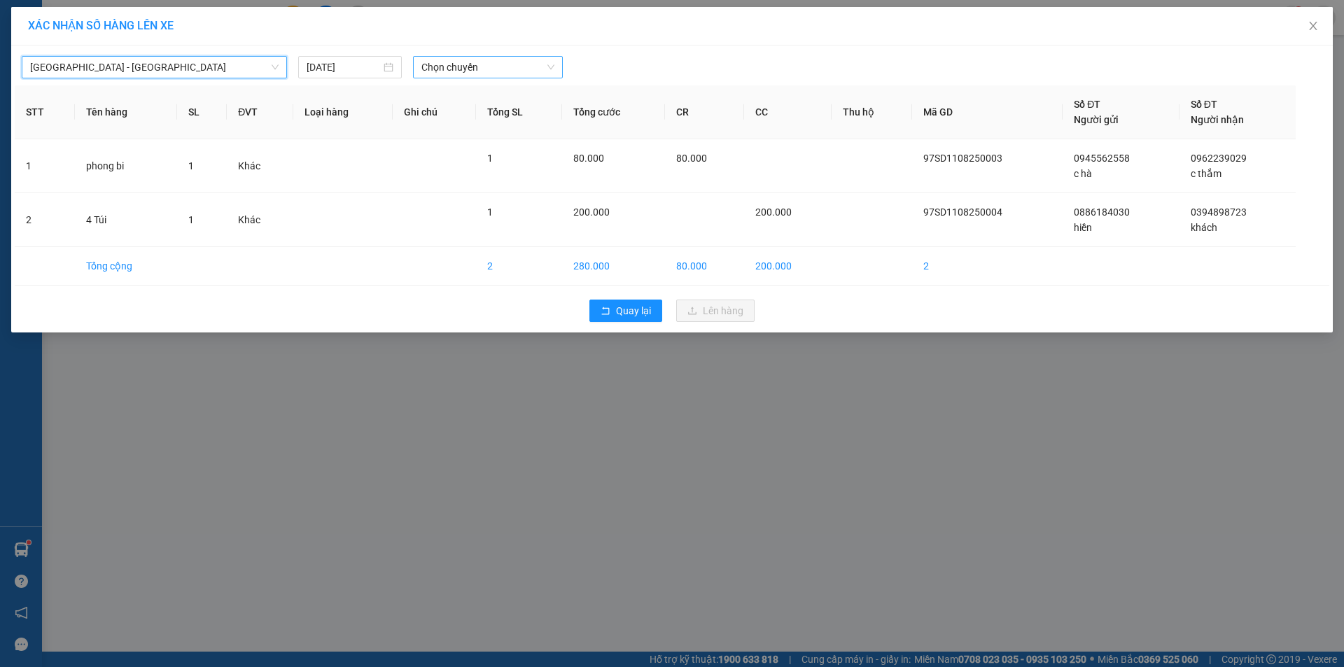
click at [469, 66] on span "Chọn chuyến" at bounding box center [488, 67] width 133 height 21
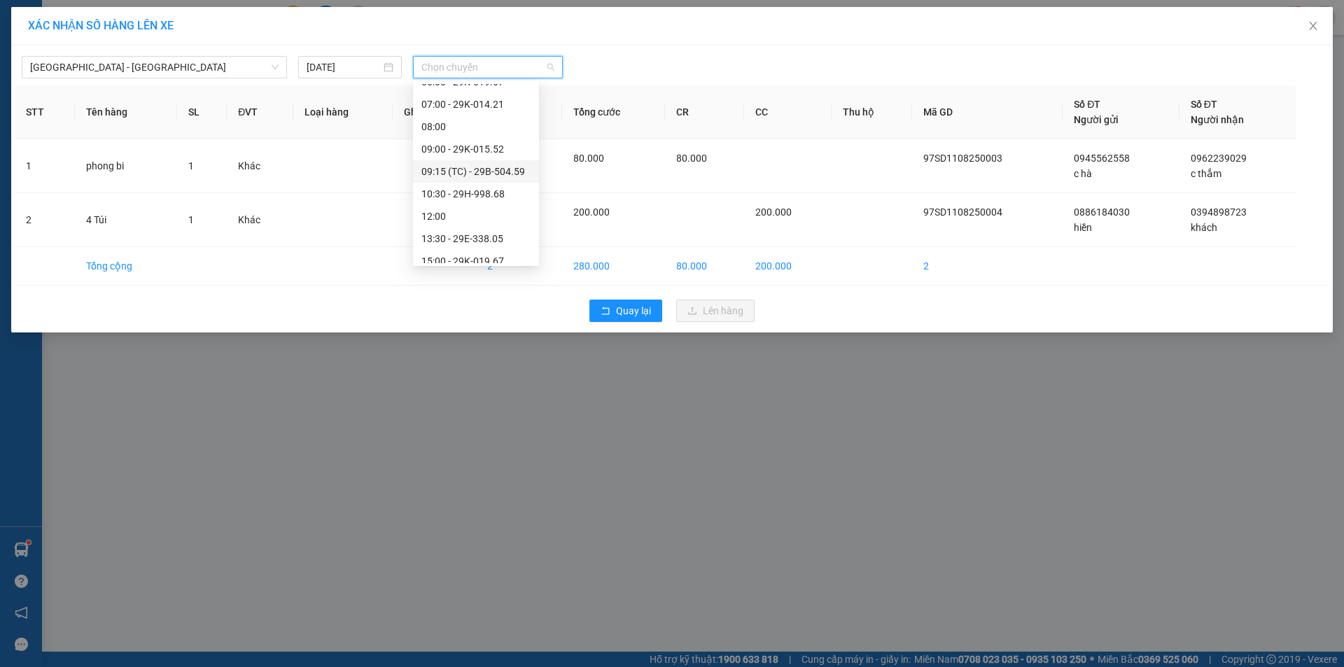
scroll to position [157, 0]
click at [467, 143] on div "13:30 - 29E-338.05" at bounding box center [476, 139] width 109 height 15
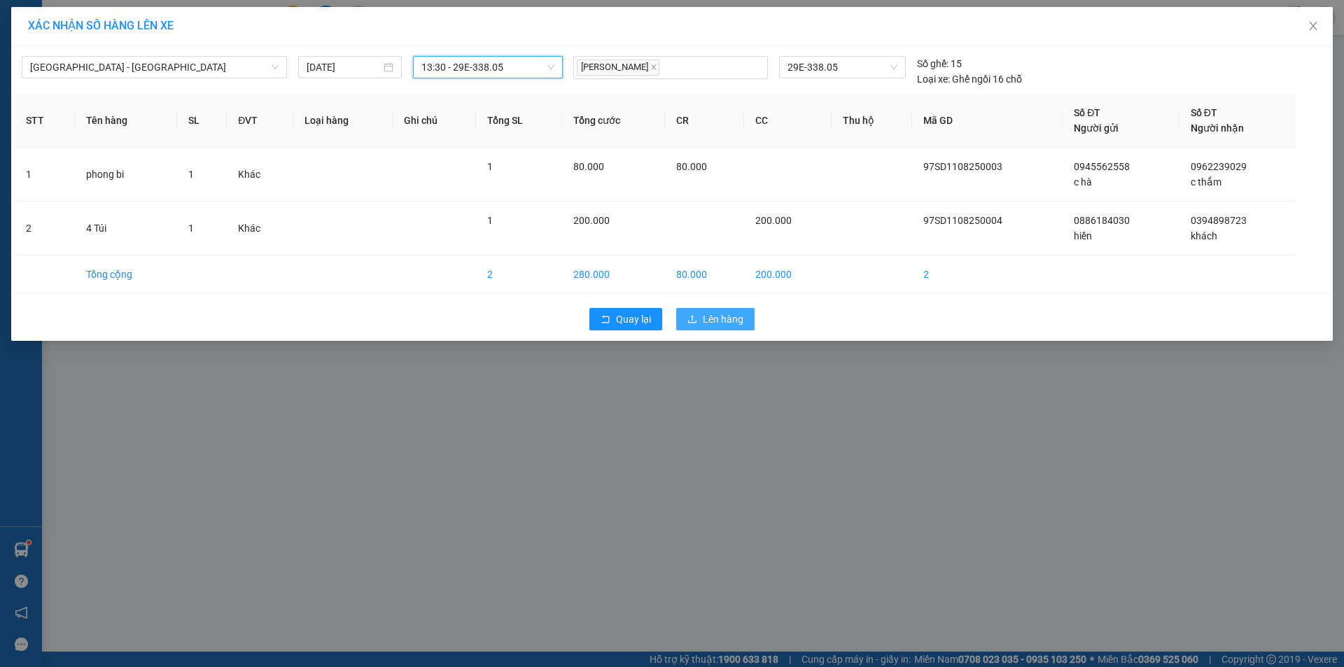
click at [744, 317] on button "Lên hàng" at bounding box center [715, 319] width 78 height 22
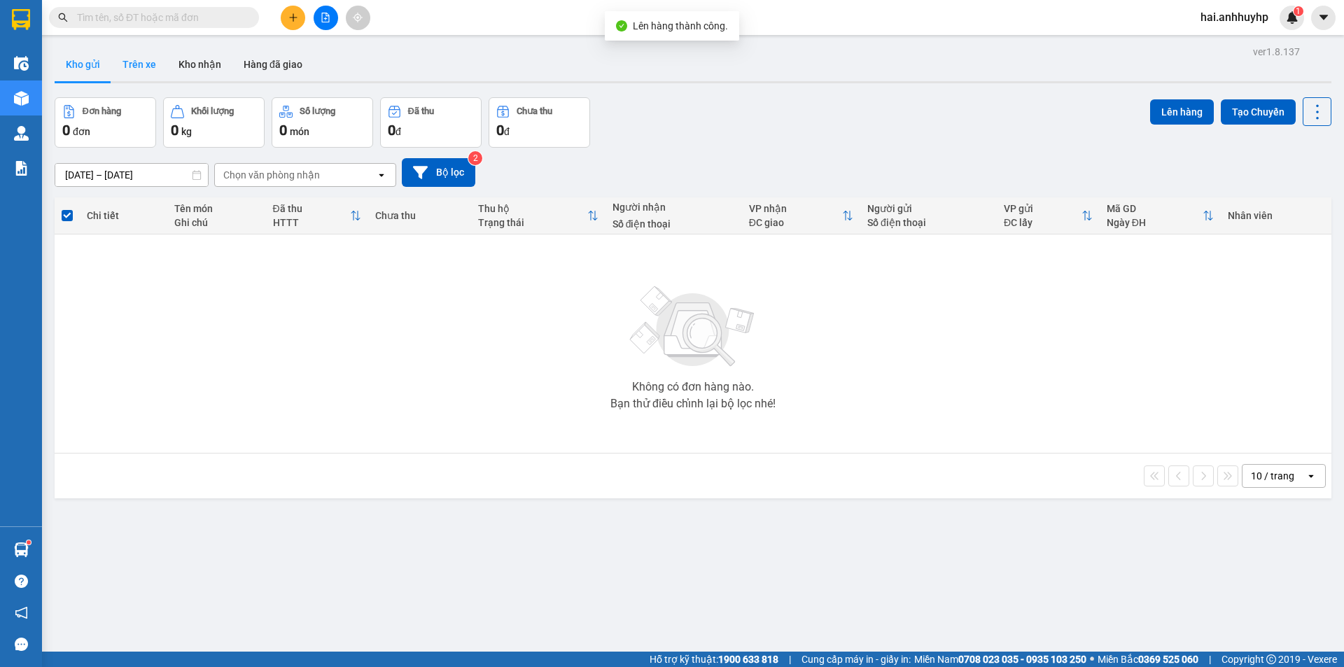
click at [154, 57] on button "Trên xe" at bounding box center [139, 65] width 56 height 34
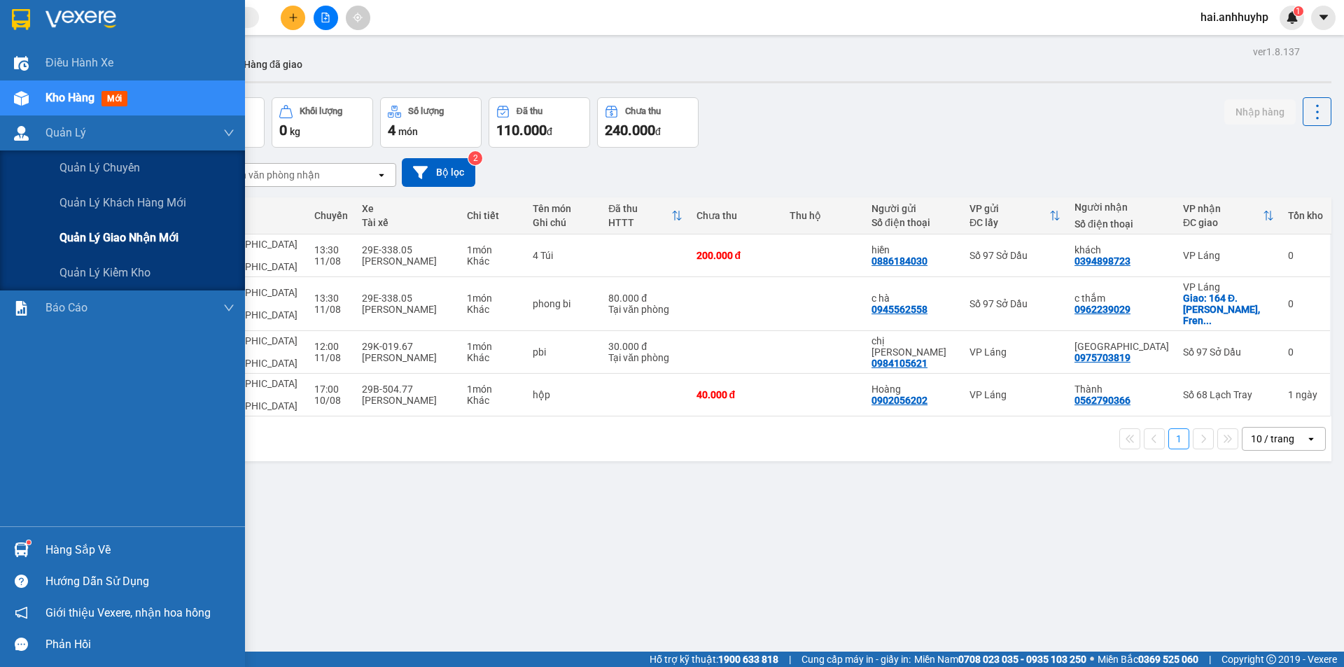
click at [84, 234] on span "Quản lý giao nhận mới" at bounding box center [119, 238] width 119 height 18
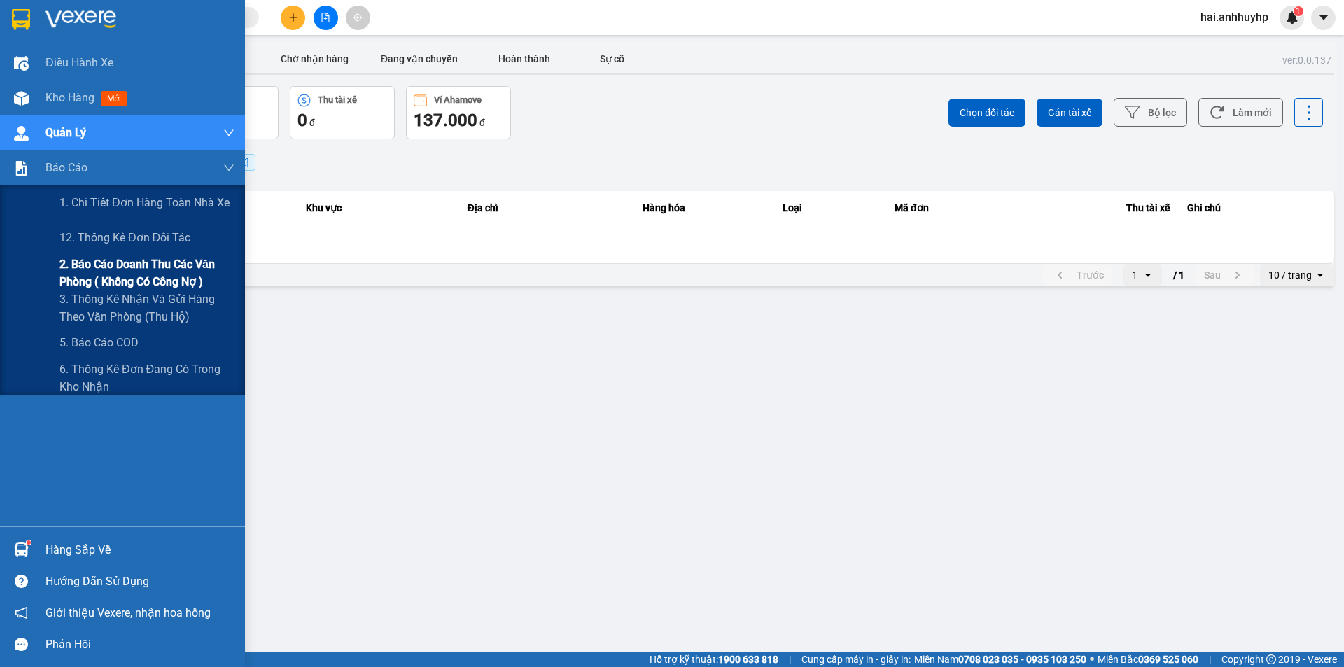
click at [111, 278] on span "2. Báo cáo doanh thu các văn phòng ( không có công nợ )" at bounding box center [147, 273] width 175 height 35
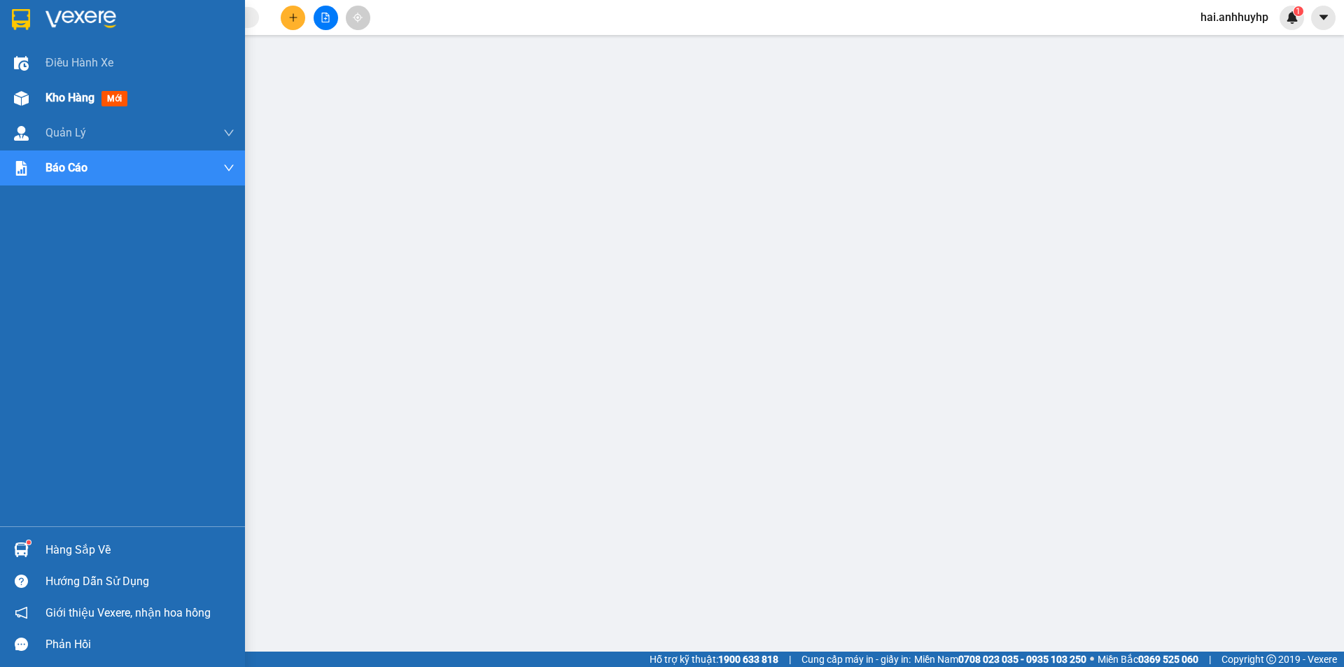
click at [51, 97] on span "Kho hàng" at bounding box center [70, 97] width 49 height 13
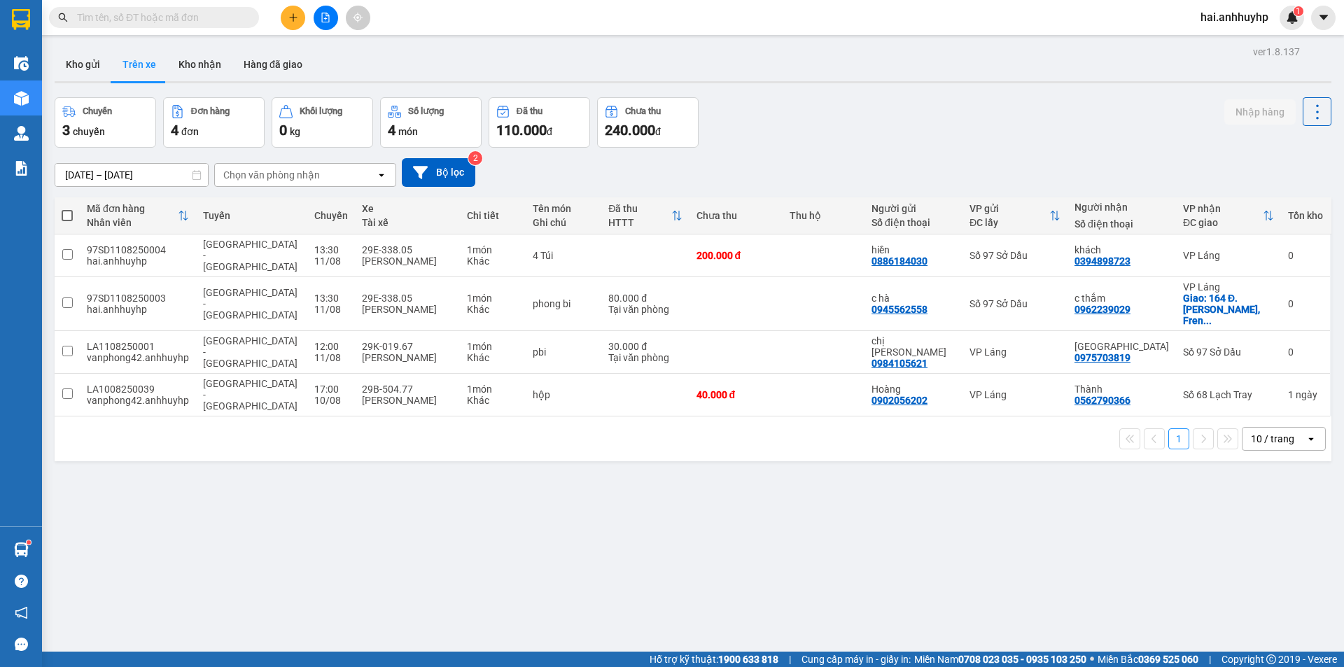
click at [295, 21] on icon "plus" at bounding box center [293, 18] width 10 height 10
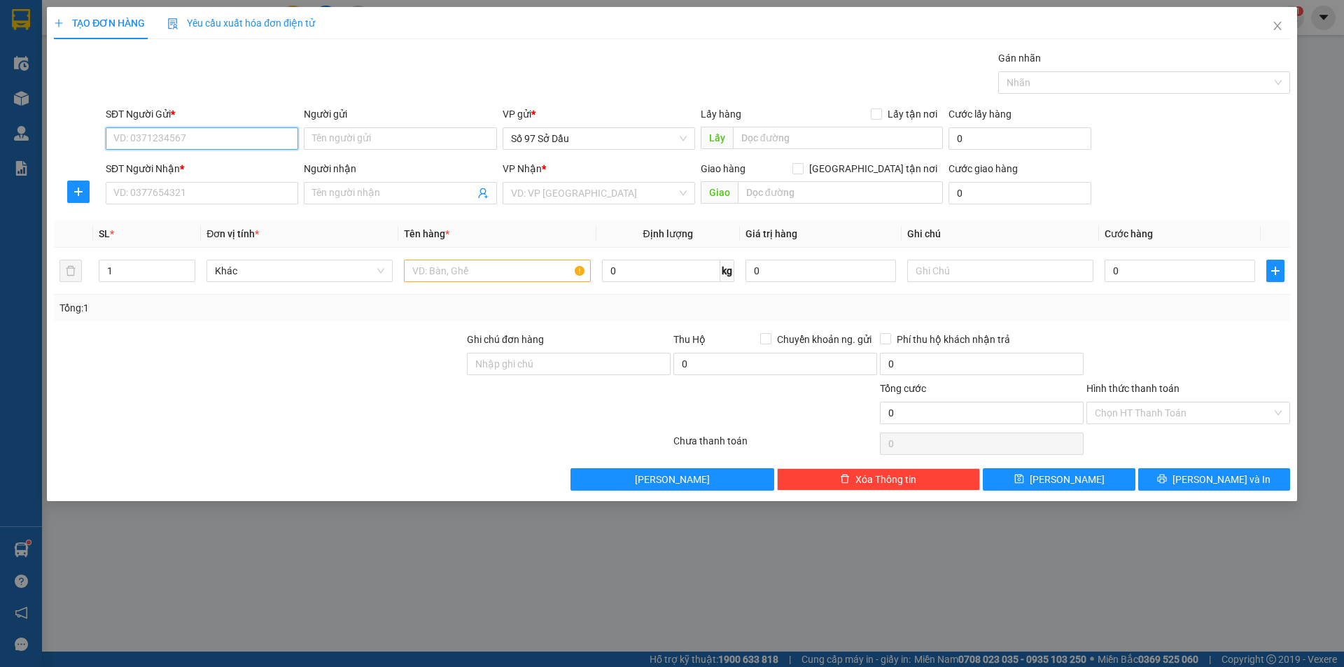
paste input "0585686666"
type input "0585686666"
click at [373, 136] on input "Người gửi" at bounding box center [400, 138] width 193 height 22
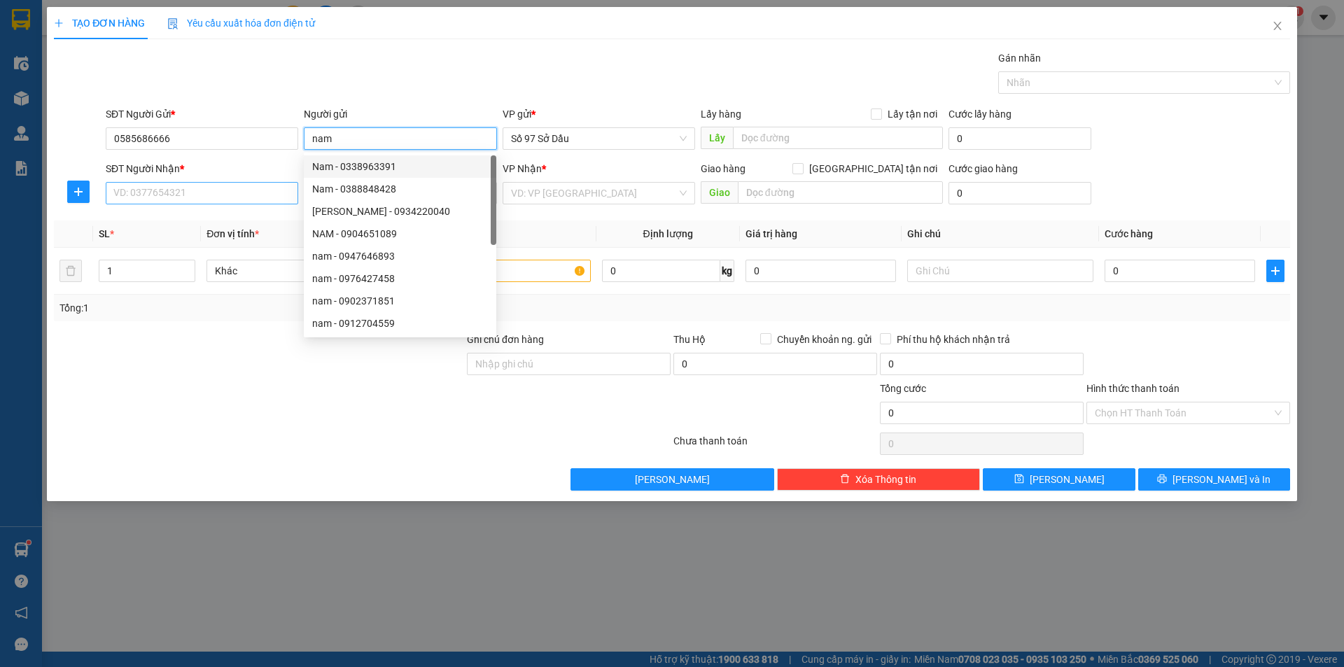
type input "nam"
click at [207, 193] on input "SĐT Người Nhận *" at bounding box center [202, 193] width 193 height 22
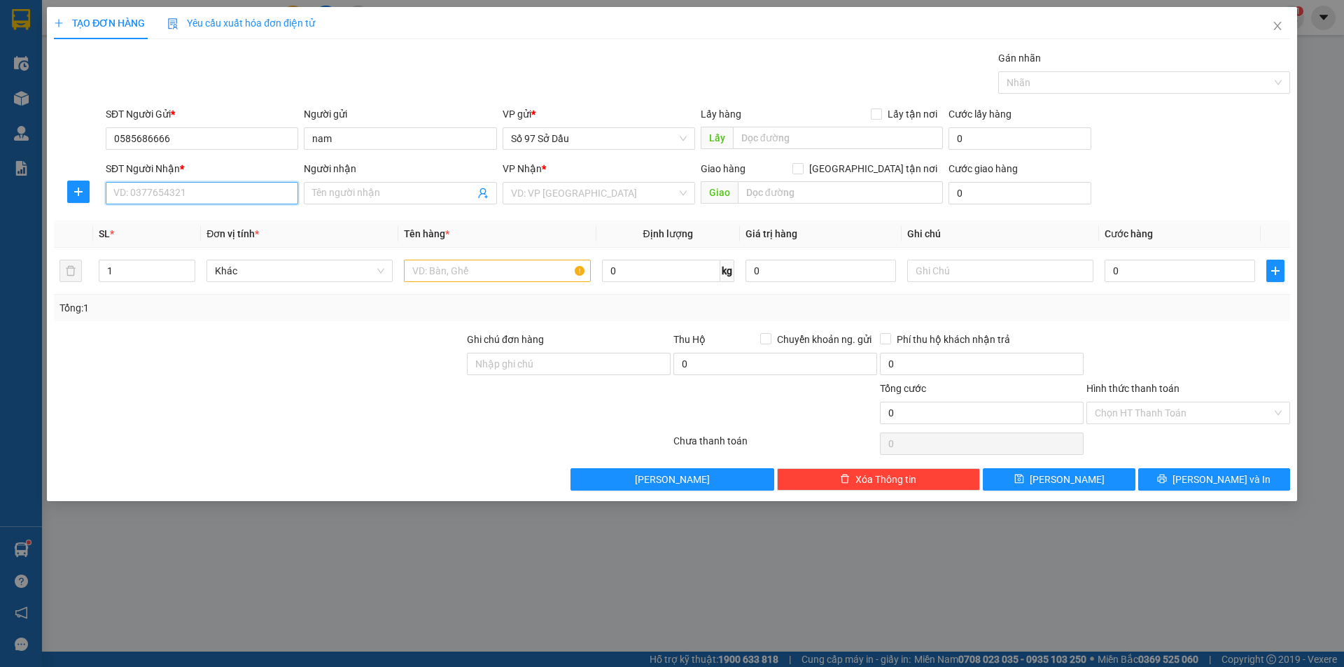
paste input "0976969999"
type input "0976969999"
click at [397, 190] on input "Người nhận" at bounding box center [393, 193] width 162 height 15
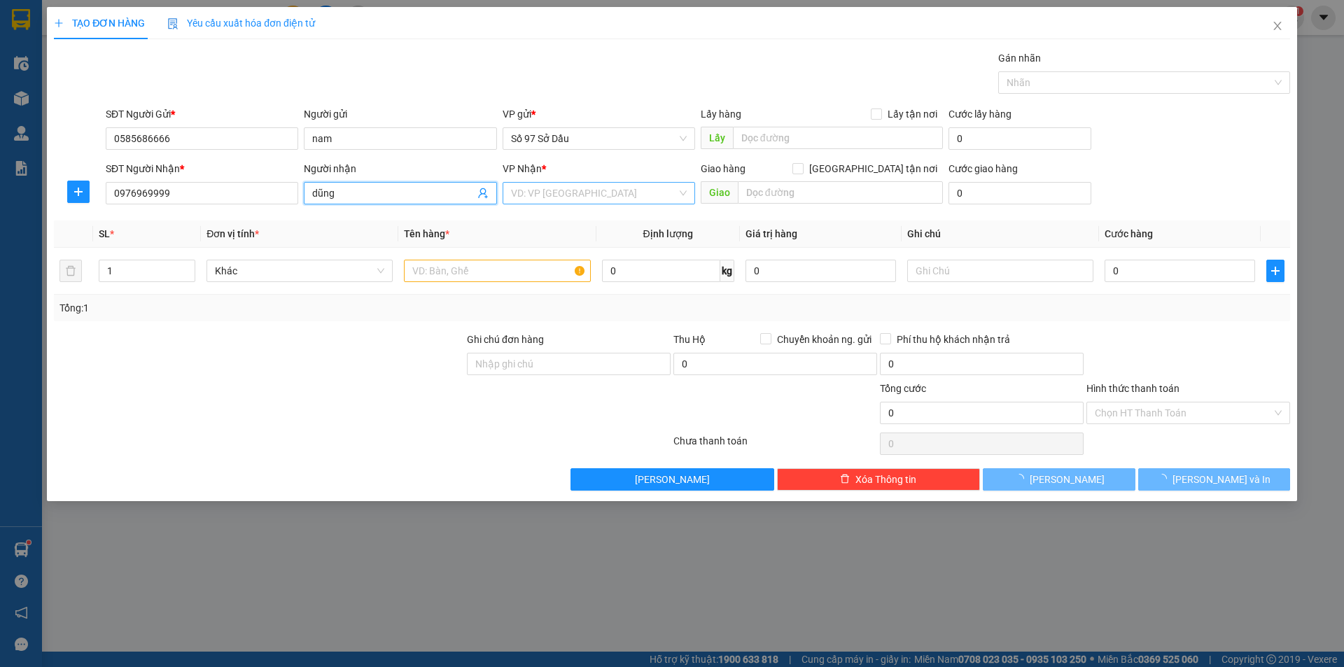
type input "dũng"
click at [604, 184] on input "search" at bounding box center [594, 193] width 166 height 21
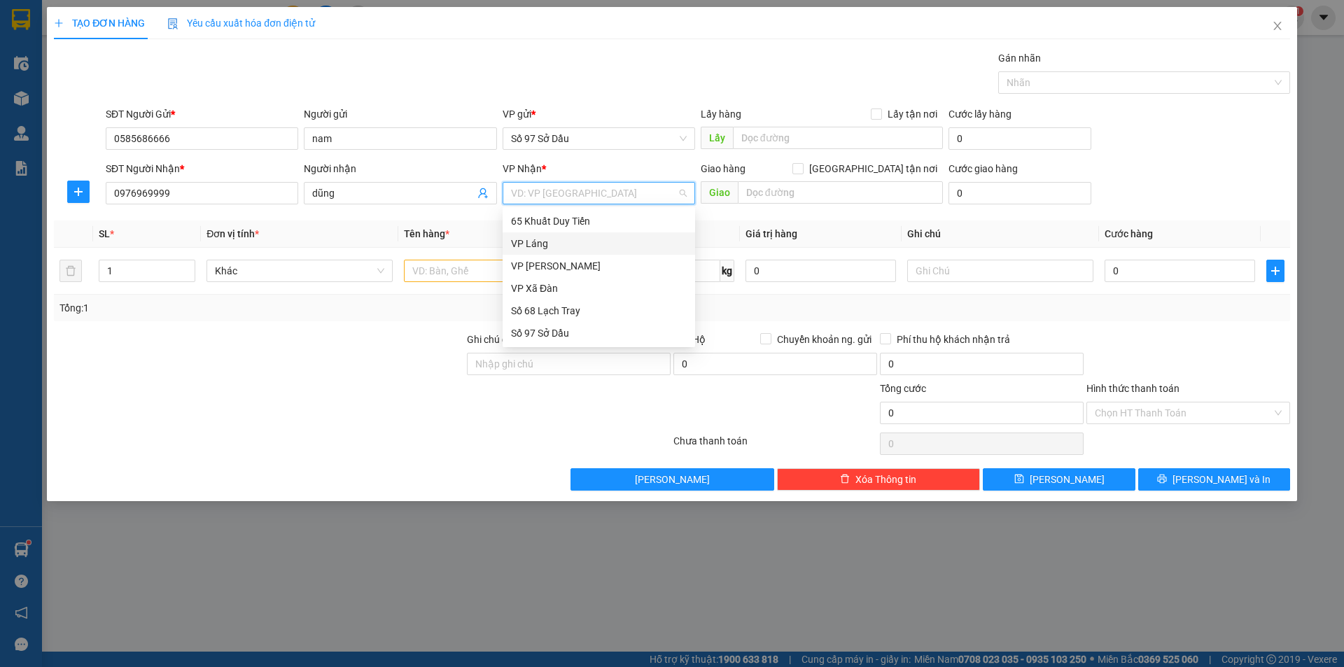
click at [542, 248] on div "VP Láng" at bounding box center [599, 243] width 176 height 15
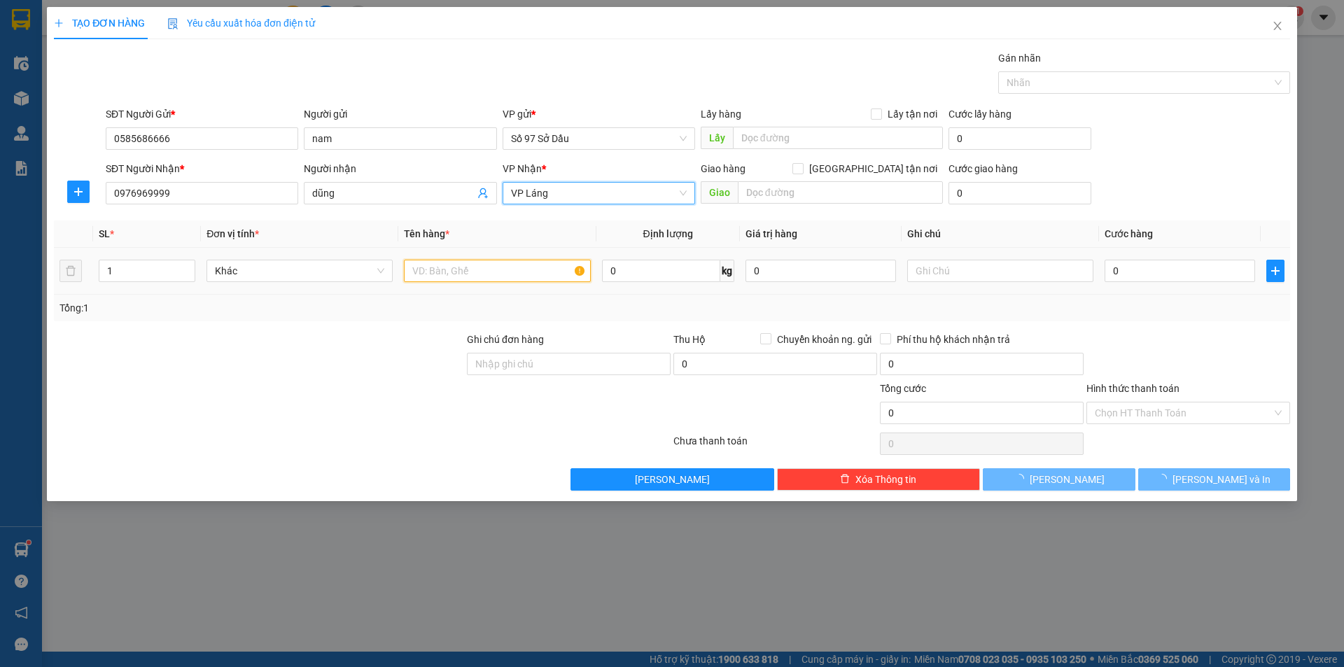
click at [461, 262] on input "text" at bounding box center [497, 271] width 186 height 22
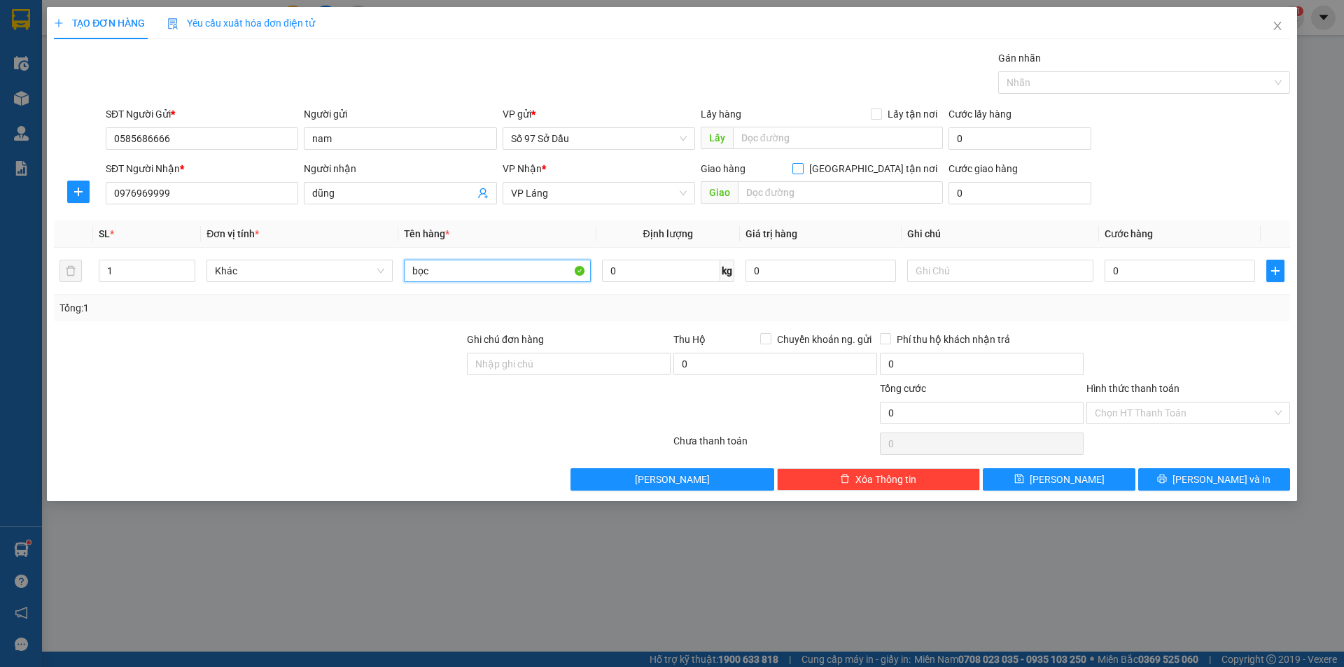
type input "bọc"
click at [802, 167] on input "[GEOGRAPHIC_DATA] tận nơi" at bounding box center [798, 168] width 10 height 10
checkbox input "true"
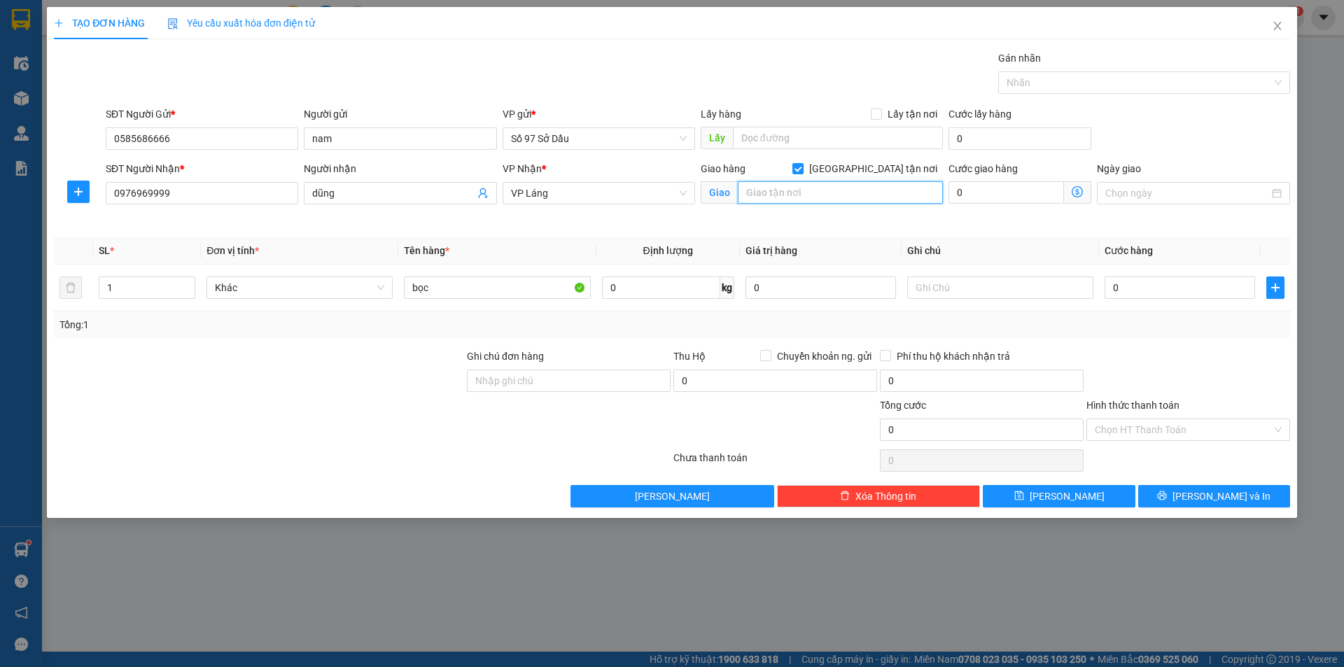
click at [847, 202] on input "text" at bounding box center [840, 192] width 205 height 22
paste input "CT18, [GEOGRAPHIC_DATA], [GEOGRAPHIC_DATA], [GEOGRAPHIC_DATA], [GEOGRAPHIC_DATA]"
type input "CT18, [GEOGRAPHIC_DATA], [GEOGRAPHIC_DATA], [GEOGRAPHIC_DATA], [GEOGRAPHIC_DATA]"
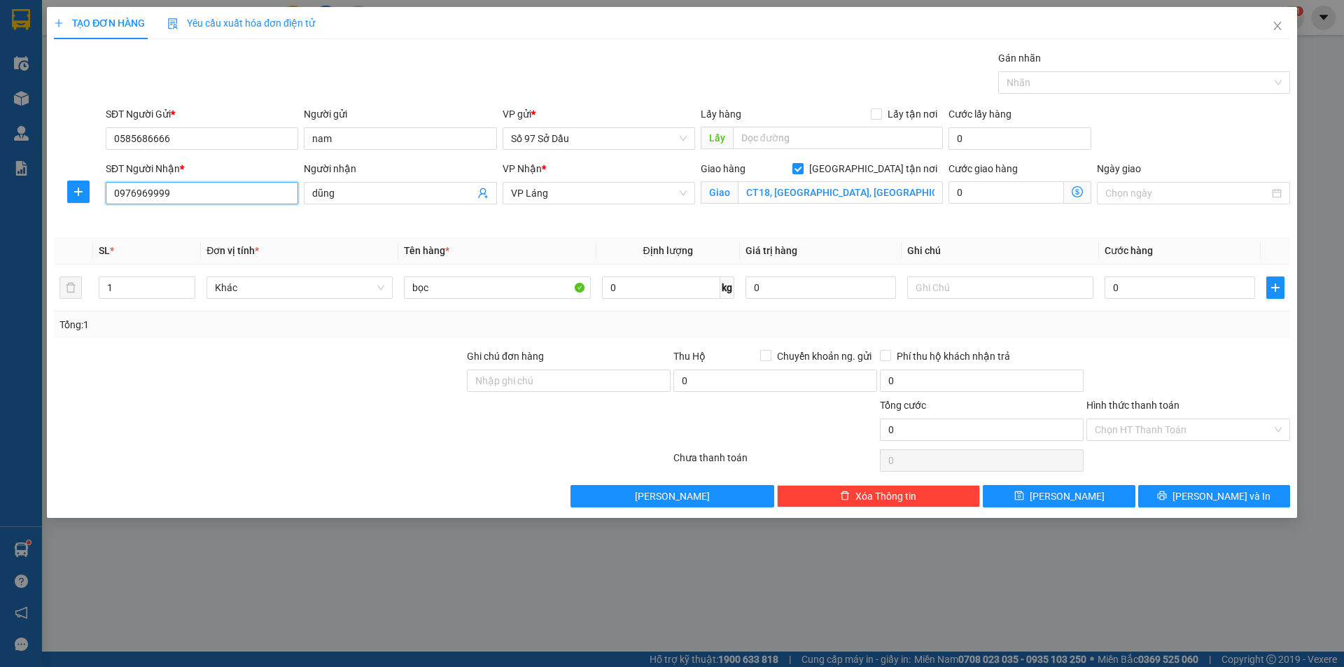
drag, startPoint x: 167, startPoint y: 191, endPoint x: 38, endPoint y: 191, distance: 129.5
click at [38, 191] on div "TẠO ĐƠN HÀNG Yêu cầu xuất hóa đơn điện tử Transit Pickup Surcharge Ids Transit …" at bounding box center [672, 333] width 1344 height 667
type input "0933766789"
click at [397, 197] on input "dũng" at bounding box center [393, 193] width 162 height 15
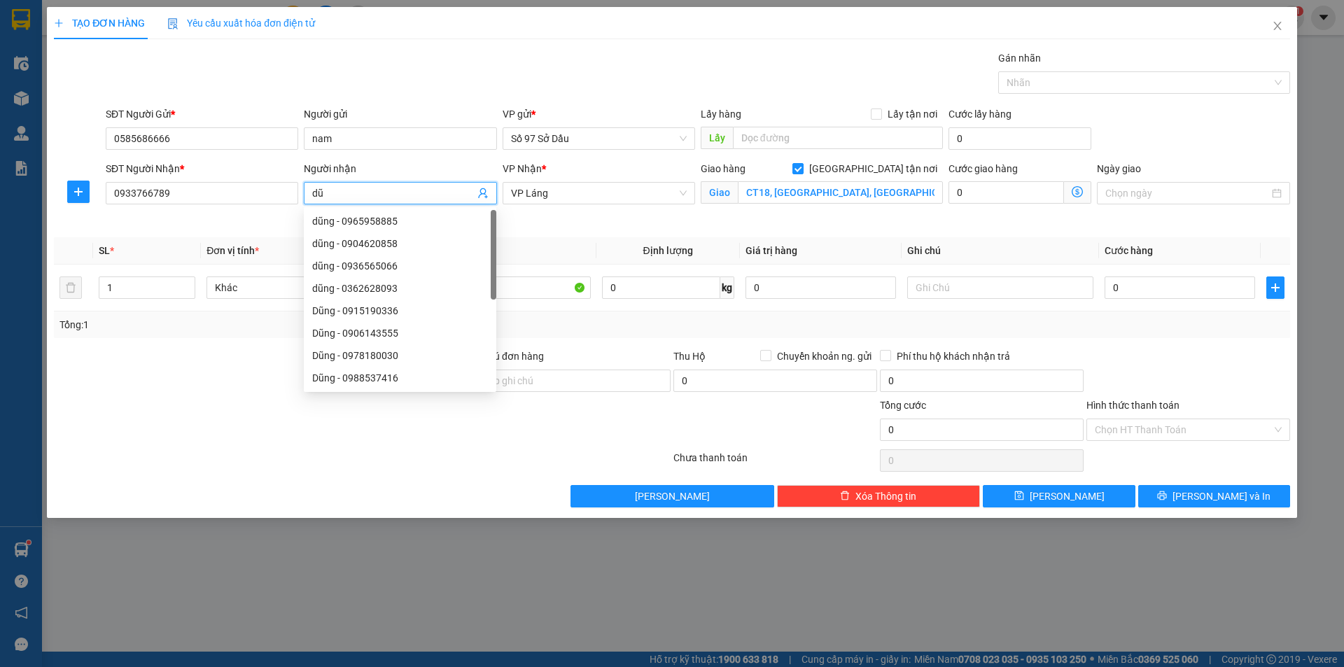
type input "d"
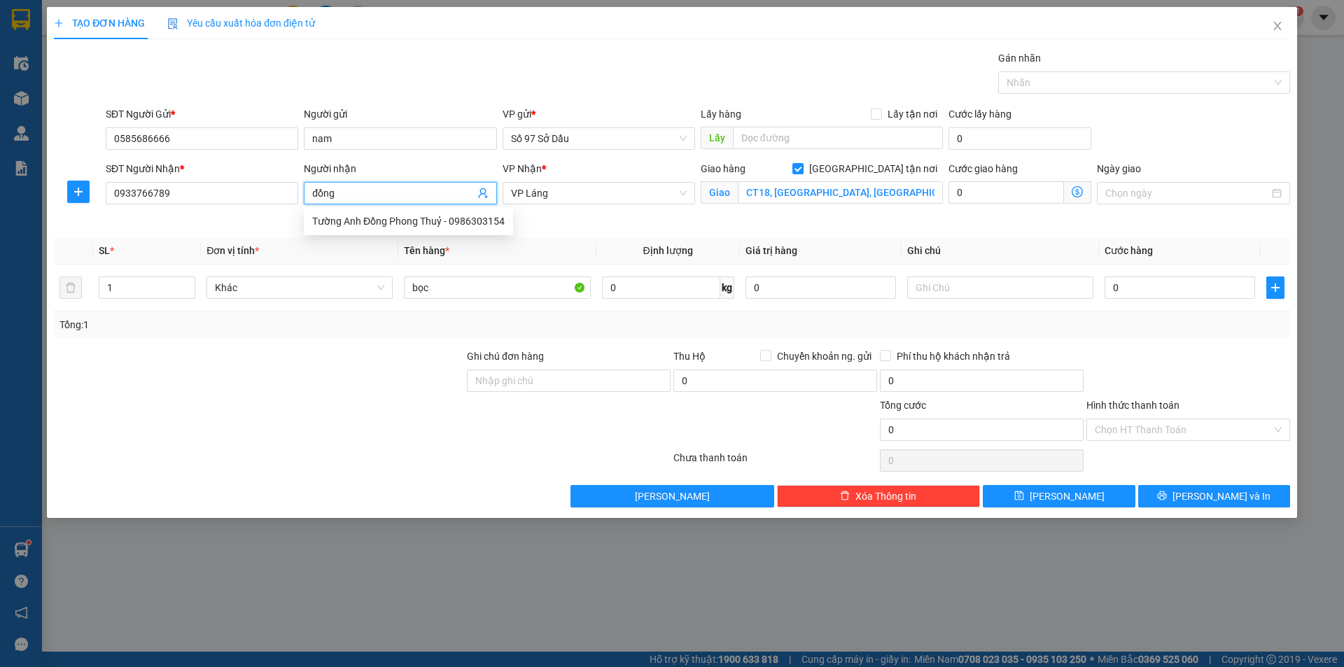
type input "đồng"
click at [1073, 187] on icon "dollar-circle" at bounding box center [1077, 191] width 11 height 11
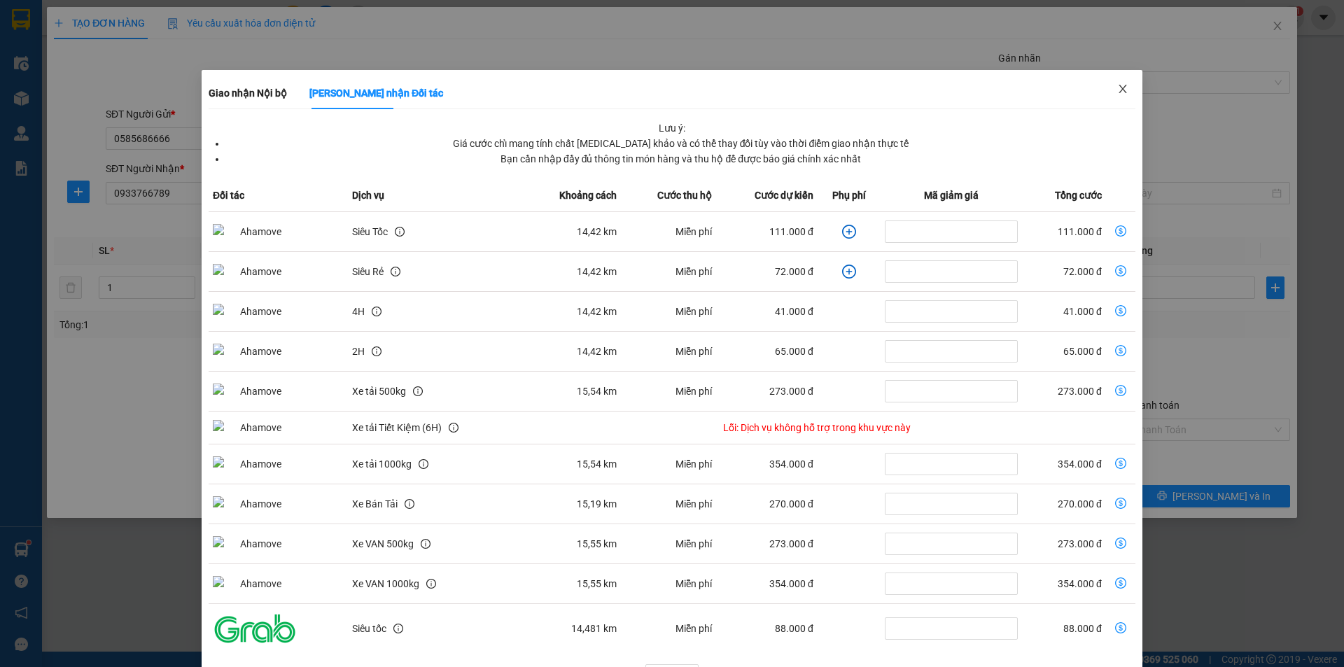
click at [1117, 83] on span "Close" at bounding box center [1122, 89] width 39 height 39
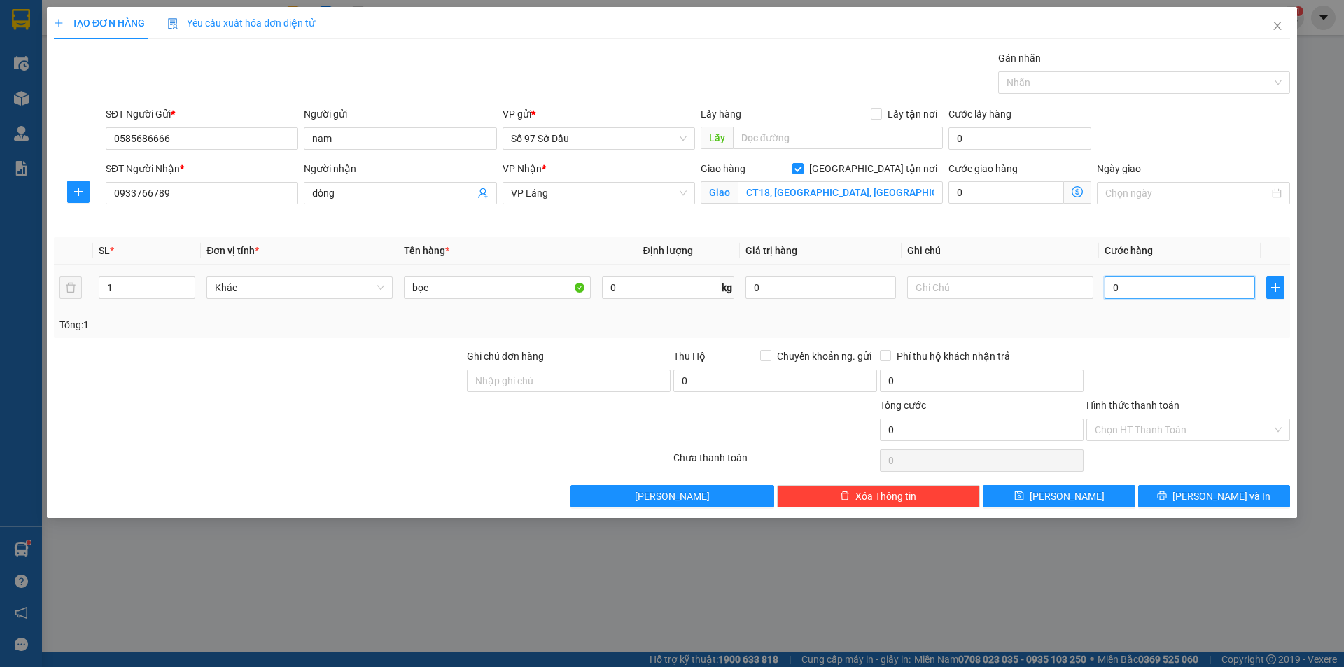
click at [1134, 290] on input "0" at bounding box center [1180, 288] width 151 height 22
type input "1"
type input "16"
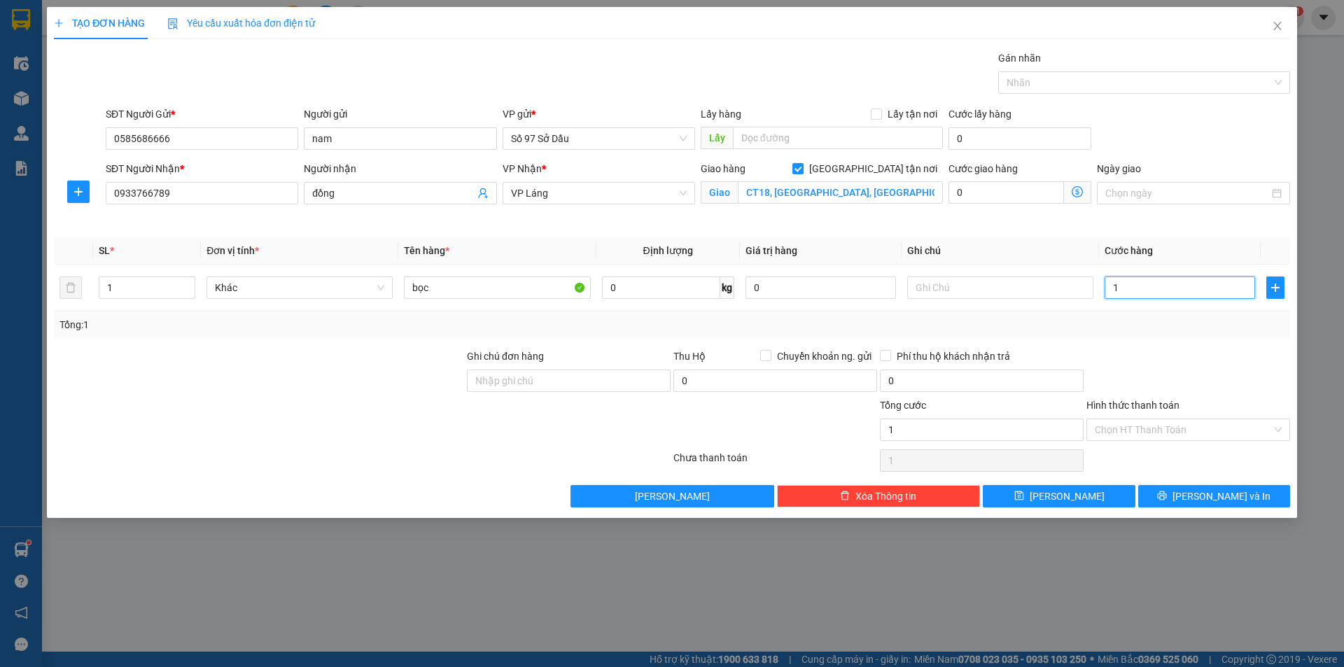
type input "16"
type input "160"
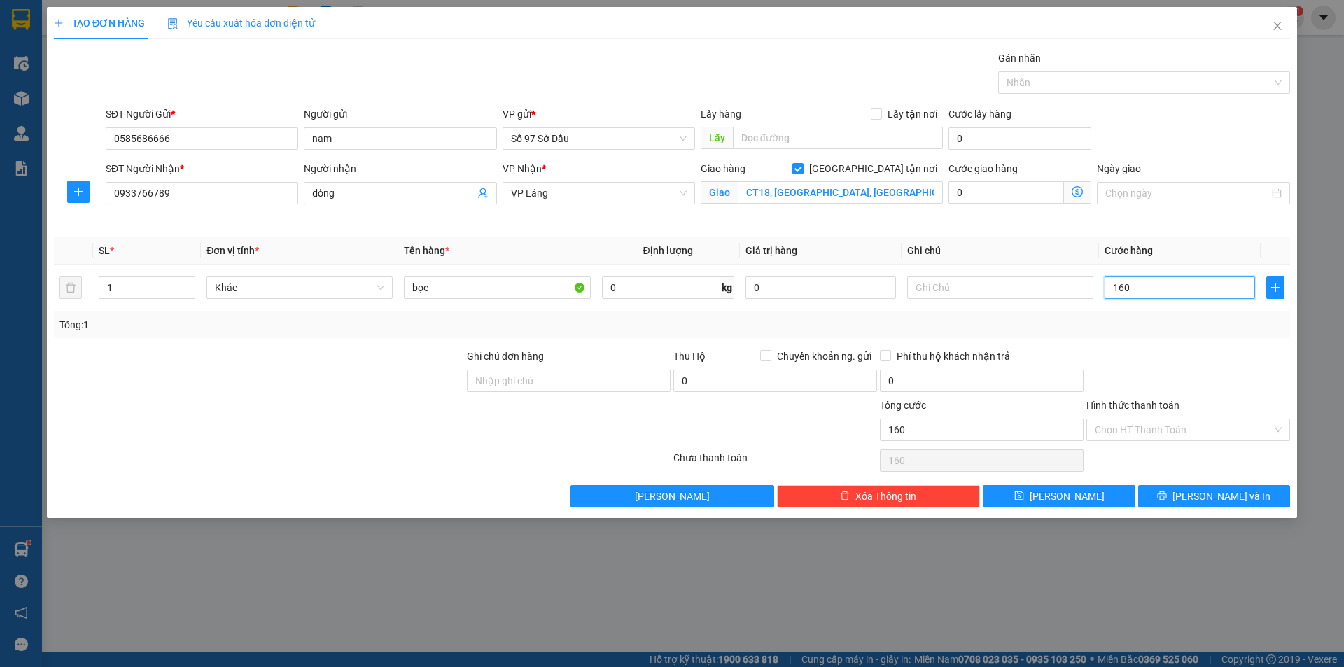
type input "1.600"
type input "16.000"
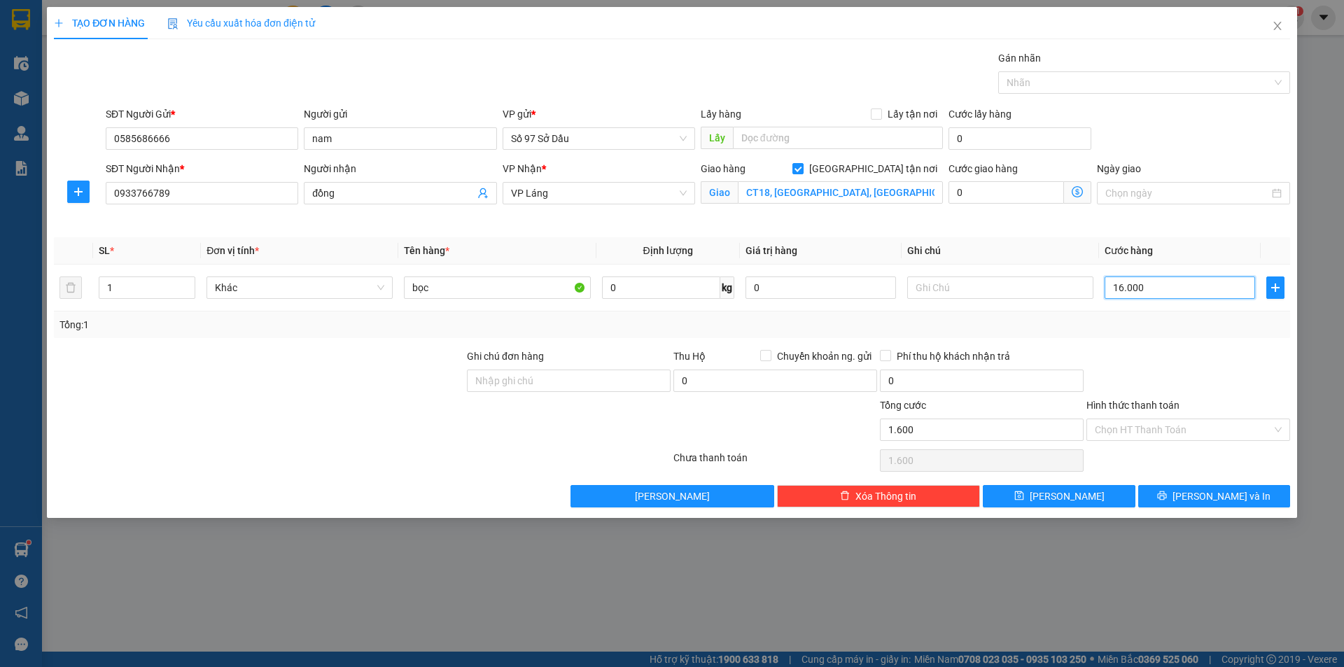
type input "16.000"
type input "160.000"
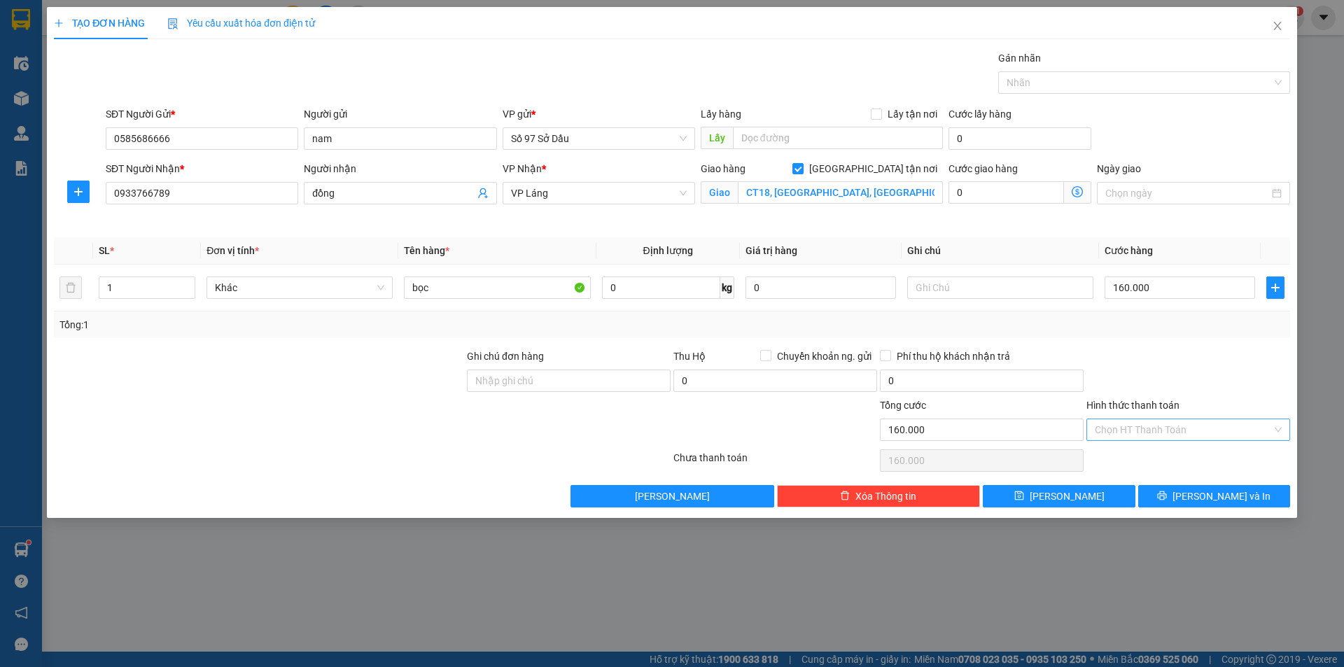
click at [1131, 425] on input "Hình thức thanh toán" at bounding box center [1183, 429] width 177 height 21
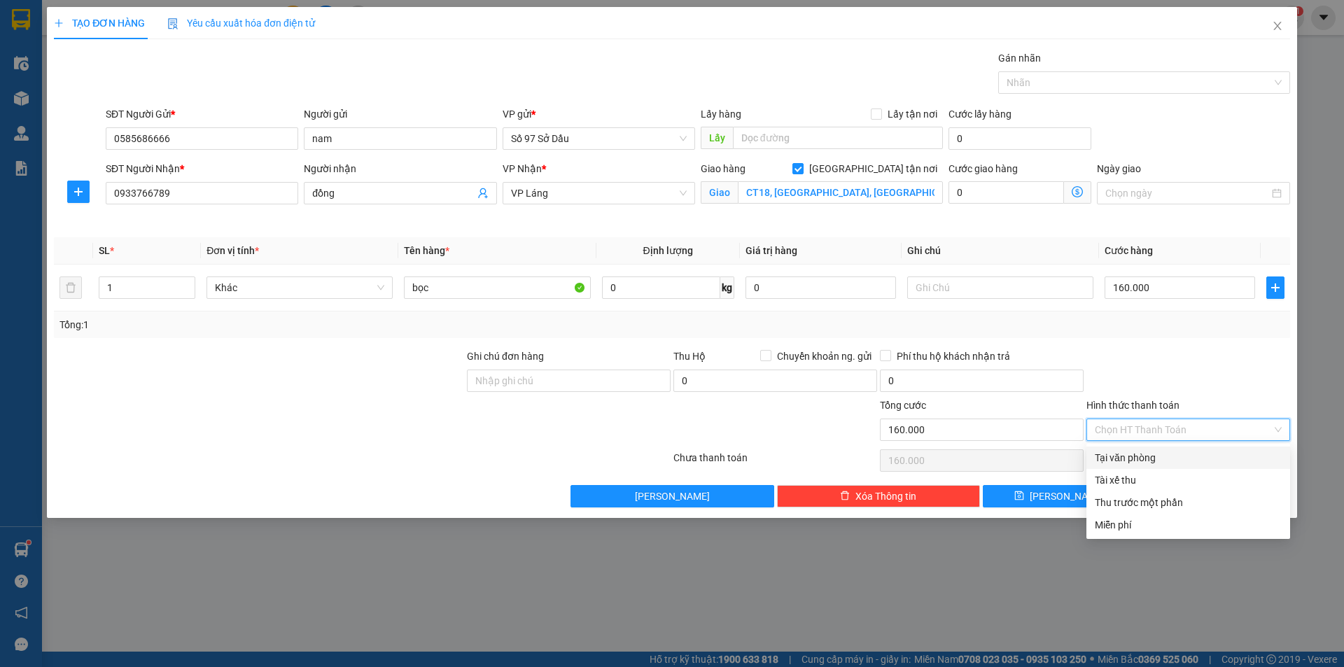
click at [1145, 461] on div "Tại văn phòng" at bounding box center [1188, 457] width 187 height 15
type input "0"
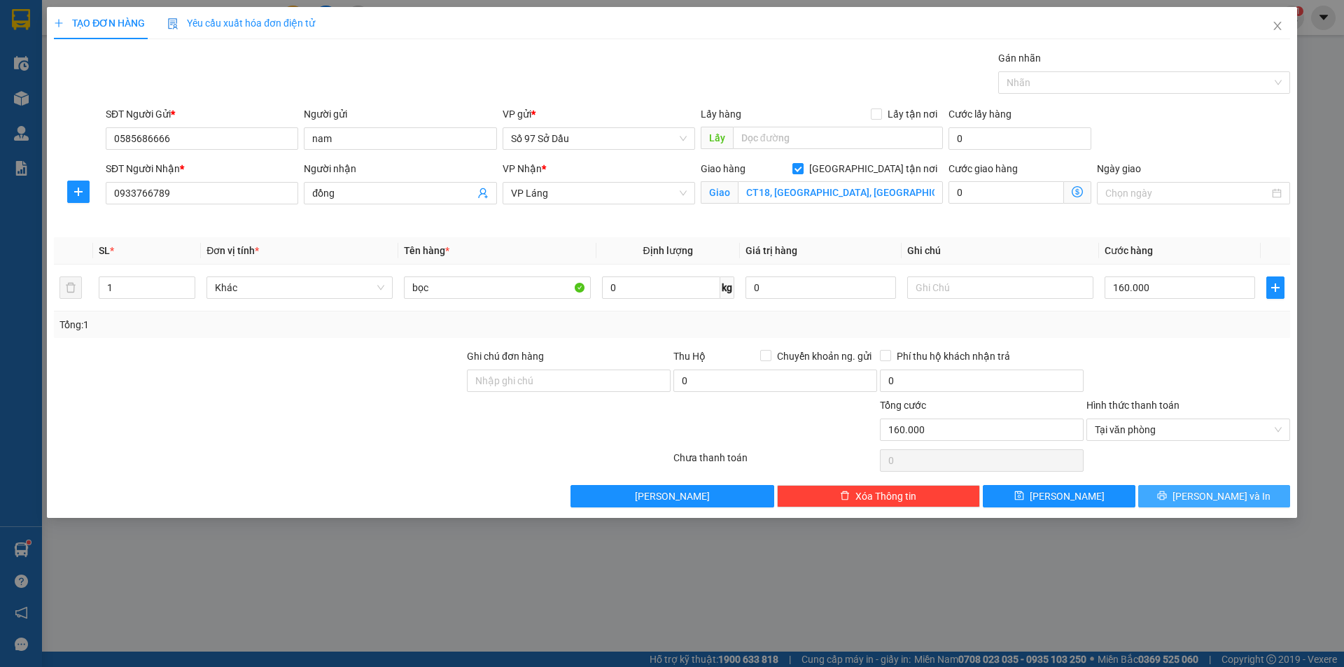
click at [1199, 492] on button "[PERSON_NAME] và In" at bounding box center [1214, 496] width 152 height 22
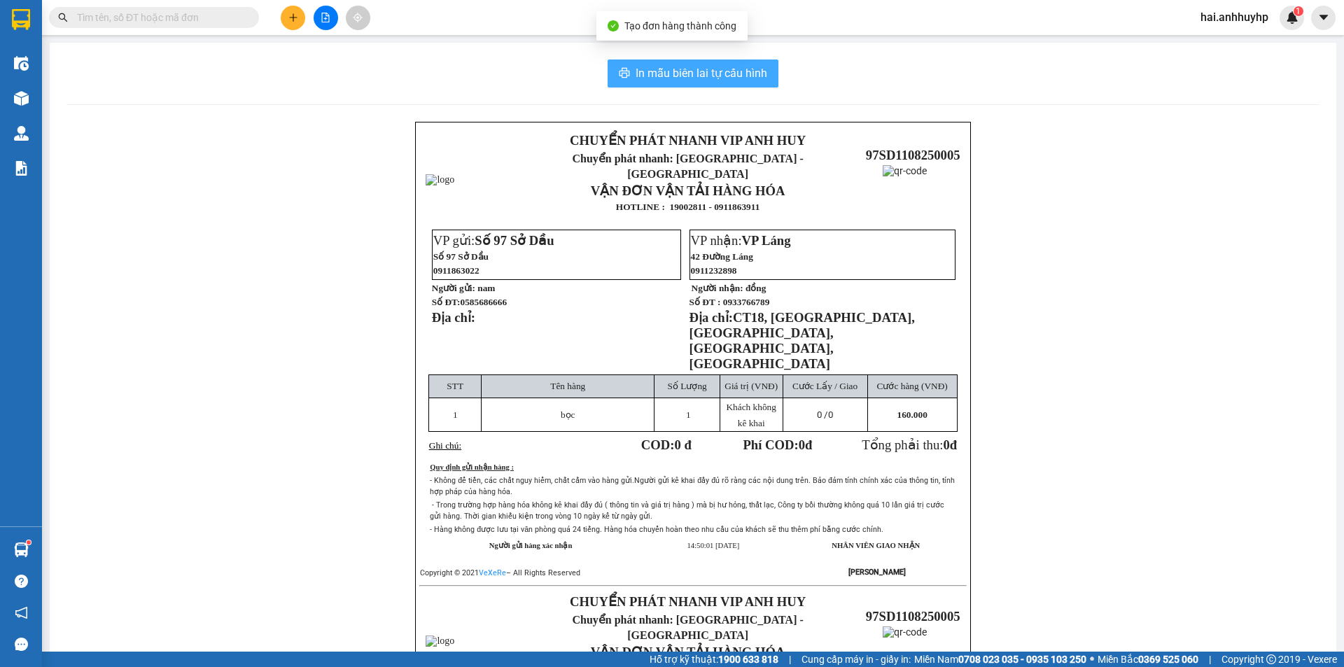
click at [641, 70] on span "In mẫu biên lai tự cấu hình" at bounding box center [702, 73] width 132 height 18
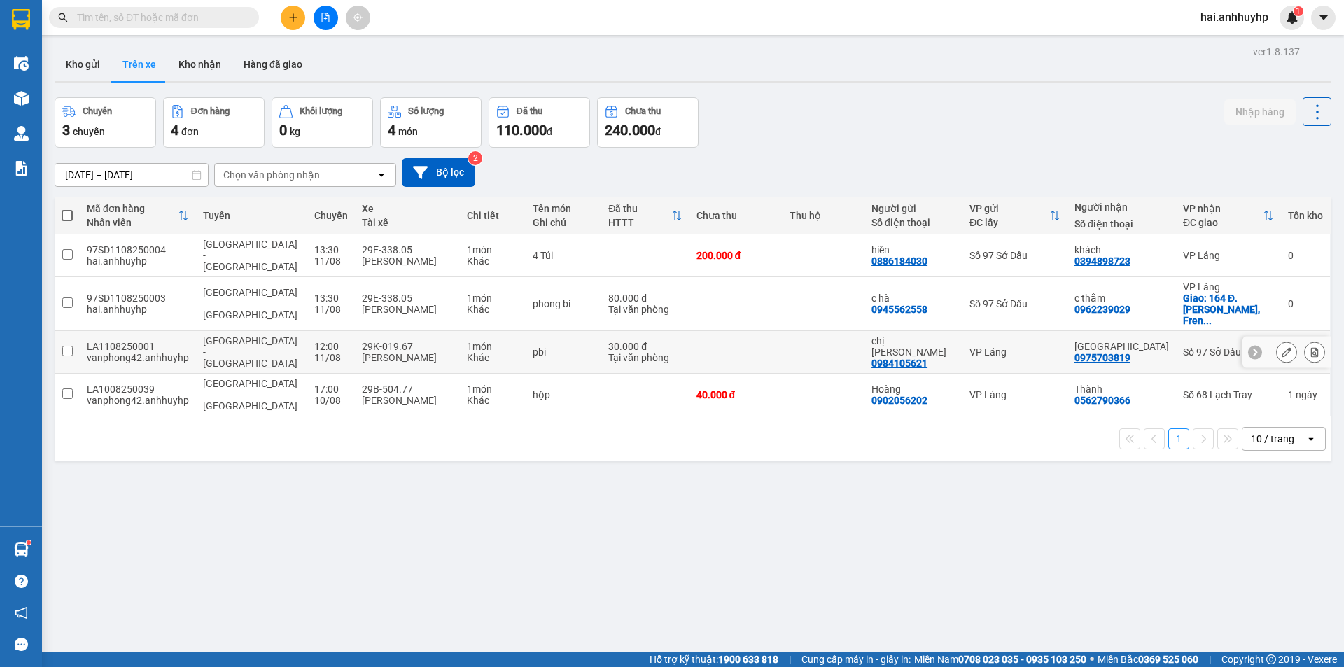
click at [70, 346] on input "checkbox" at bounding box center [67, 351] width 11 height 11
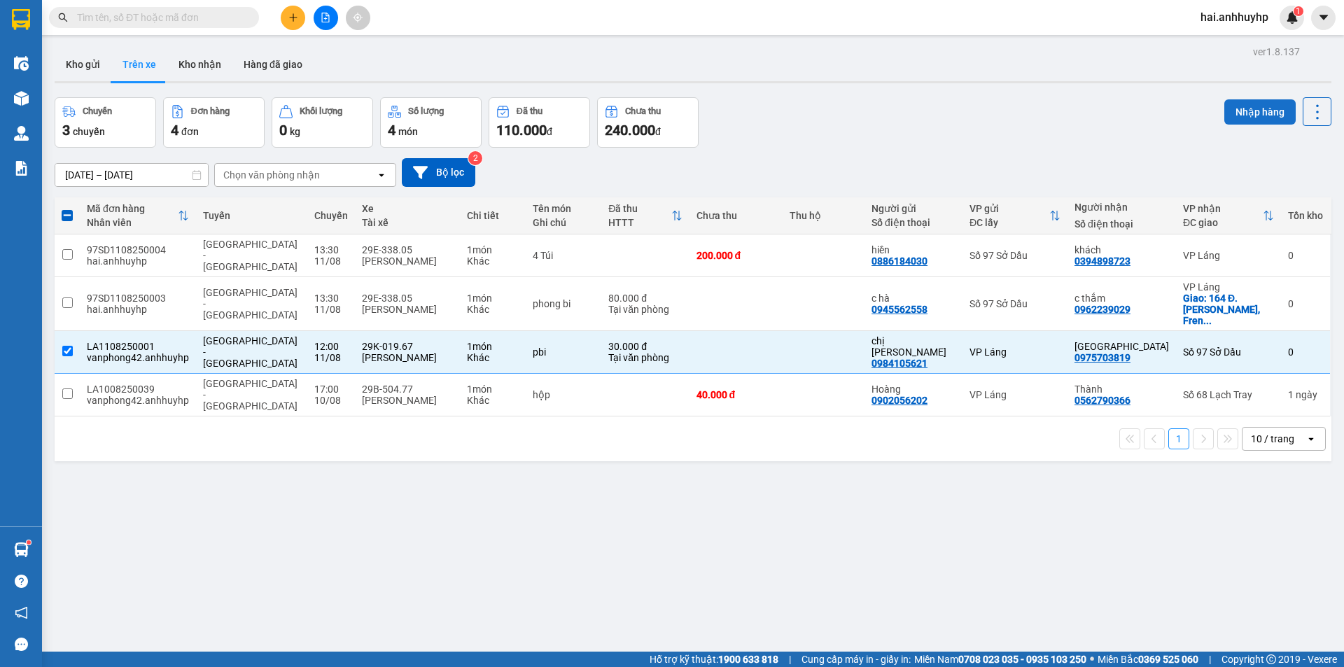
click at [1248, 114] on button "Nhập hàng" at bounding box center [1260, 111] width 71 height 25
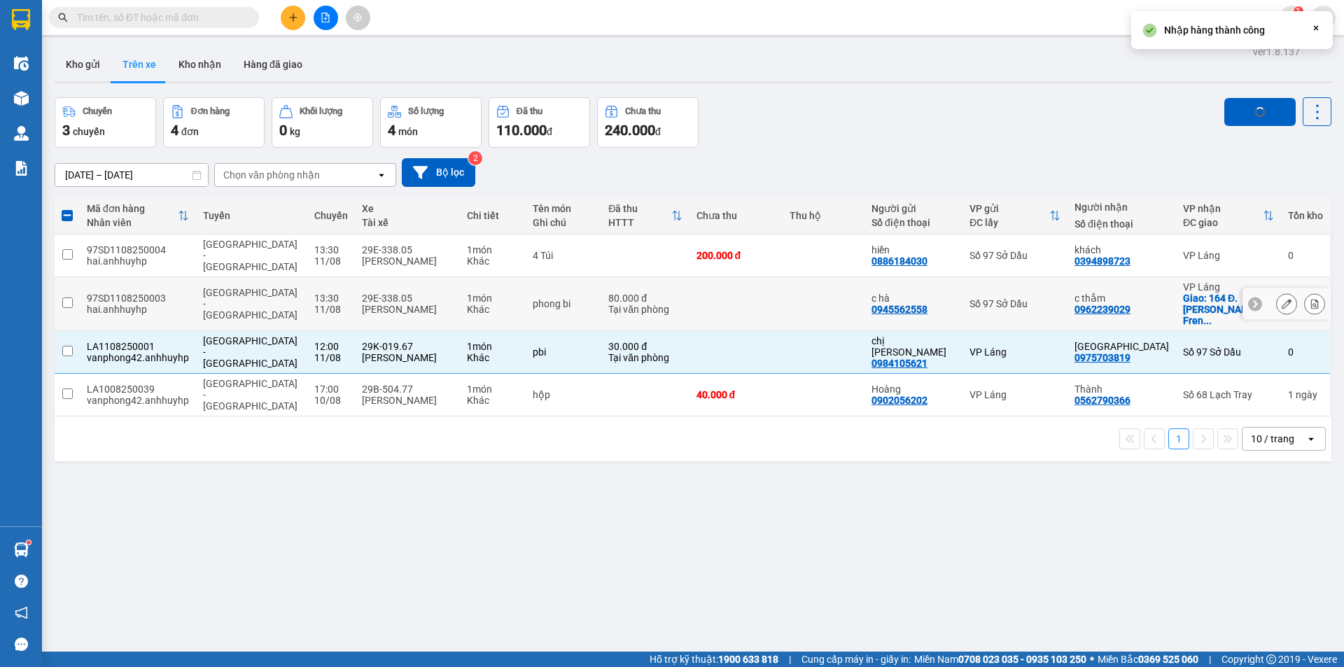
checkbox input "false"
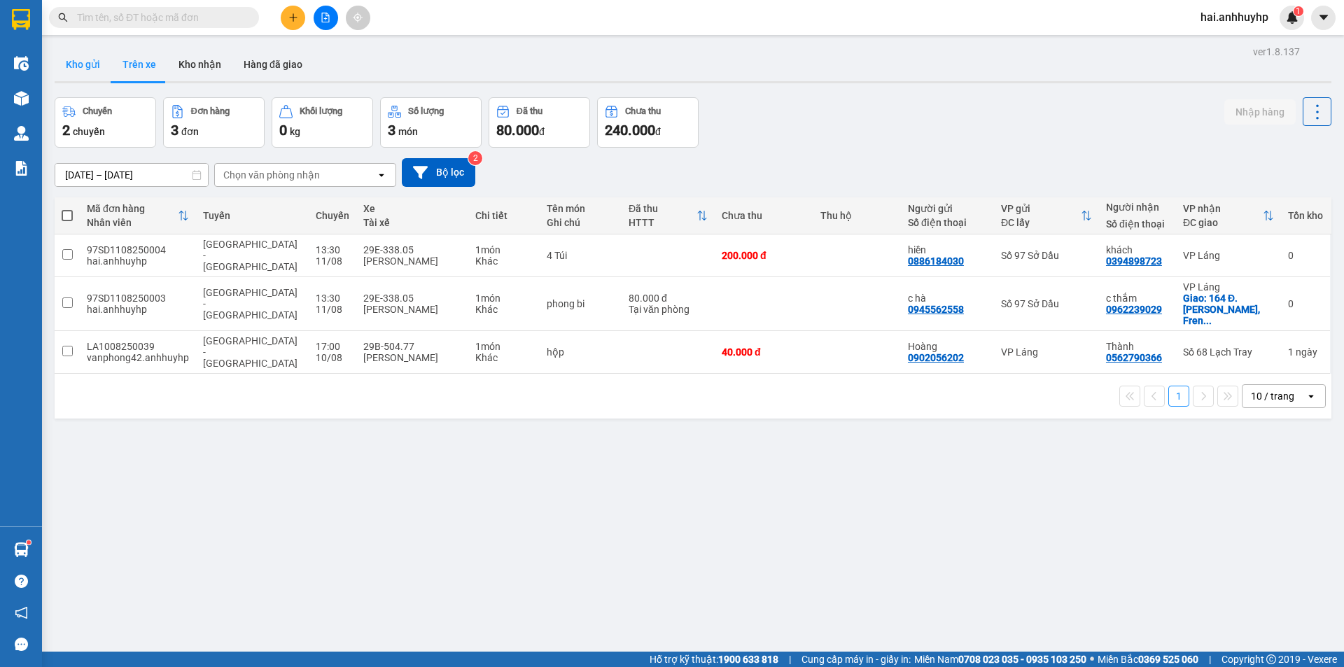
click at [88, 65] on button "Kho gửi" at bounding box center [83, 65] width 57 height 34
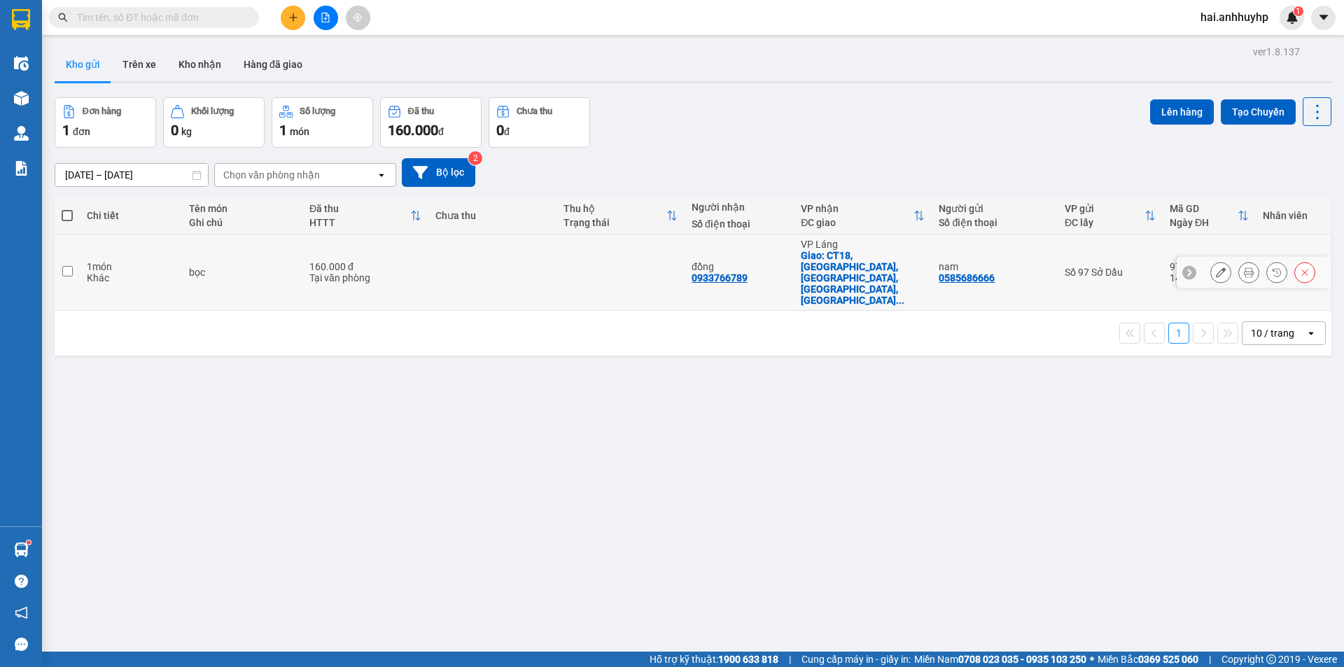
click at [70, 266] on input "checkbox" at bounding box center [67, 271] width 11 height 11
checkbox input "true"
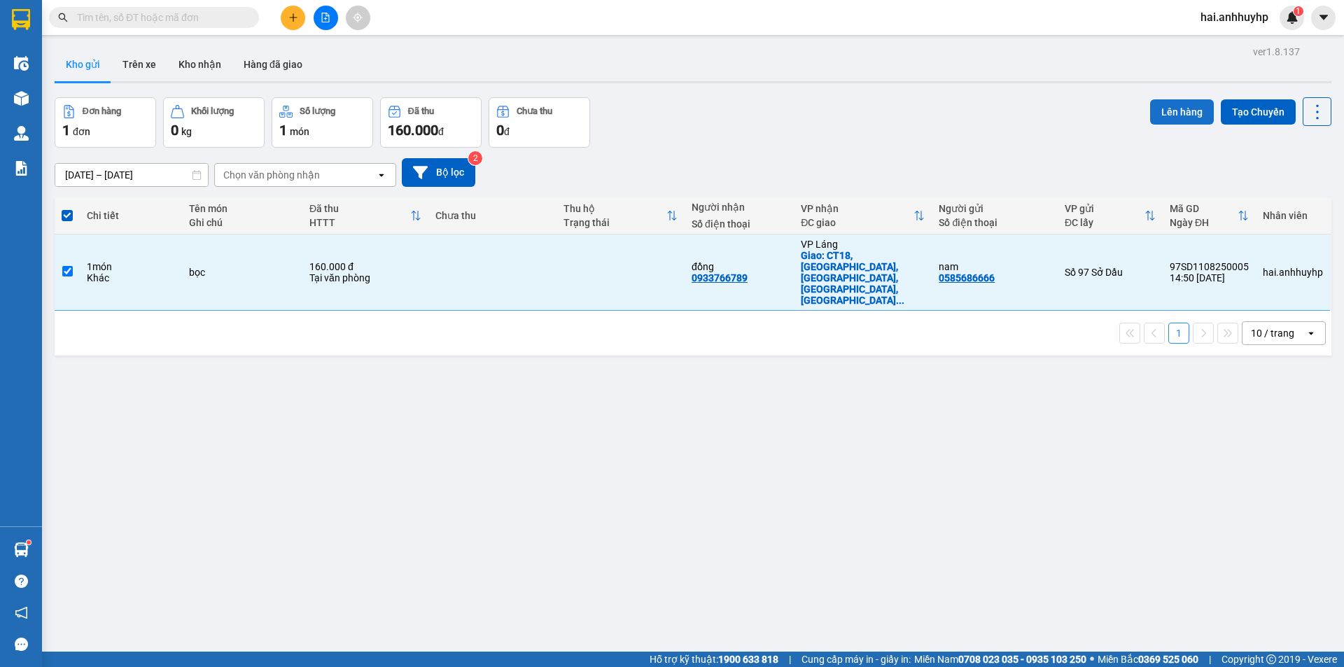
click at [1166, 111] on button "Lên hàng" at bounding box center [1182, 111] width 64 height 25
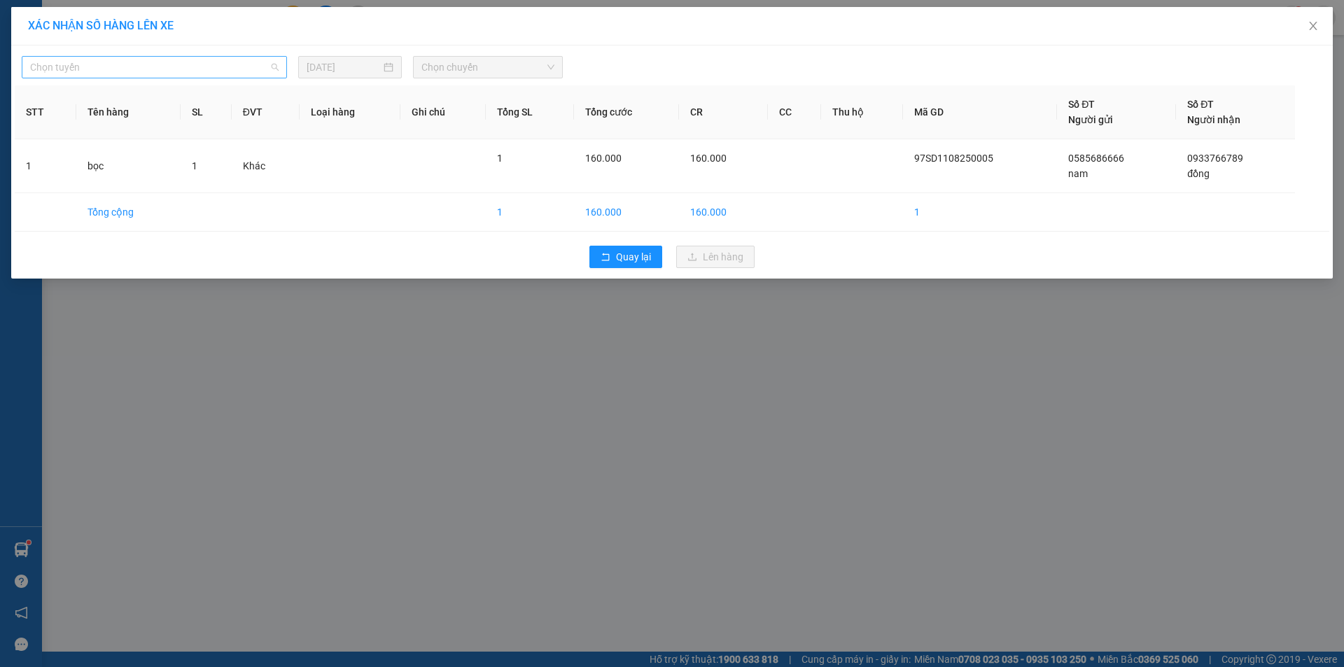
click at [123, 62] on span "Chọn tuyến" at bounding box center [154, 67] width 249 height 21
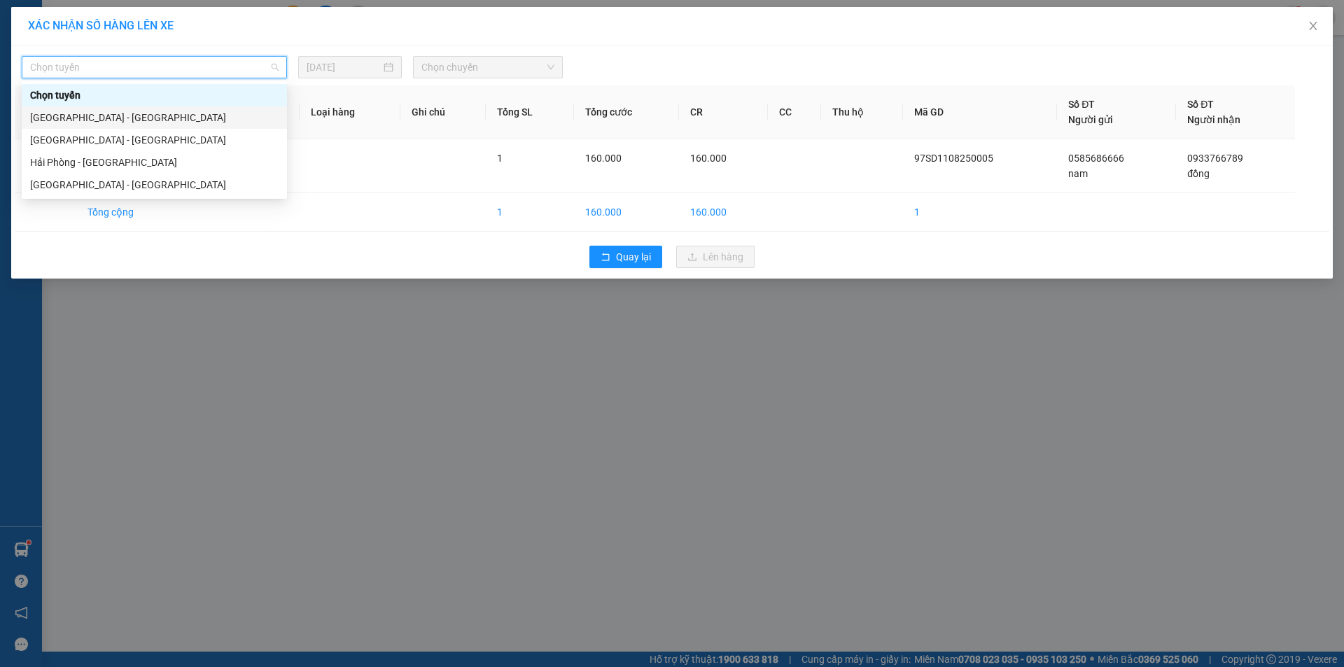
click at [76, 123] on div "[GEOGRAPHIC_DATA] - [GEOGRAPHIC_DATA]" at bounding box center [154, 117] width 249 height 15
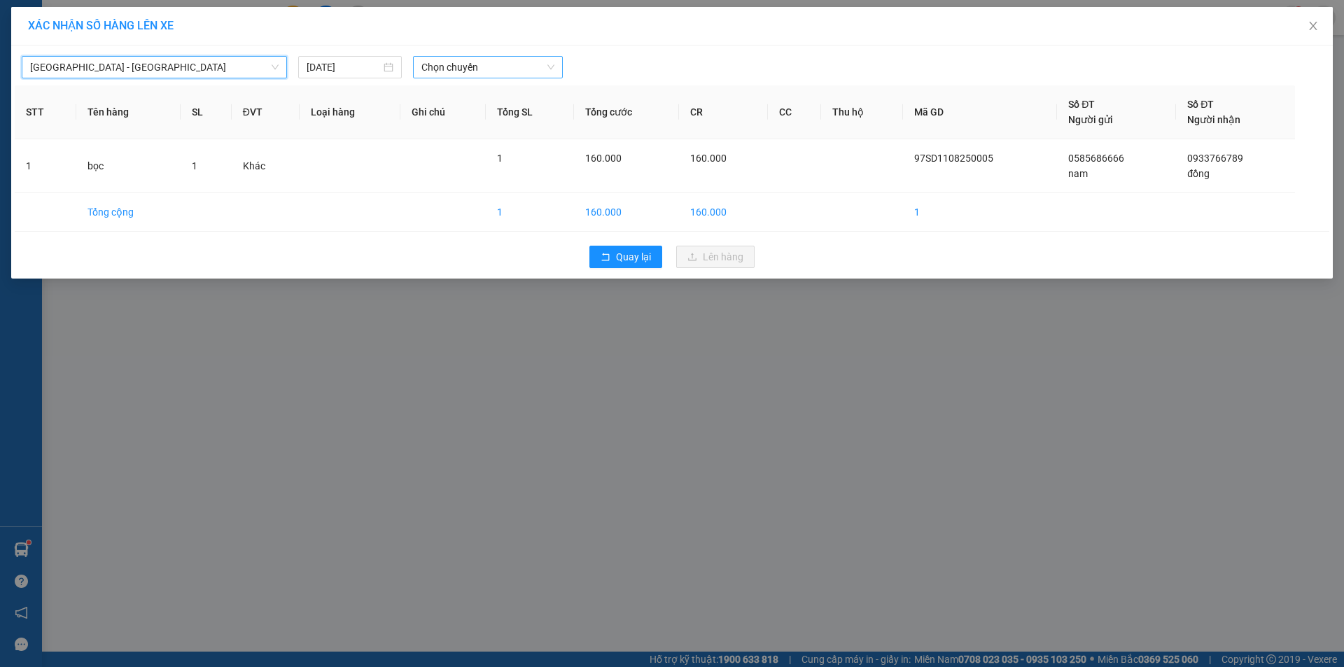
click at [522, 63] on span "Chọn chuyến" at bounding box center [488, 67] width 133 height 21
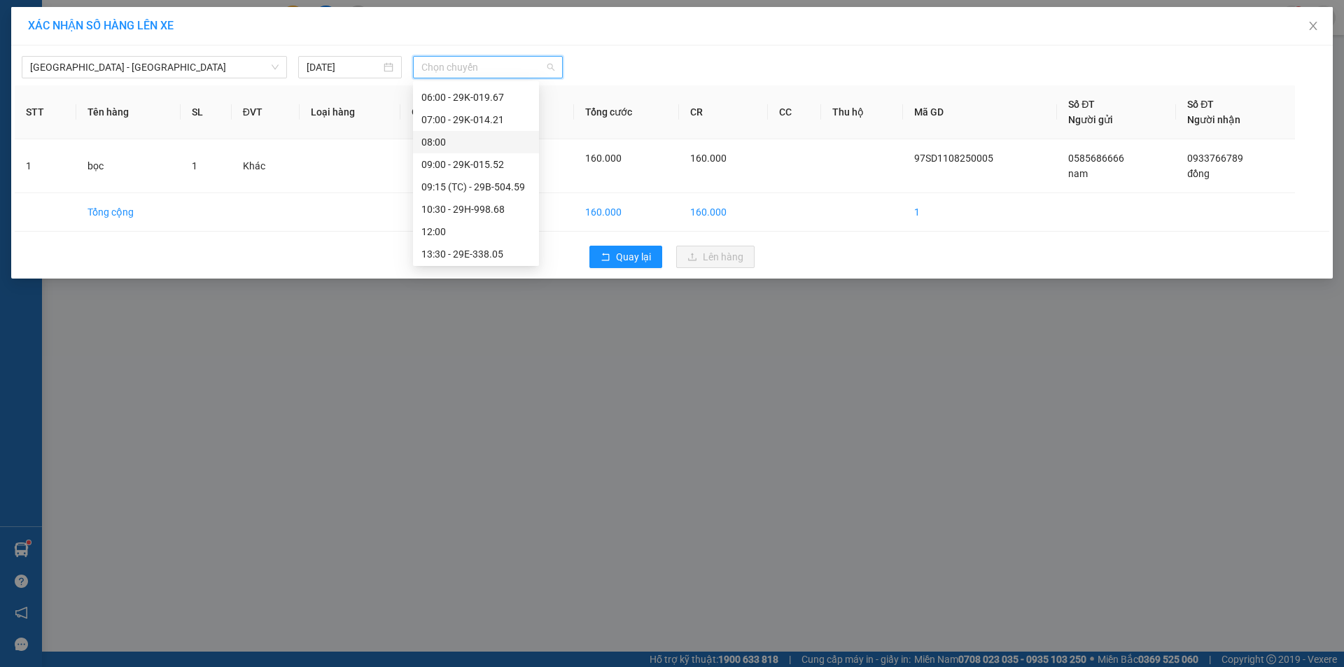
scroll to position [140, 0]
click at [468, 206] on div "15:00 - 29K-019.67" at bounding box center [476, 201] width 109 height 15
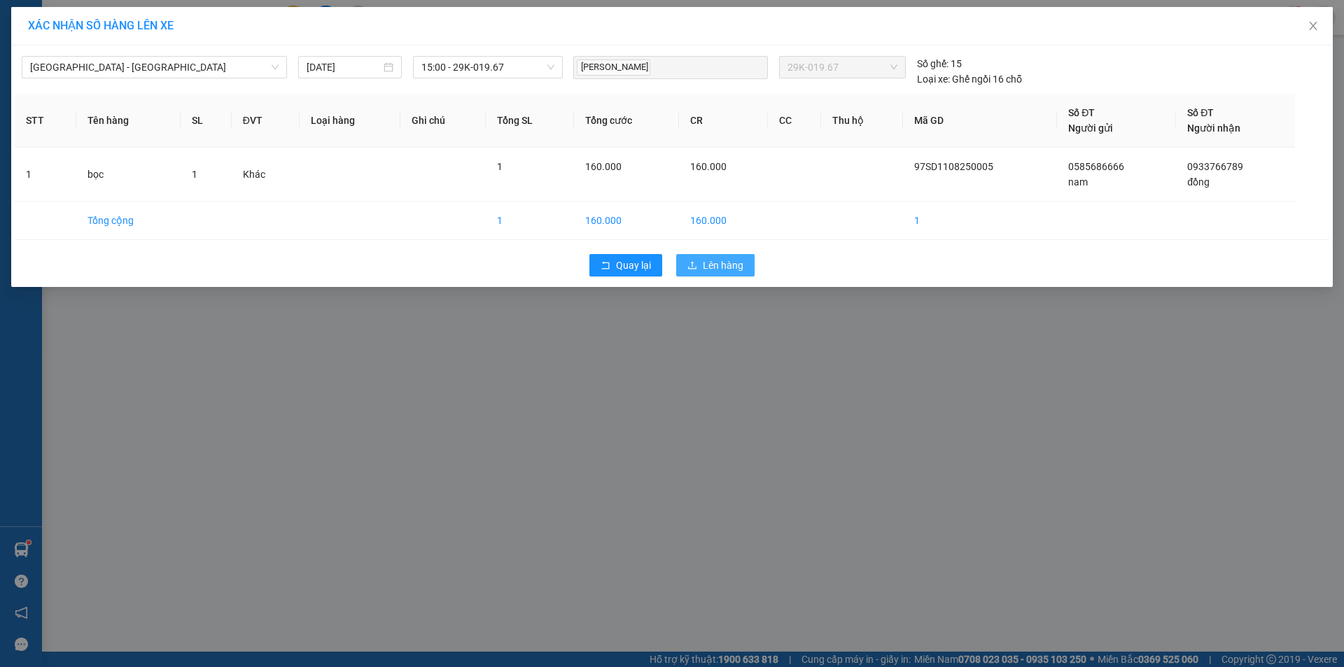
click at [727, 272] on span "Lên hàng" at bounding box center [723, 265] width 41 height 15
